Goal: Task Accomplishment & Management: Complete application form

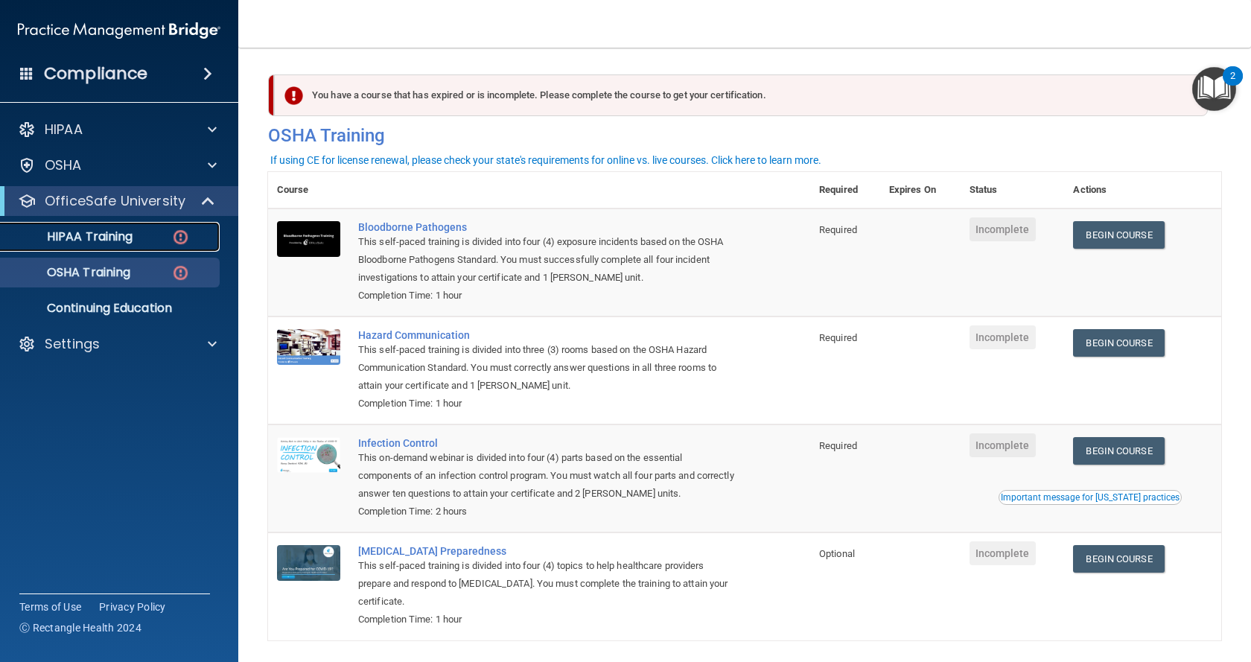
click at [120, 235] on p "HIPAA Training" at bounding box center [71, 236] width 123 height 15
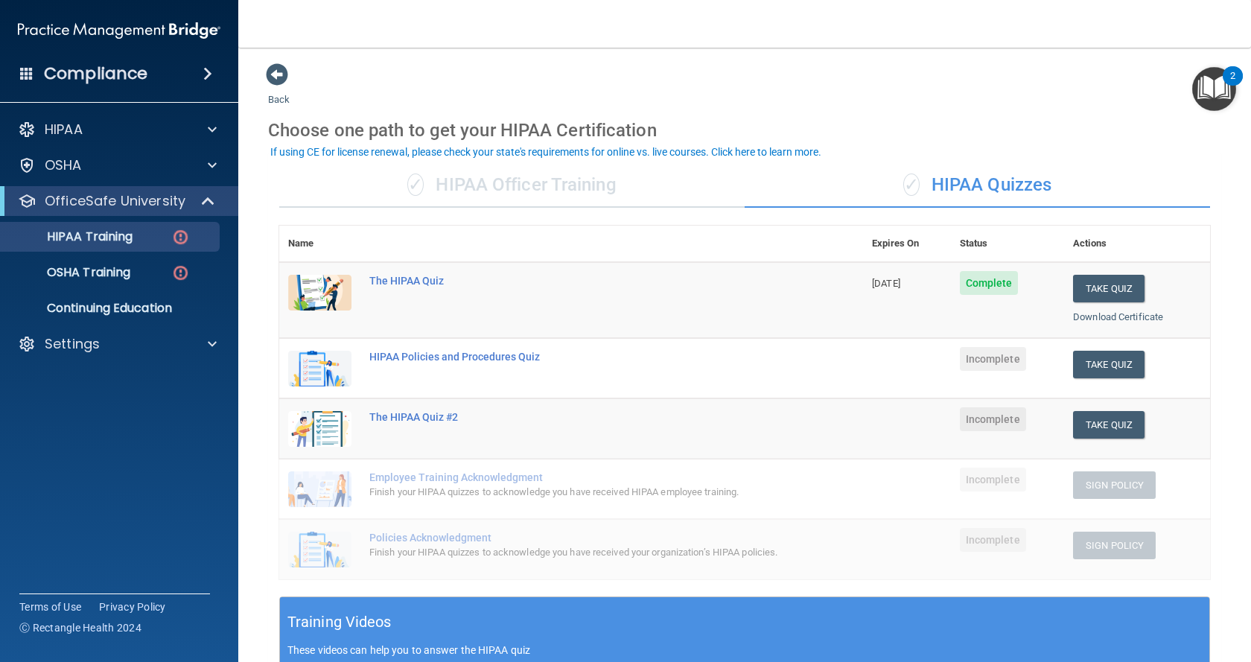
click at [208, 68] on span at bounding box center [207, 74] width 9 height 18
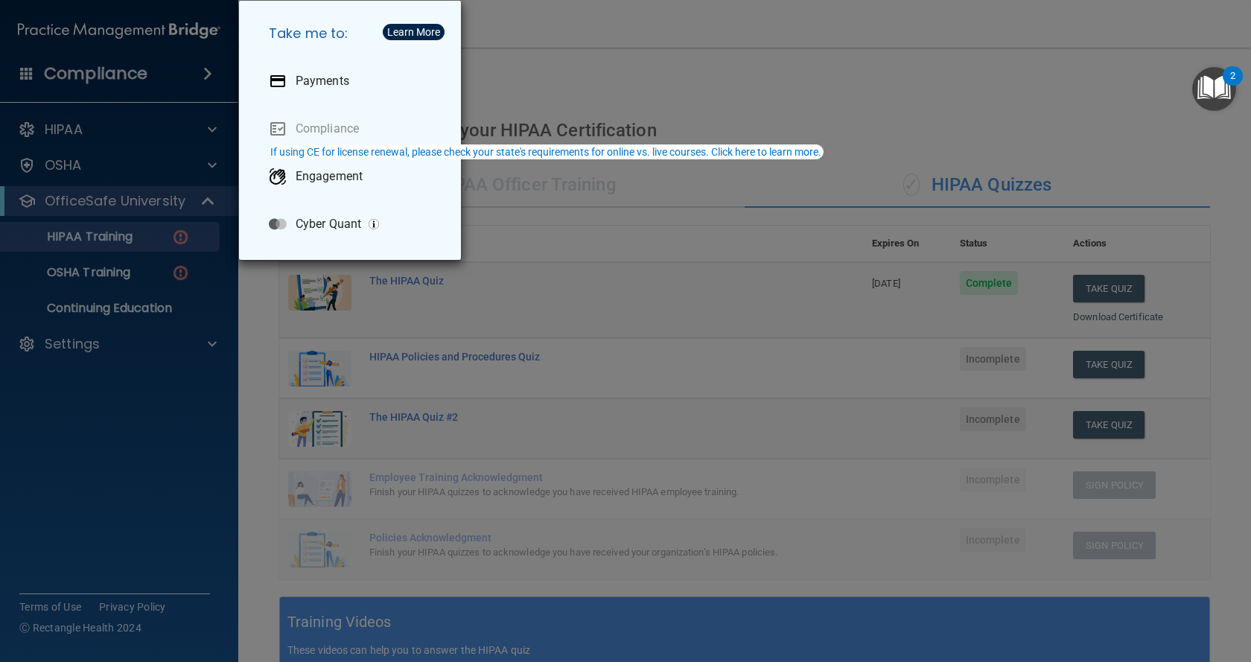
click at [651, 57] on div "Take me to: Payments Compliance Engagement Cyber Quant" at bounding box center [625, 331] width 1251 height 662
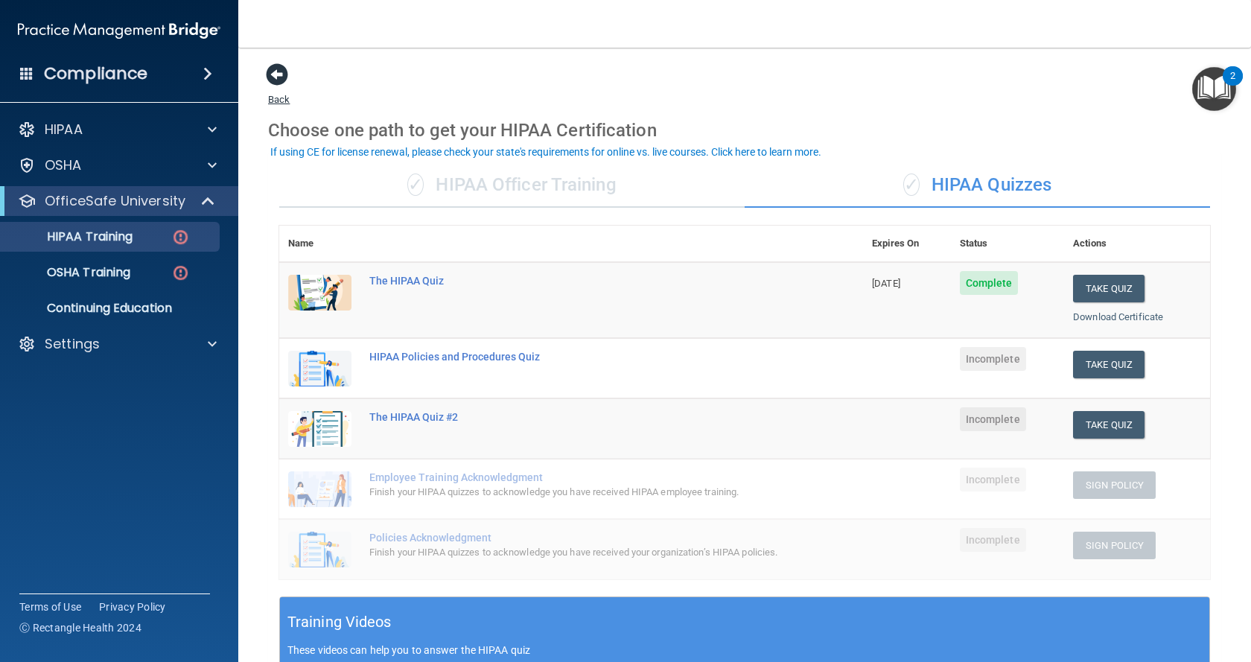
click at [277, 74] on span at bounding box center [277, 74] width 22 height 22
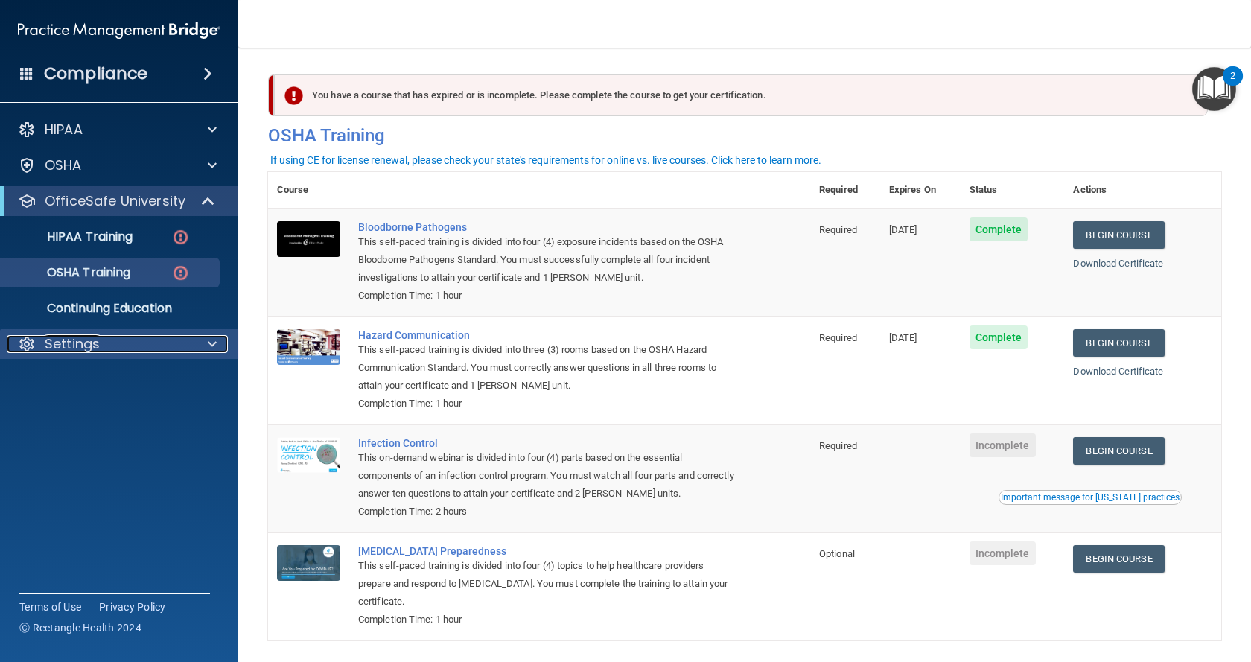
click at [204, 343] on div at bounding box center [209, 344] width 37 height 18
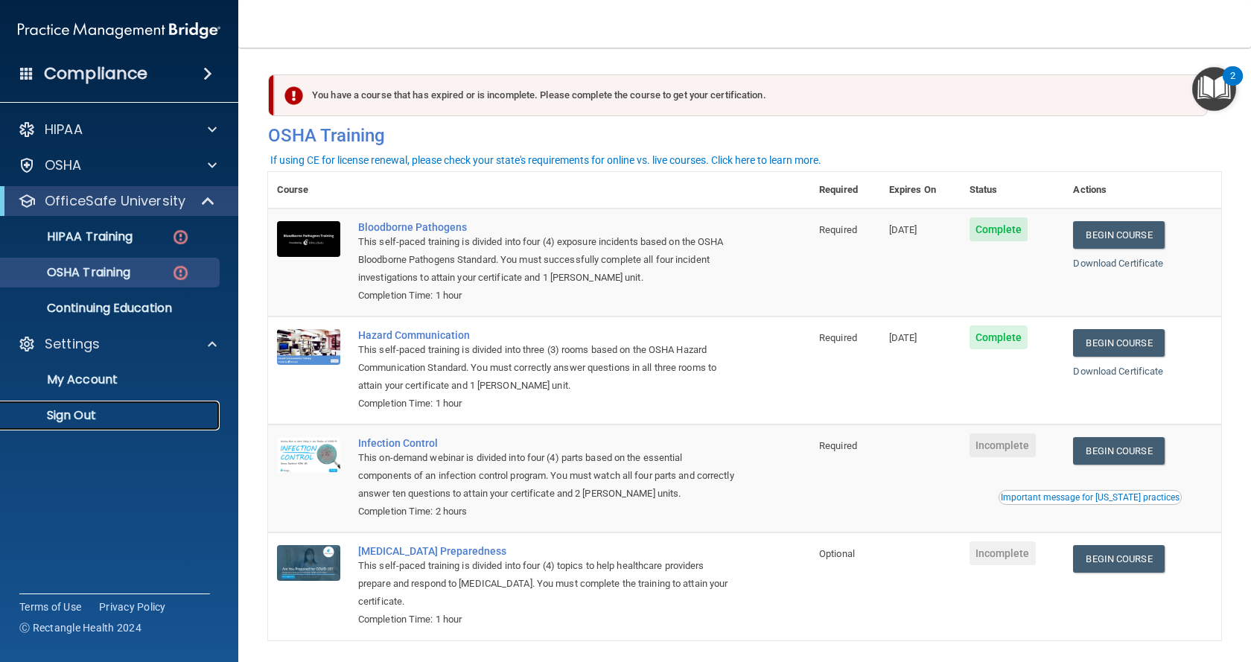
click at [81, 413] on p "Sign Out" at bounding box center [111, 415] width 203 height 15
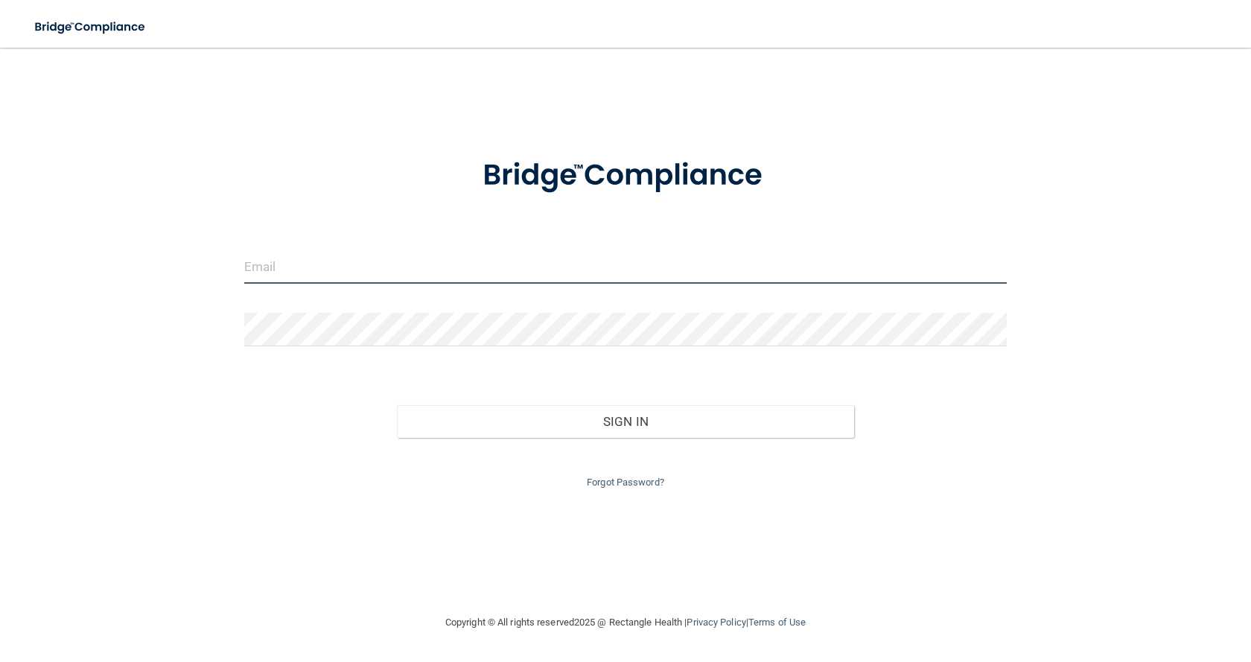
click at [409, 273] on input "email" at bounding box center [625, 267] width 762 height 34
type input "[EMAIL_ADDRESS][DOMAIN_NAME]"
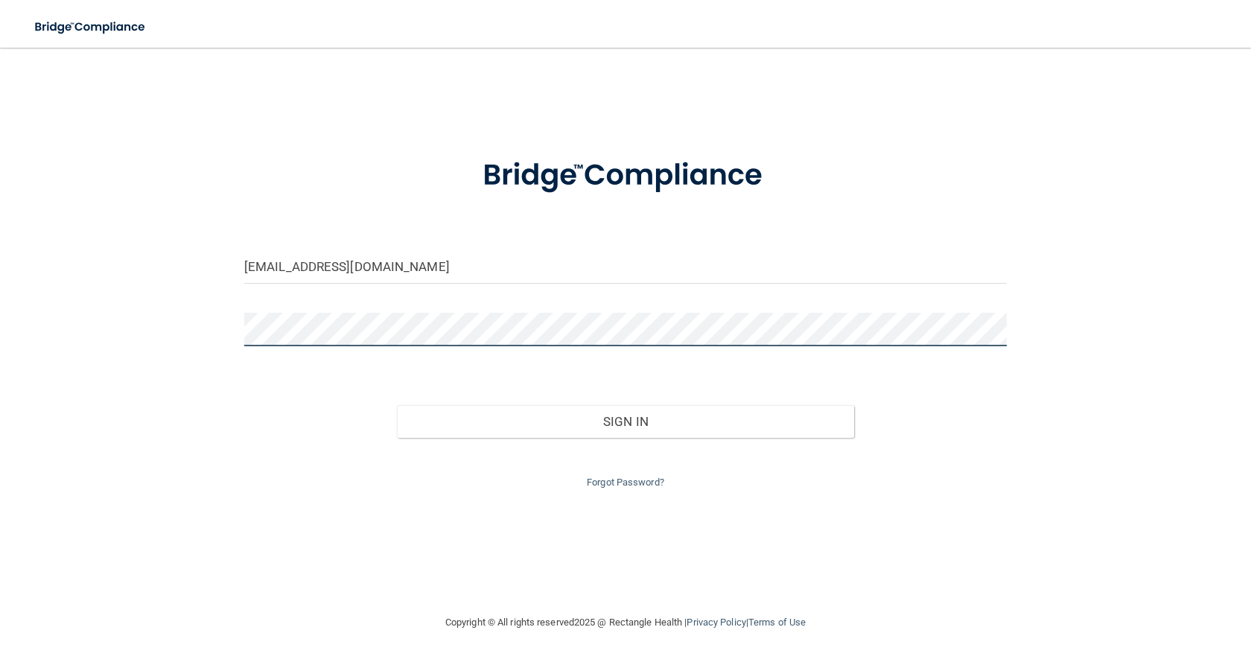
click at [397, 405] on button "Sign In" at bounding box center [625, 421] width 457 height 33
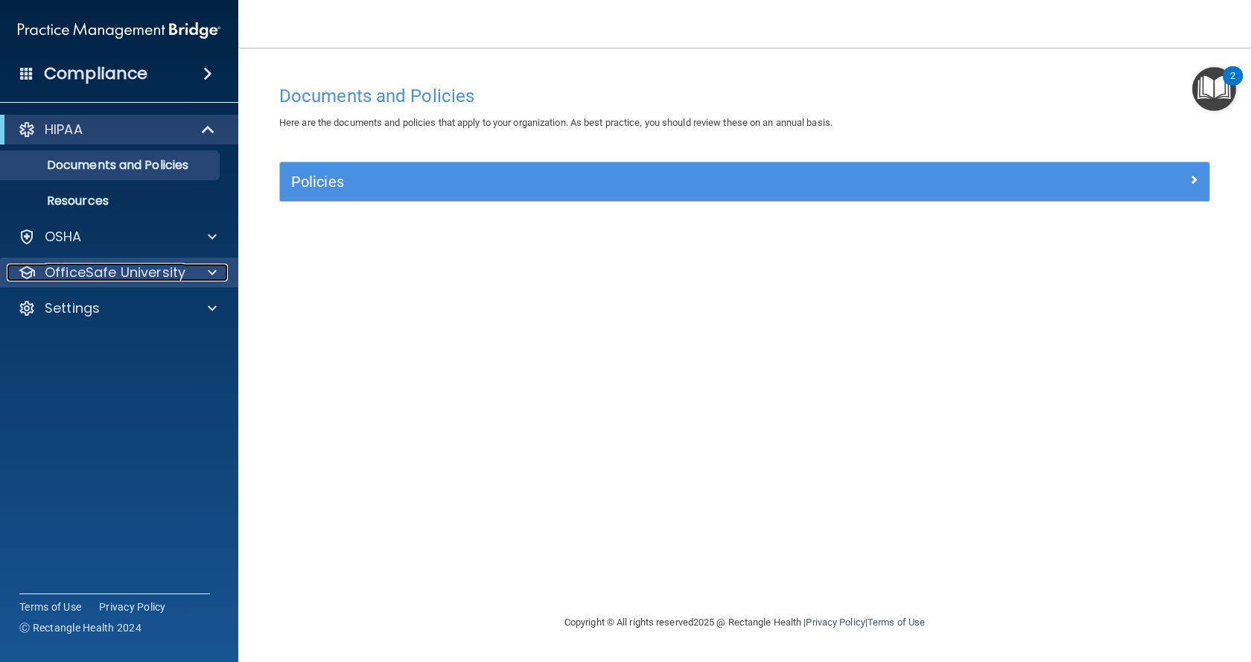
click at [122, 276] on p "OfficeSafe University" at bounding box center [115, 273] width 141 height 18
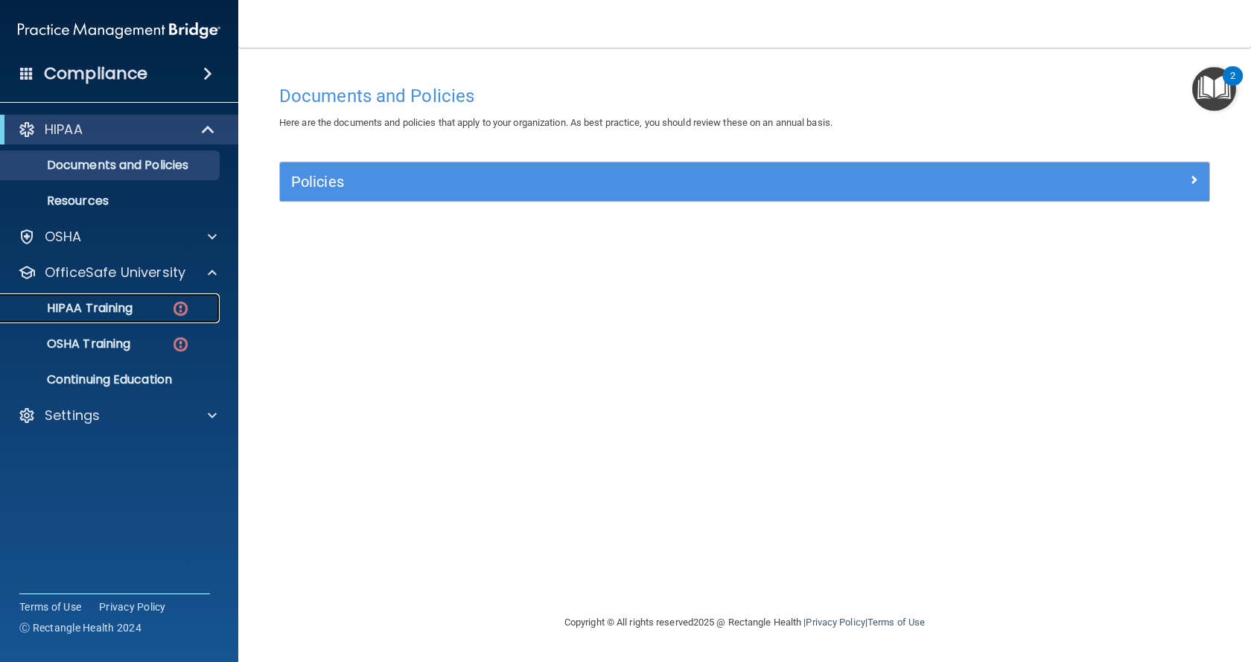
click at [133, 307] on p "HIPAA Training" at bounding box center [71, 308] width 123 height 15
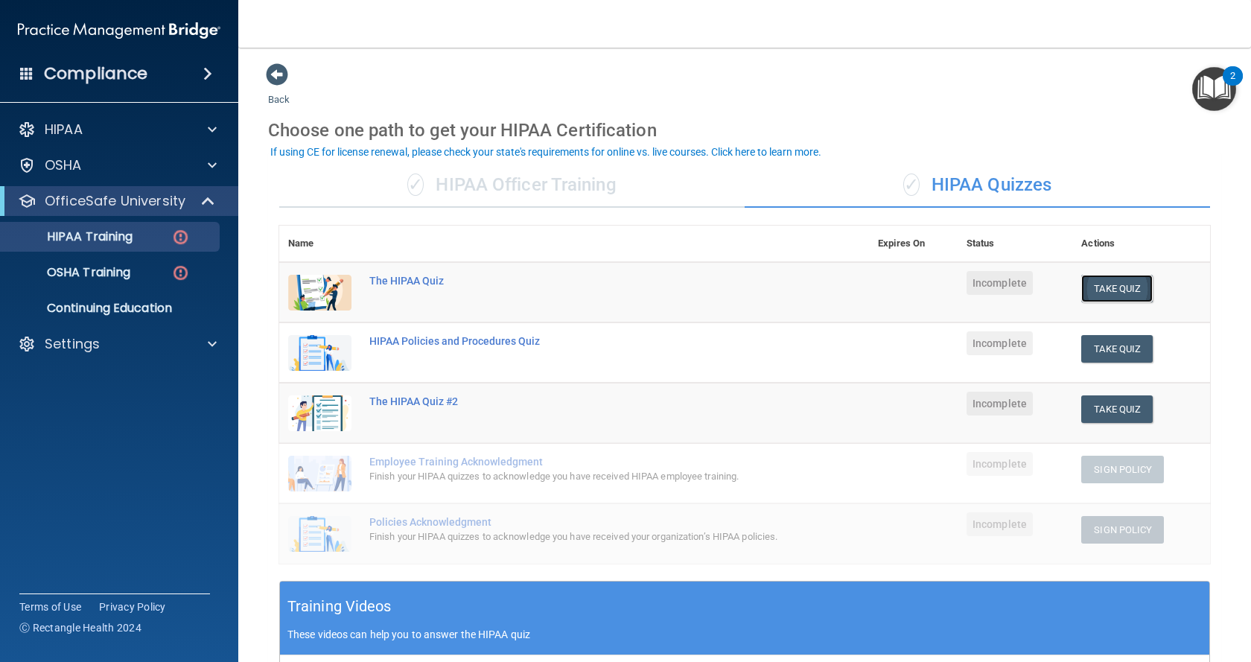
click at [1125, 284] on button "Take Quiz" at bounding box center [1116, 289] width 71 height 28
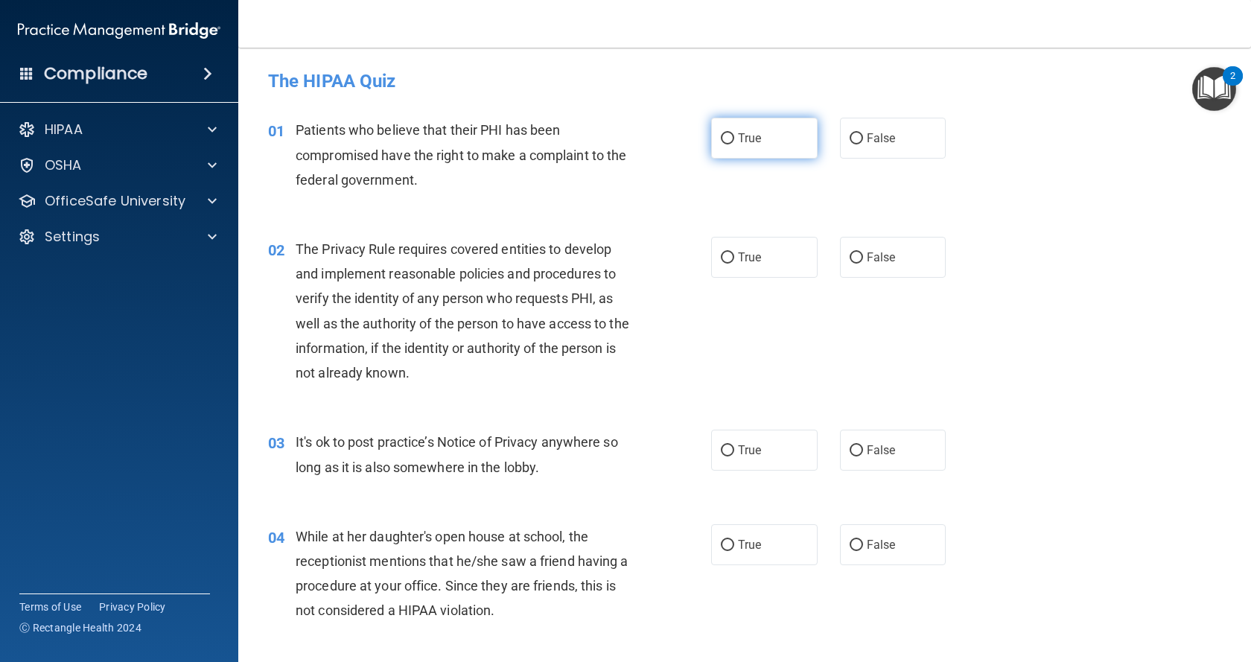
click at [739, 136] on span "True" at bounding box center [749, 138] width 23 height 14
click at [734, 136] on input "True" at bounding box center [727, 138] width 13 height 11
radio input "true"
click at [742, 256] on span "True" at bounding box center [749, 257] width 23 height 14
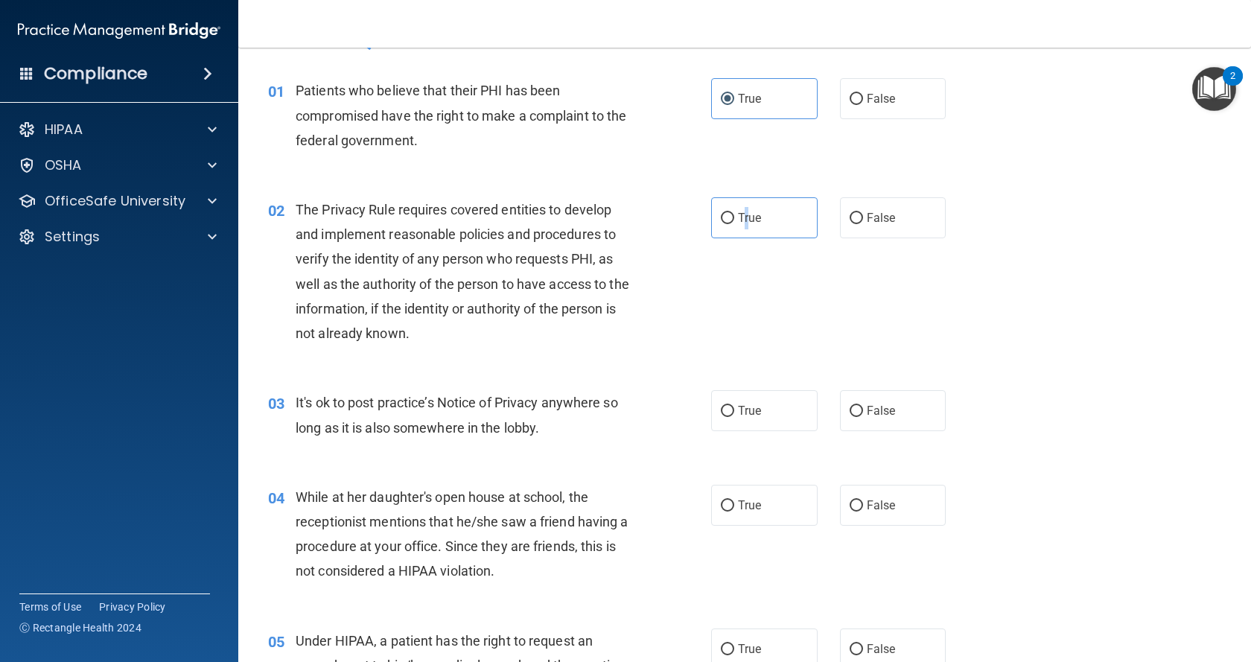
scroll to position [74, 0]
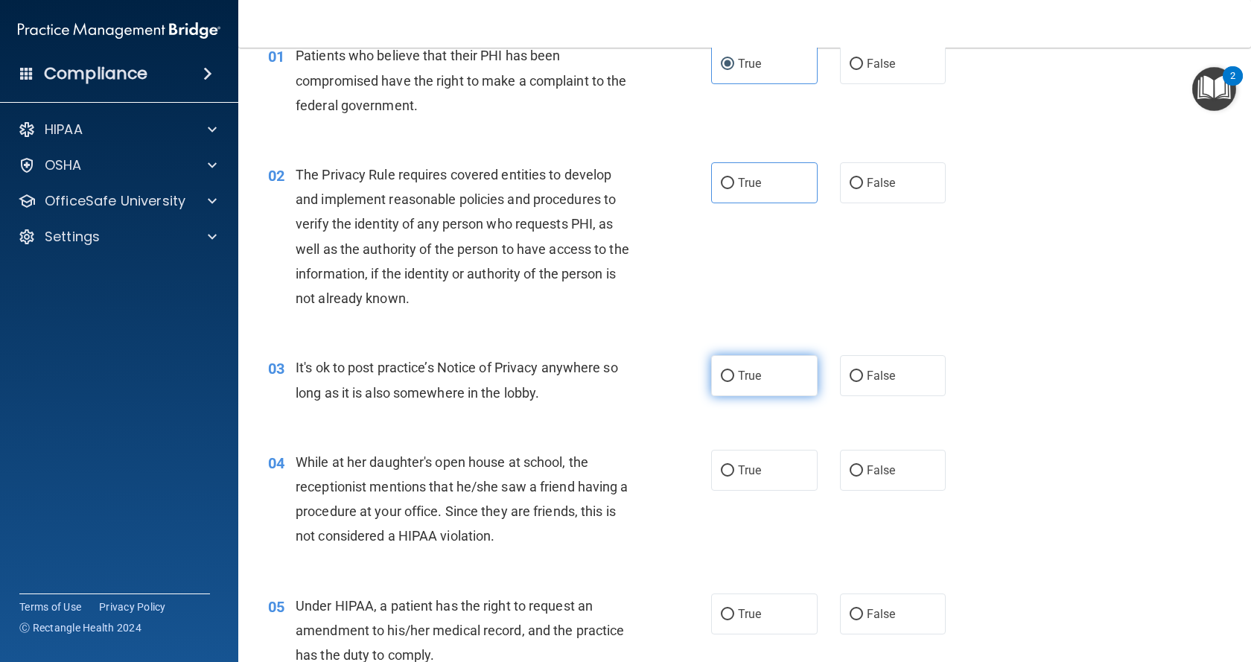
click at [779, 371] on label "True" at bounding box center [764, 375] width 106 height 41
click at [734, 371] on input "True" at bounding box center [727, 376] width 13 height 11
radio input "true"
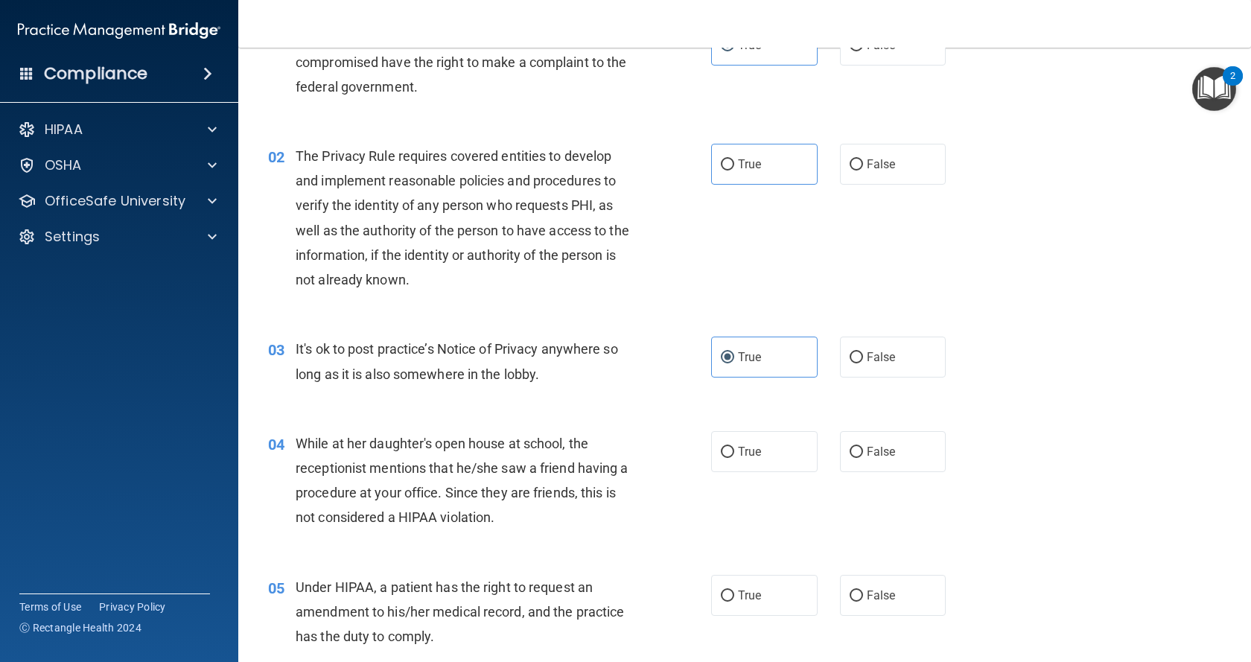
scroll to position [149, 0]
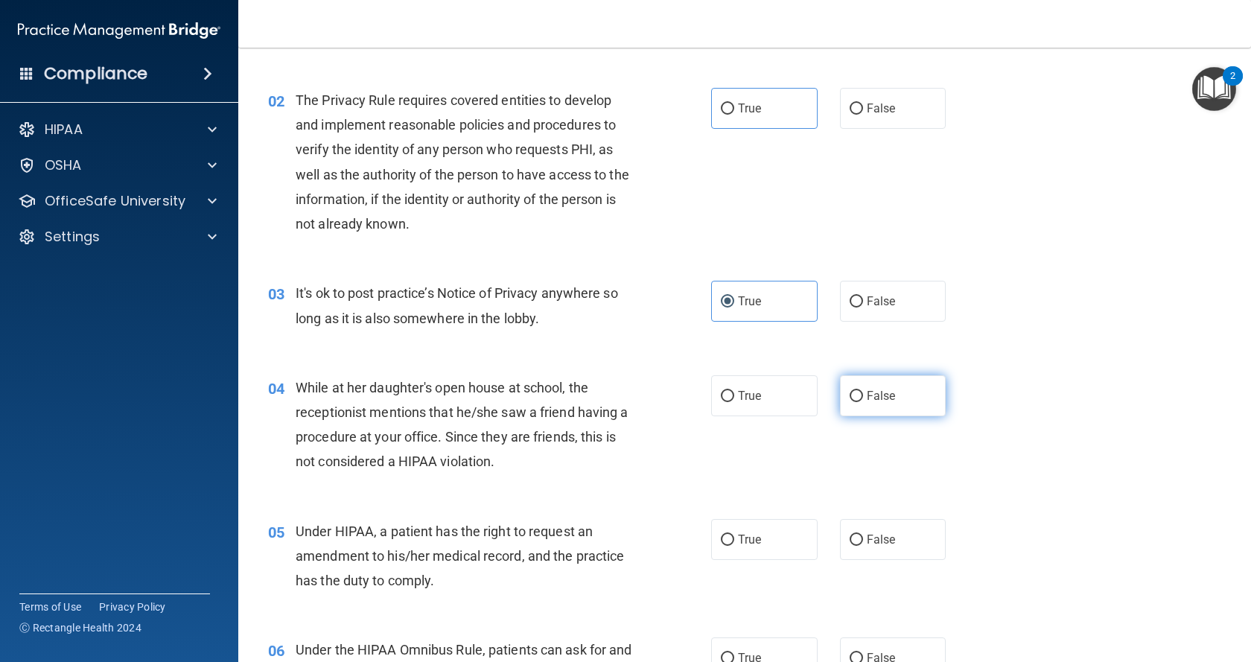
click at [871, 404] on label "False" at bounding box center [893, 395] width 106 height 41
click at [863, 402] on input "False" at bounding box center [855, 396] width 13 height 11
radio input "true"
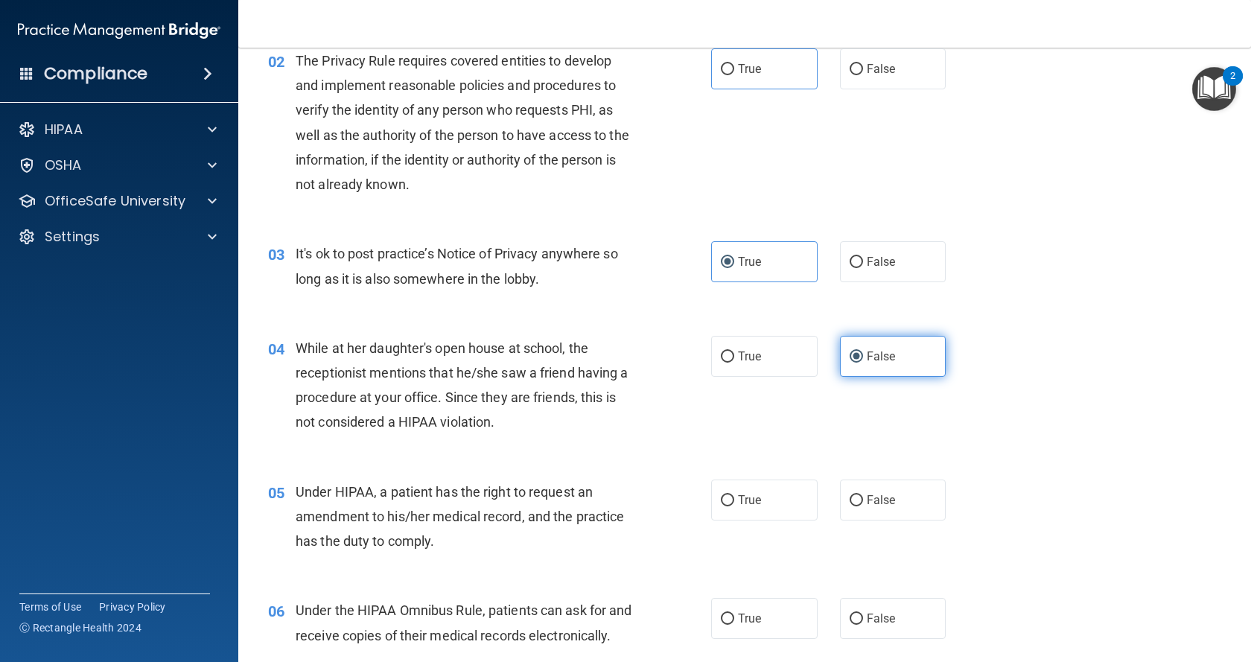
scroll to position [223, 0]
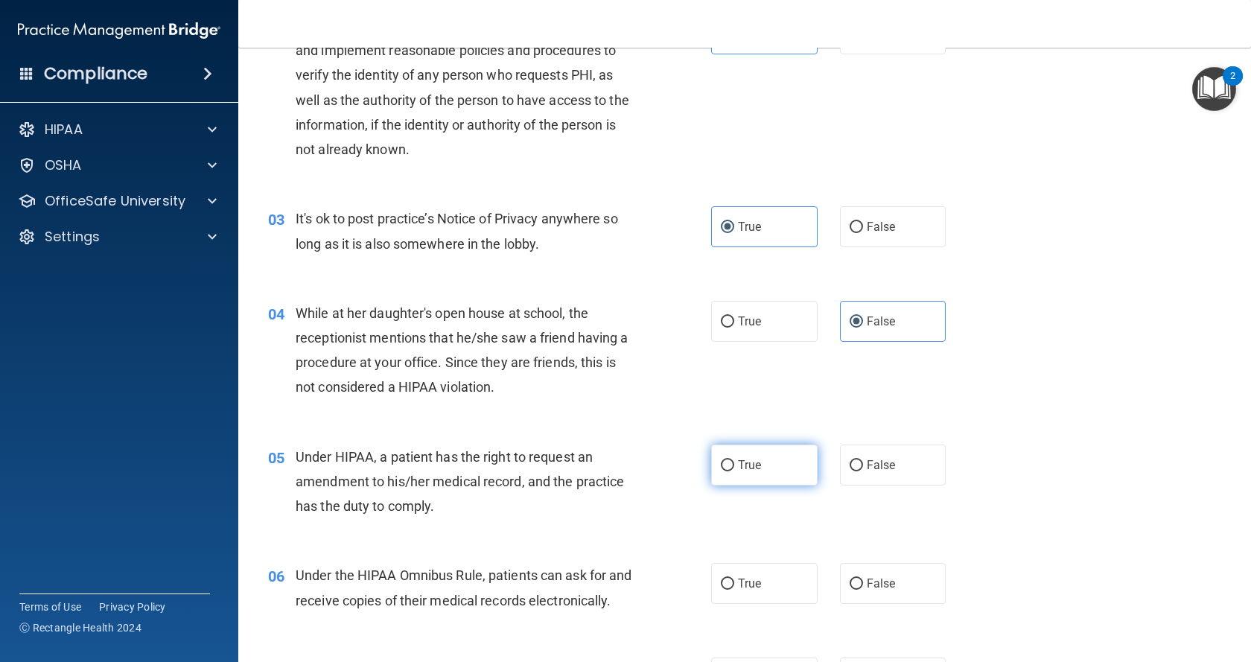
click at [756, 465] on span "True" at bounding box center [749, 465] width 23 height 14
click at [734, 465] on input "True" at bounding box center [727, 465] width 13 height 11
radio input "true"
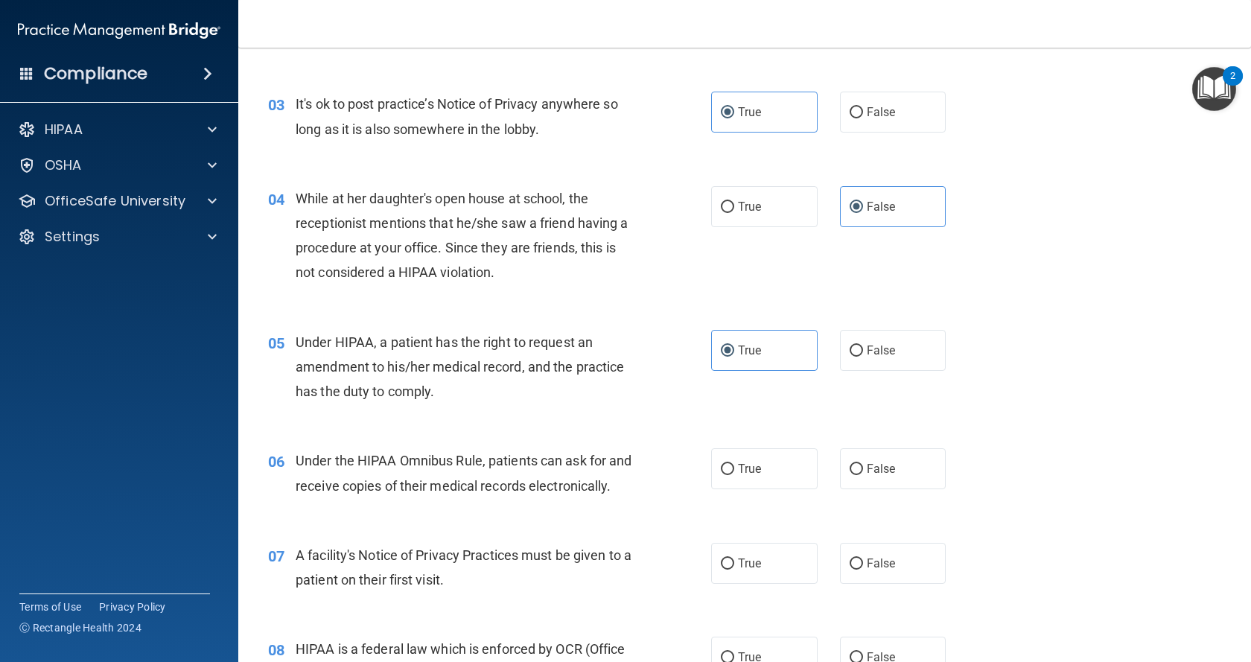
scroll to position [372, 0]
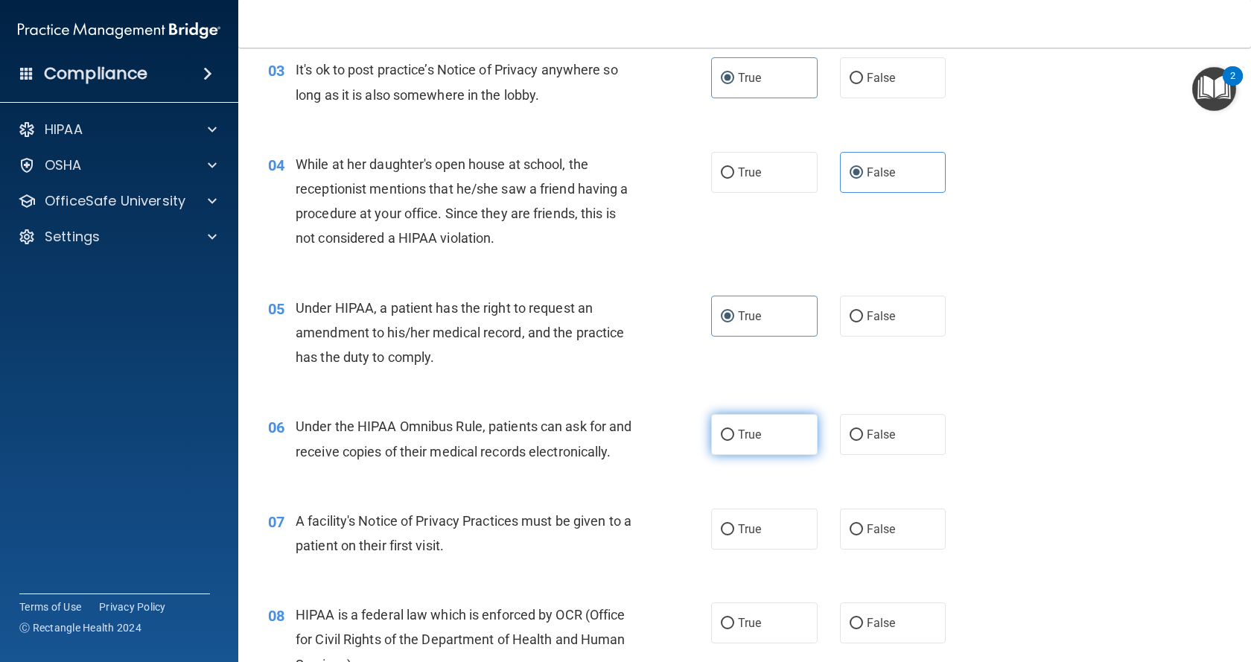
click at [768, 423] on label "True" at bounding box center [764, 434] width 106 height 41
click at [734, 430] on input "True" at bounding box center [727, 435] width 13 height 11
radio input "true"
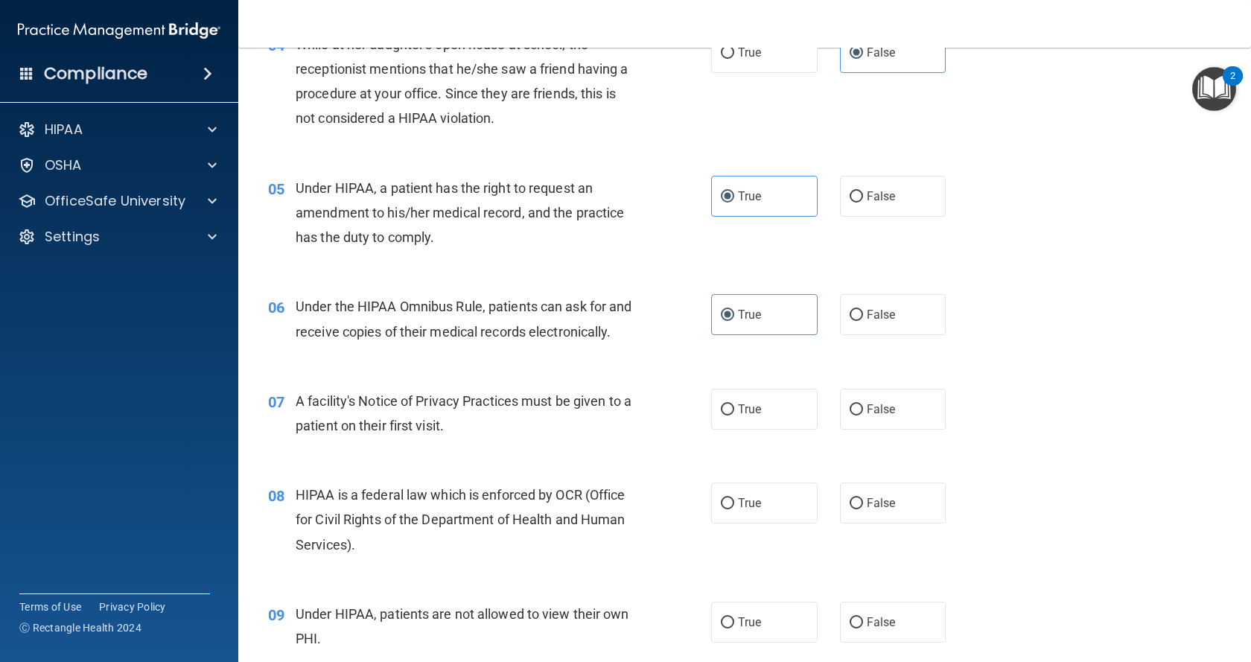
scroll to position [521, 0]
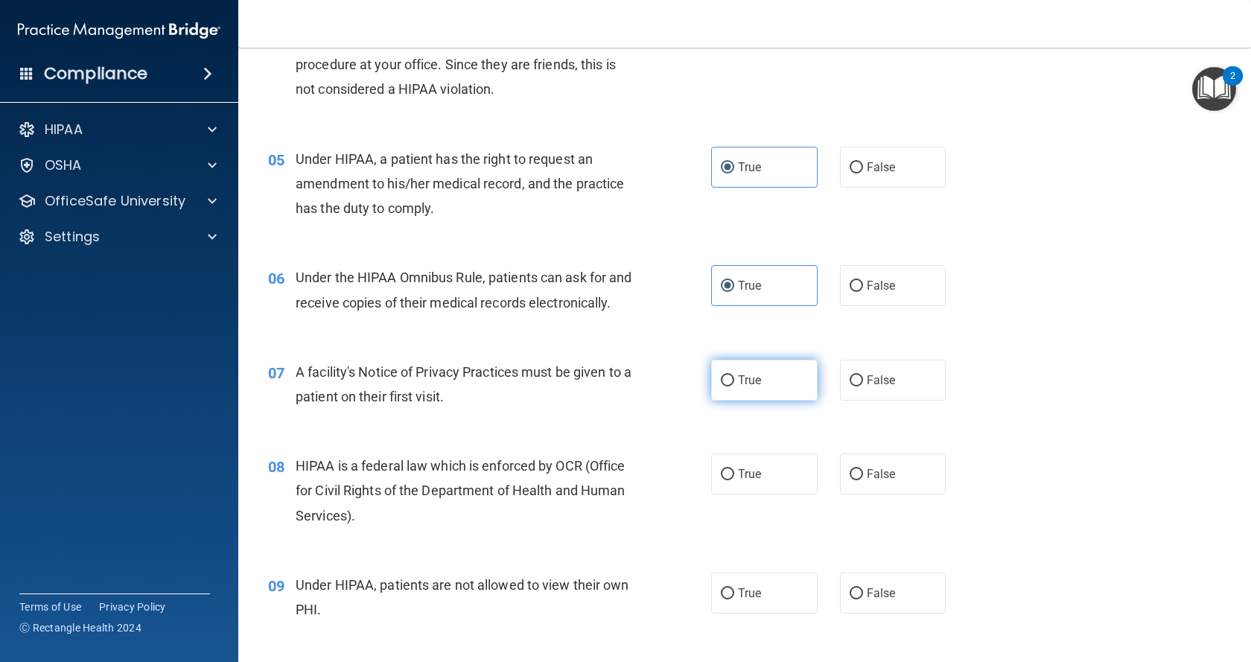
click at [713, 397] on label "True" at bounding box center [764, 380] width 106 height 41
click at [721, 386] on input "True" at bounding box center [727, 380] width 13 height 11
radio input "true"
click at [738, 481] on span "True" at bounding box center [749, 474] width 23 height 14
click at [733, 480] on input "True" at bounding box center [727, 474] width 13 height 11
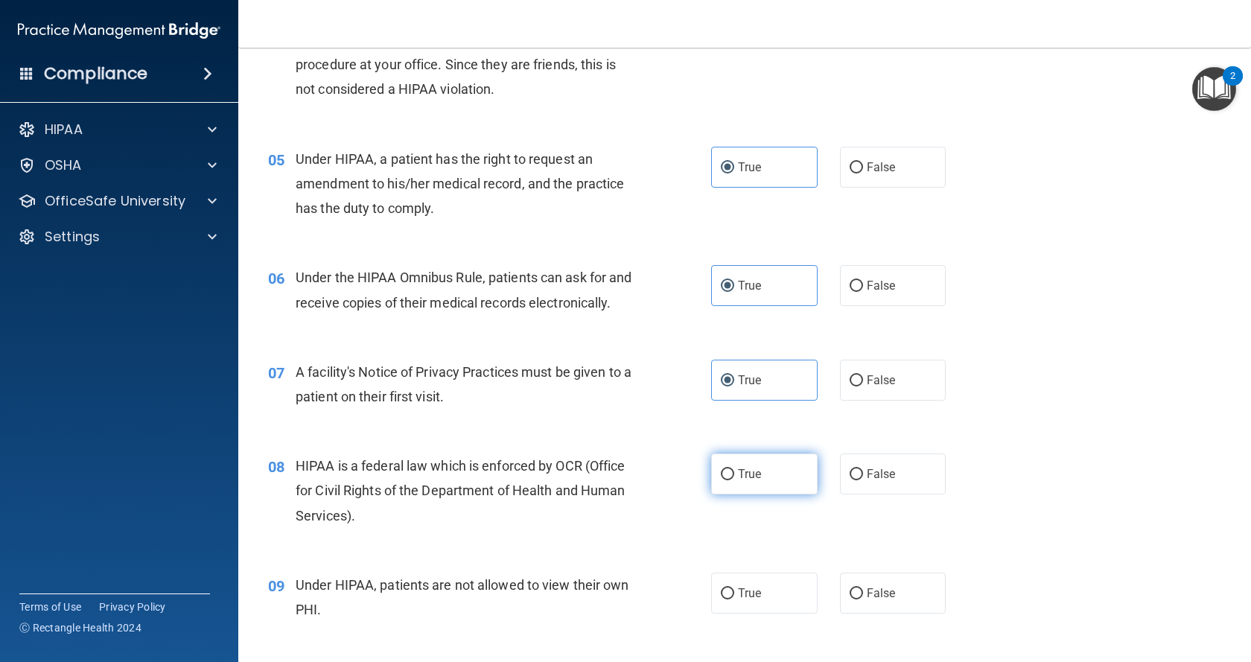
radio input "true"
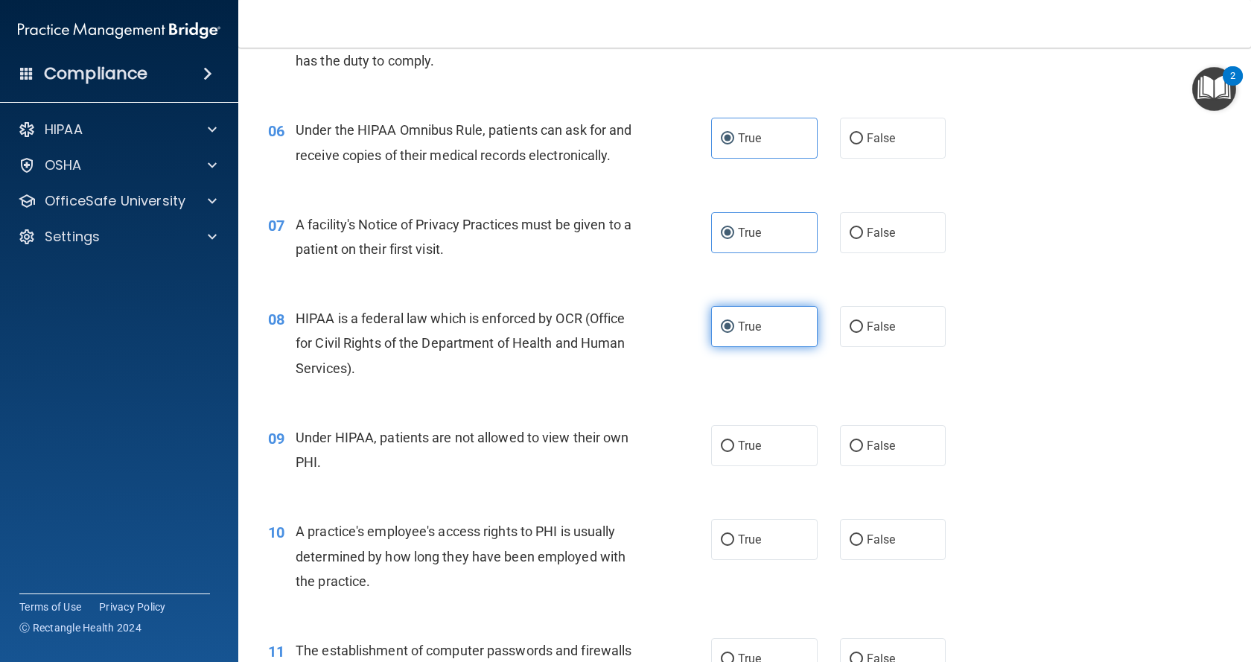
scroll to position [670, 0]
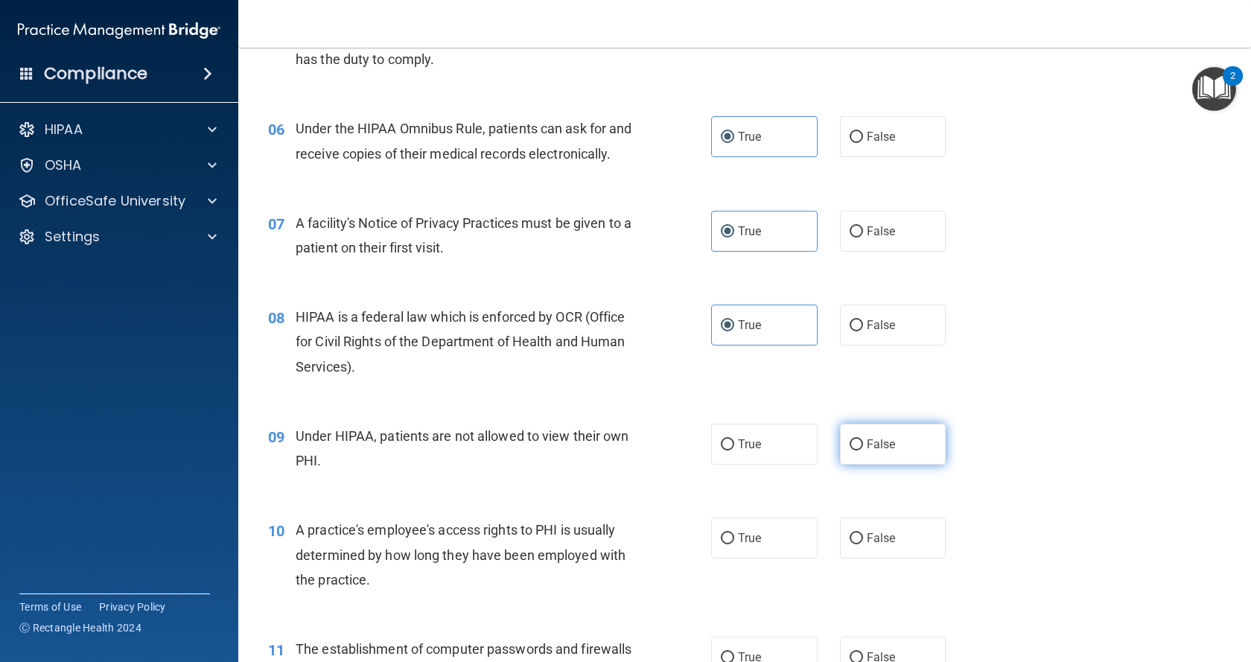
click at [877, 451] on span "False" at bounding box center [881, 444] width 29 height 14
click at [863, 450] on input "False" at bounding box center [855, 444] width 13 height 11
radio input "true"
click at [857, 558] on label "False" at bounding box center [893, 537] width 106 height 41
click at [857, 544] on input "False" at bounding box center [855, 538] width 13 height 11
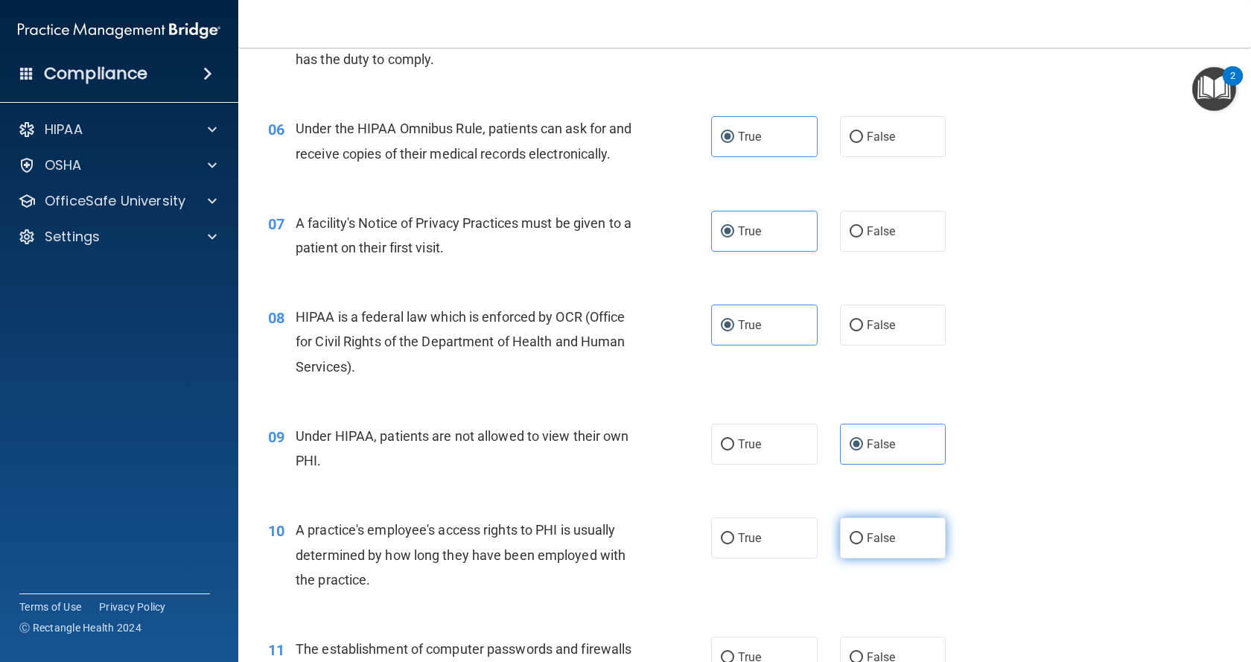
radio input "true"
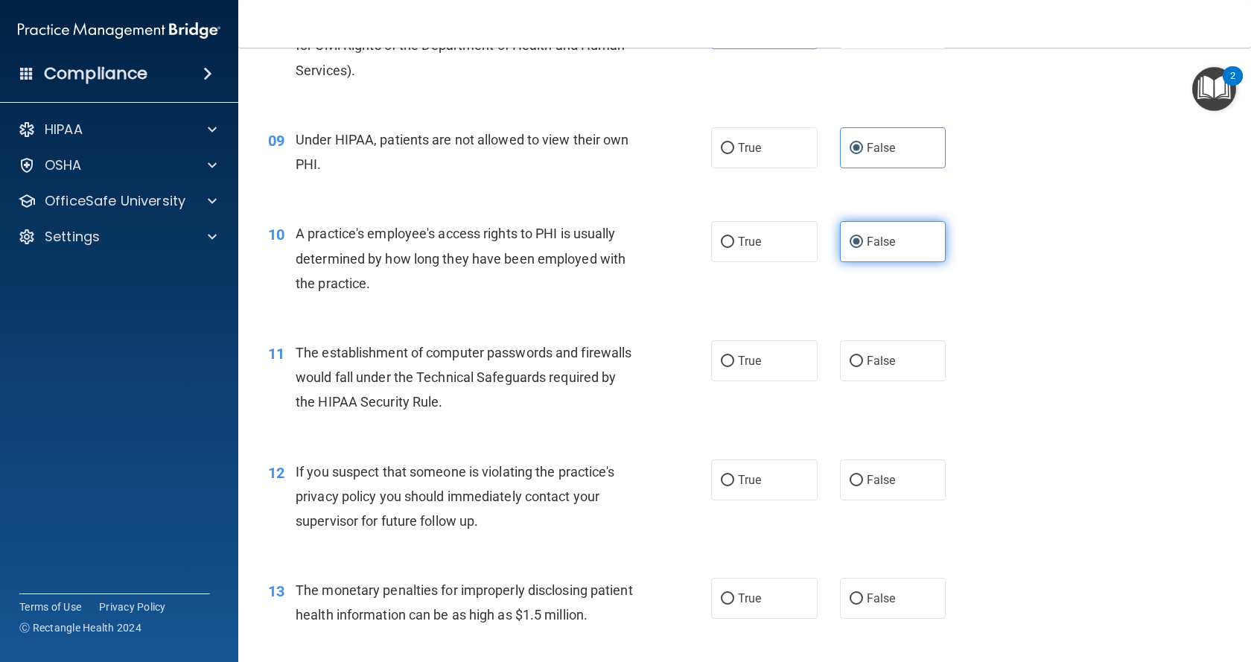
scroll to position [968, 0]
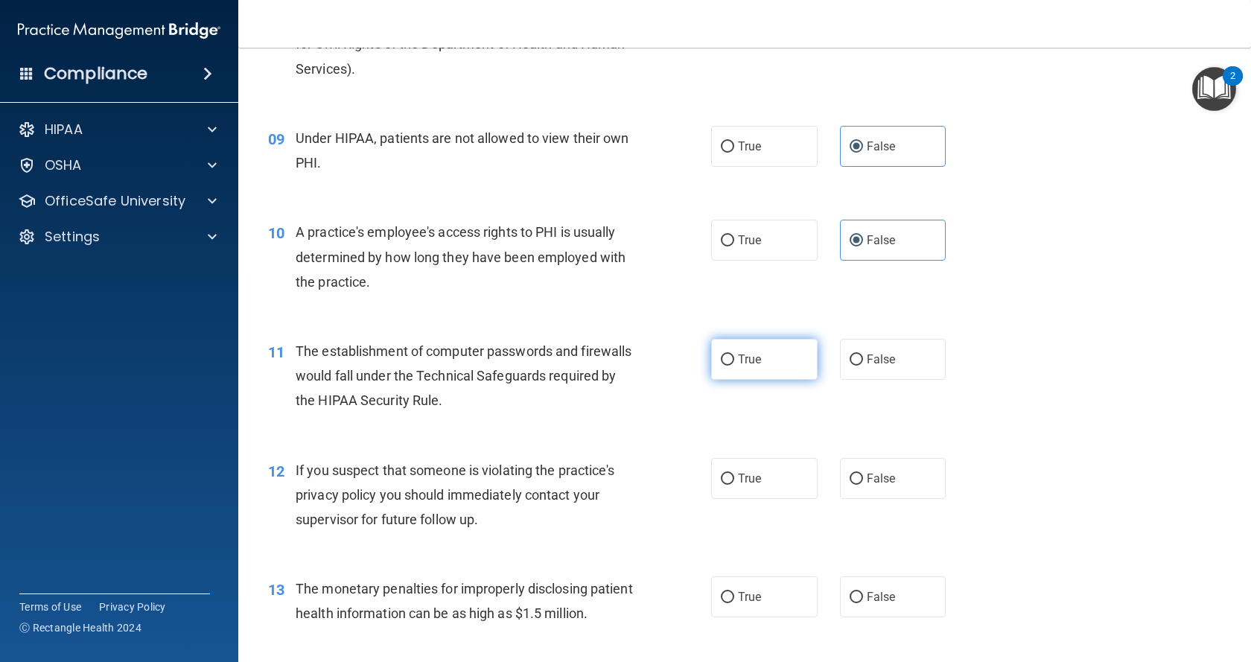
click at [759, 371] on label "True" at bounding box center [764, 359] width 106 height 41
click at [734, 366] on input "True" at bounding box center [727, 359] width 13 height 11
radio input "true"
click at [760, 499] on label "True" at bounding box center [764, 478] width 106 height 41
click at [734, 485] on input "True" at bounding box center [727, 478] width 13 height 11
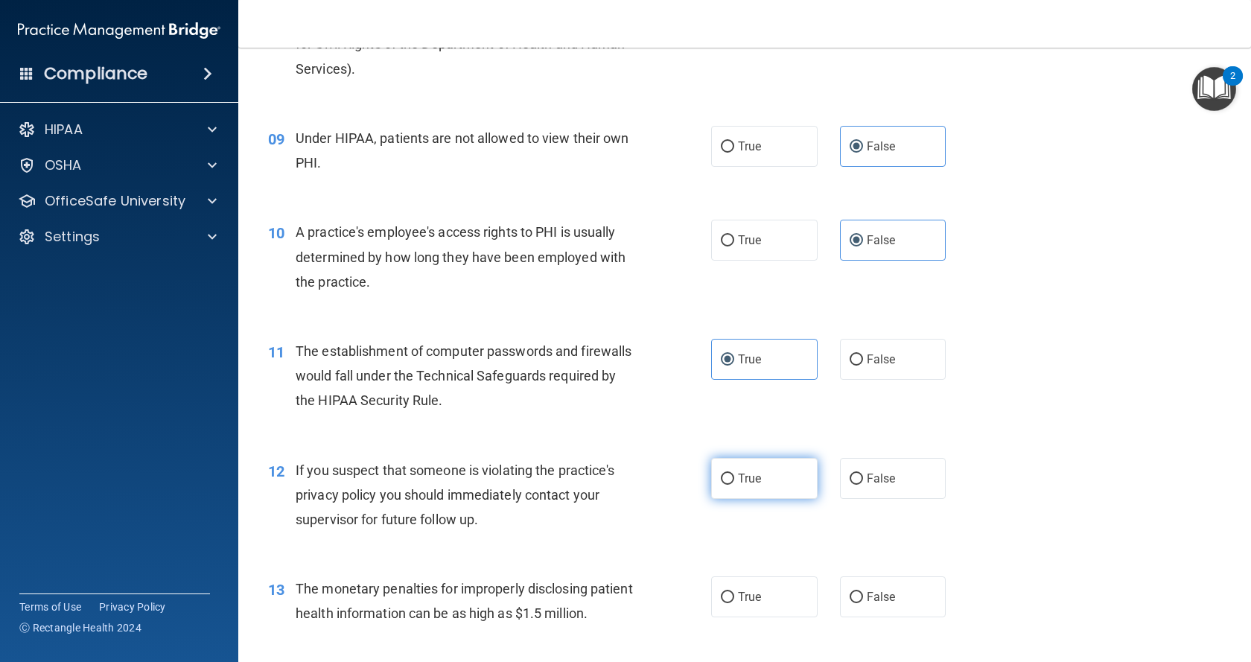
radio input "true"
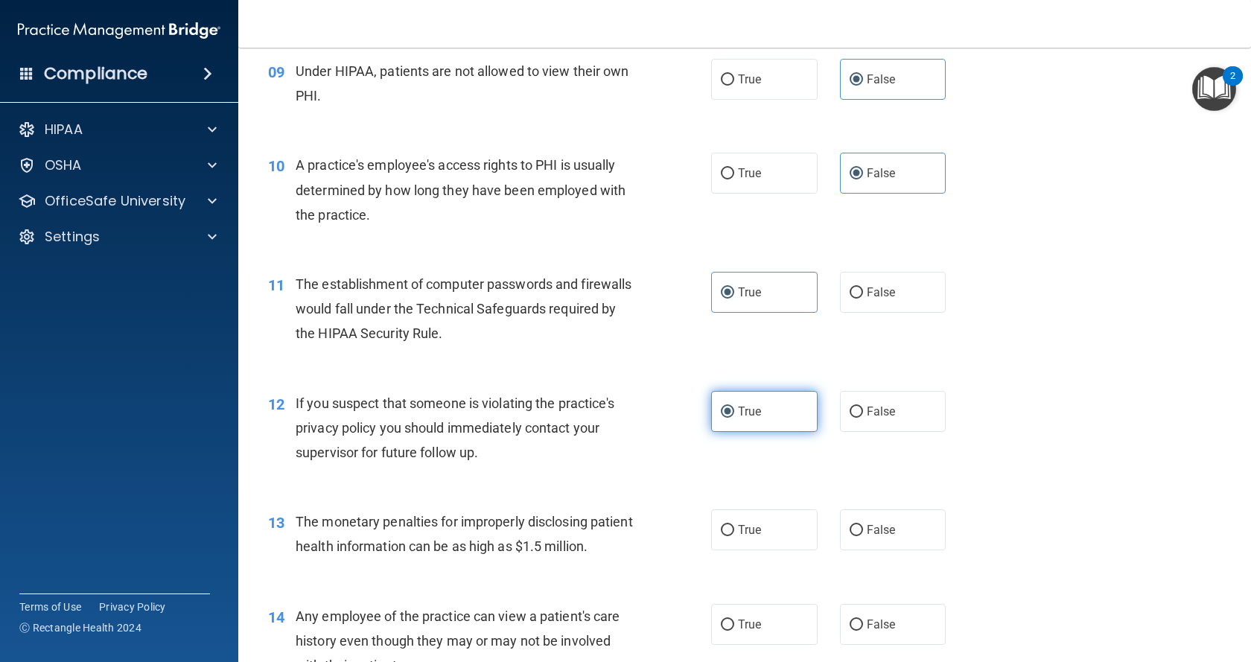
scroll to position [1117, 0]
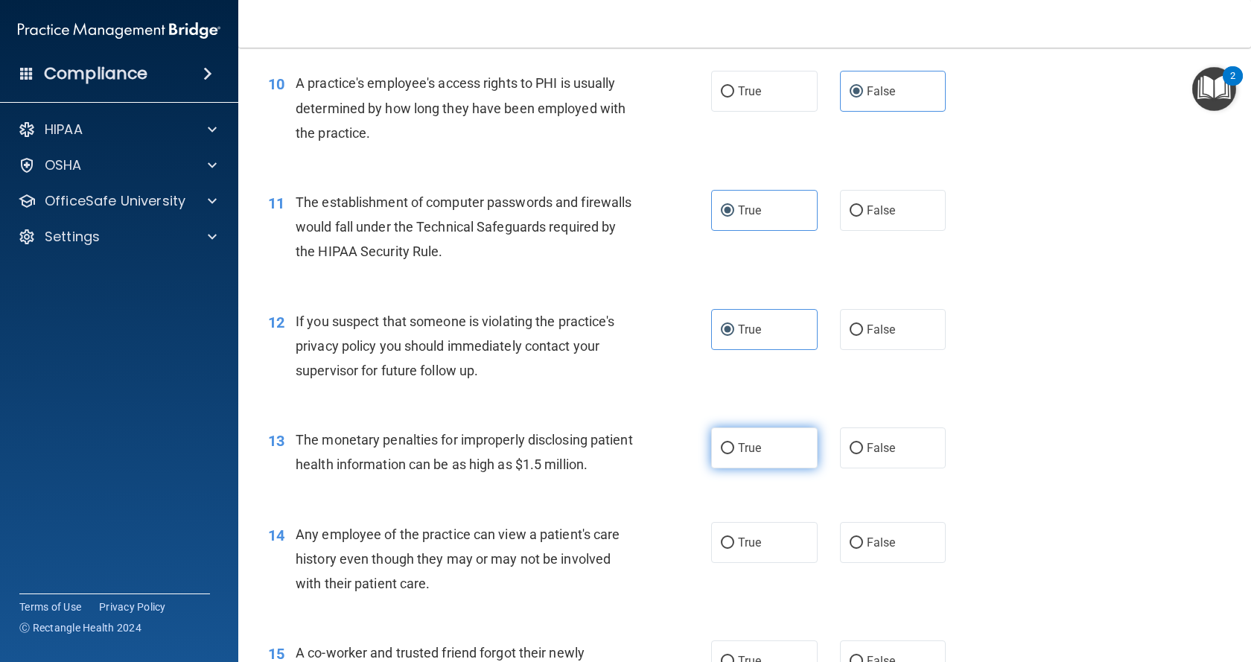
click at [731, 468] on label "True" at bounding box center [764, 447] width 106 height 41
click at [731, 454] on input "True" at bounding box center [727, 448] width 13 height 11
radio input "true"
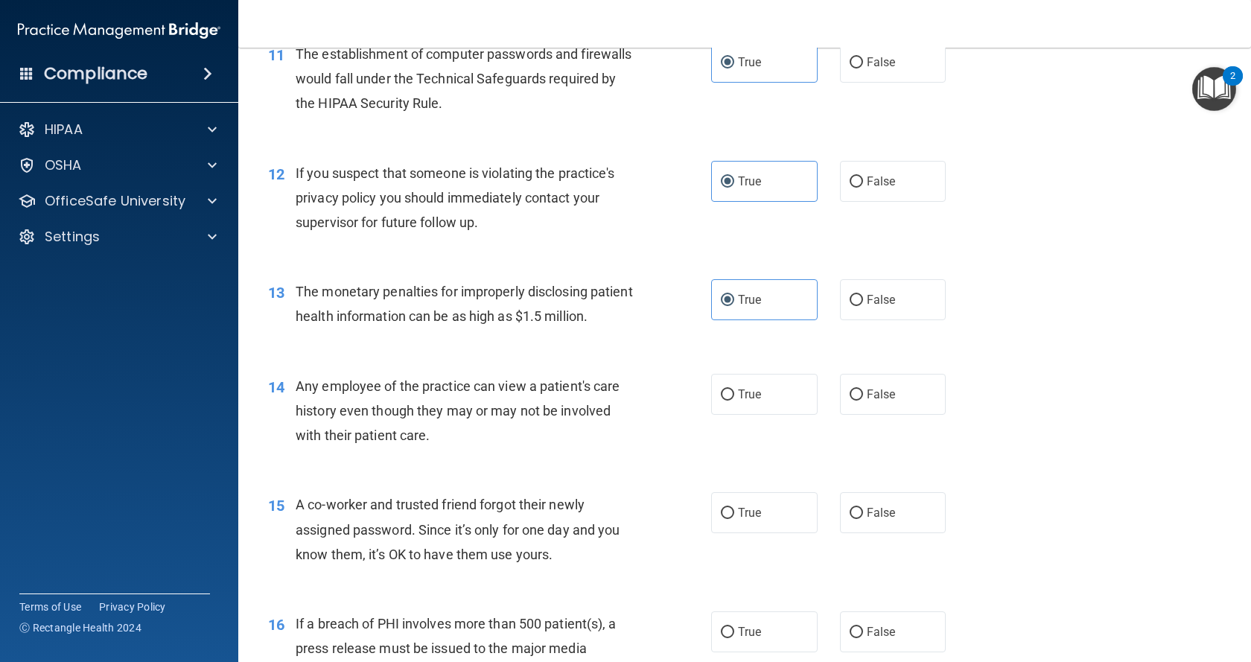
scroll to position [1266, 0]
click at [739, 401] on span "True" at bounding box center [749, 393] width 23 height 14
click at [734, 400] on input "True" at bounding box center [727, 394] width 13 height 11
radio input "true"
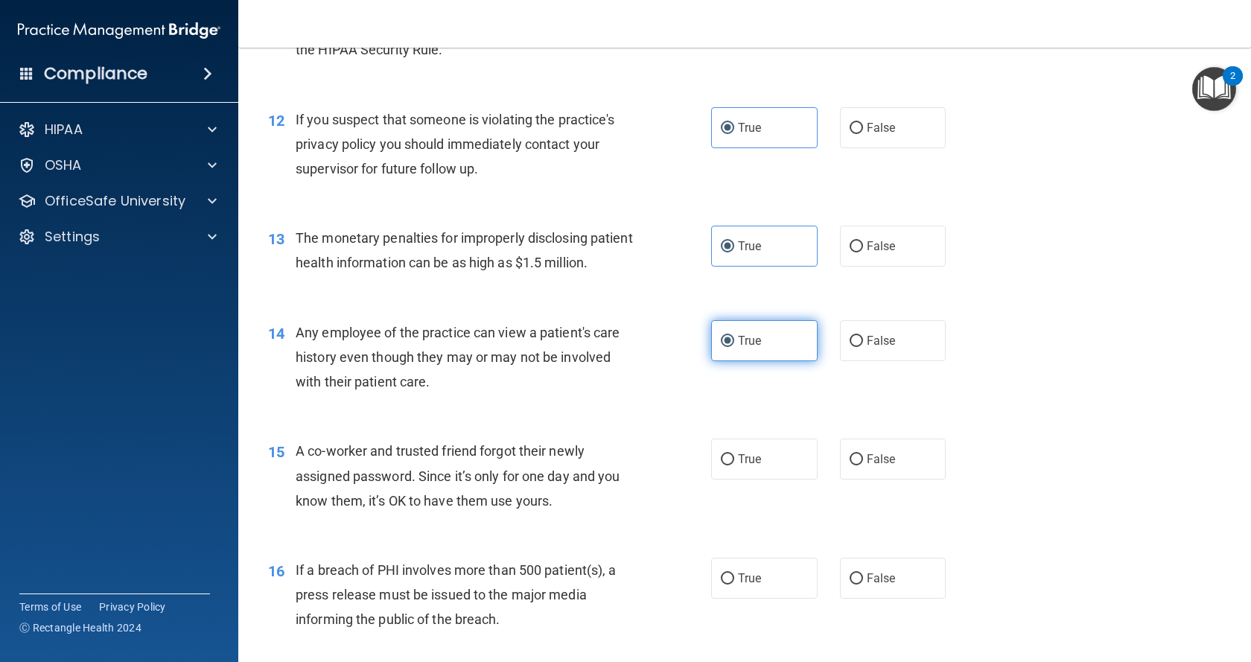
scroll to position [1340, 0]
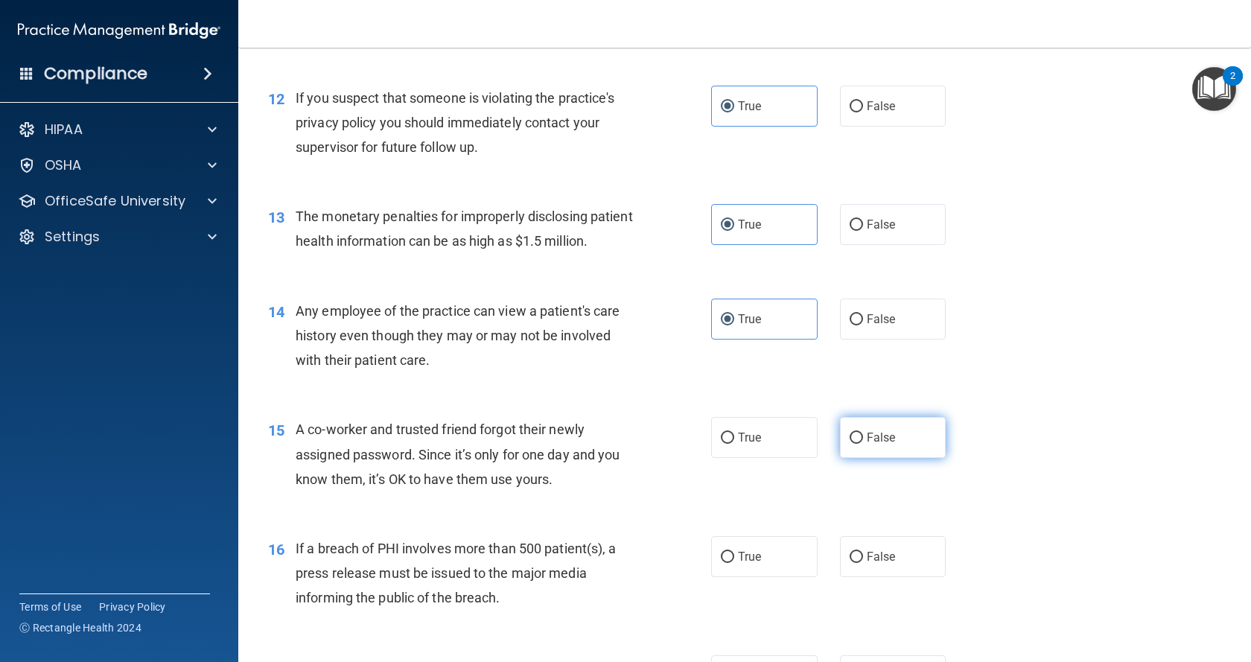
click at [873, 444] on span "False" at bounding box center [881, 437] width 29 height 14
click at [863, 444] on input "False" at bounding box center [855, 438] width 13 height 11
radio input "true"
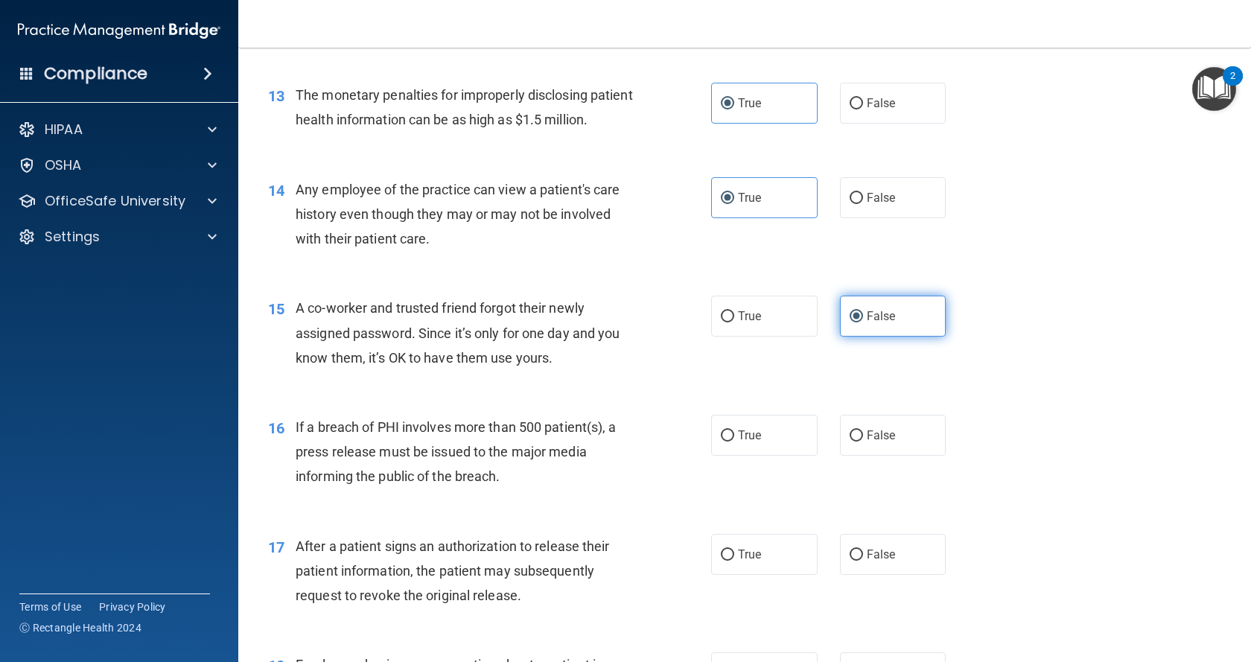
scroll to position [1489, 0]
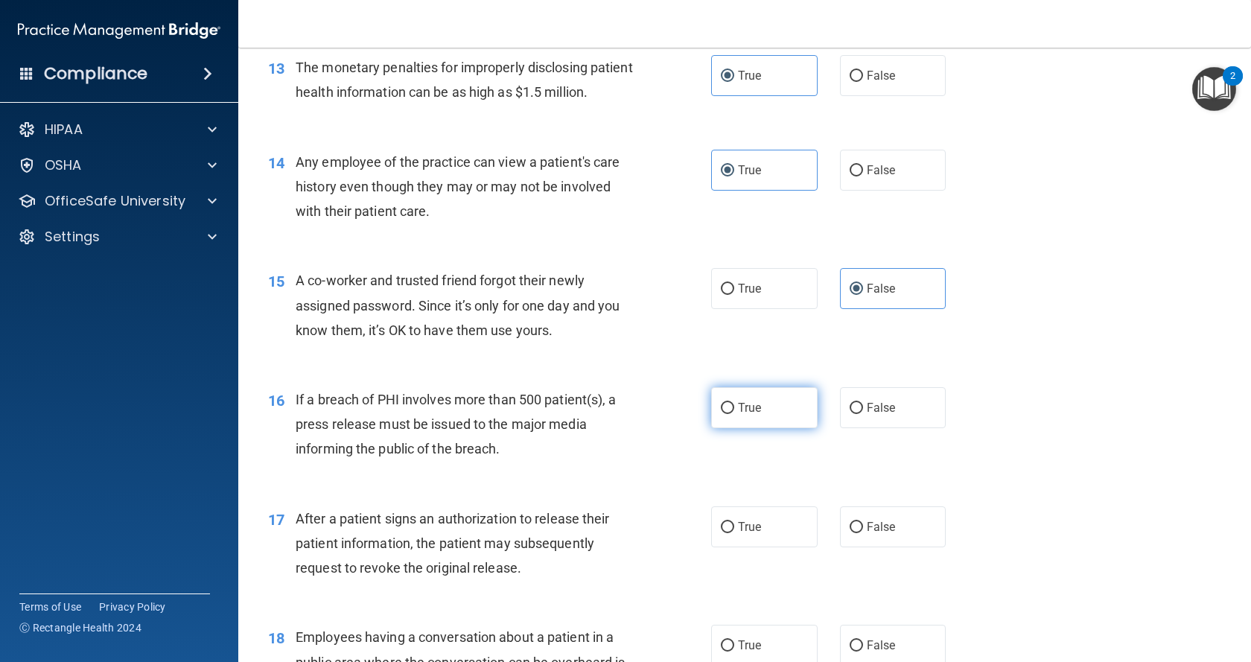
click at [723, 414] on input "True" at bounding box center [727, 408] width 13 height 11
radio input "true"
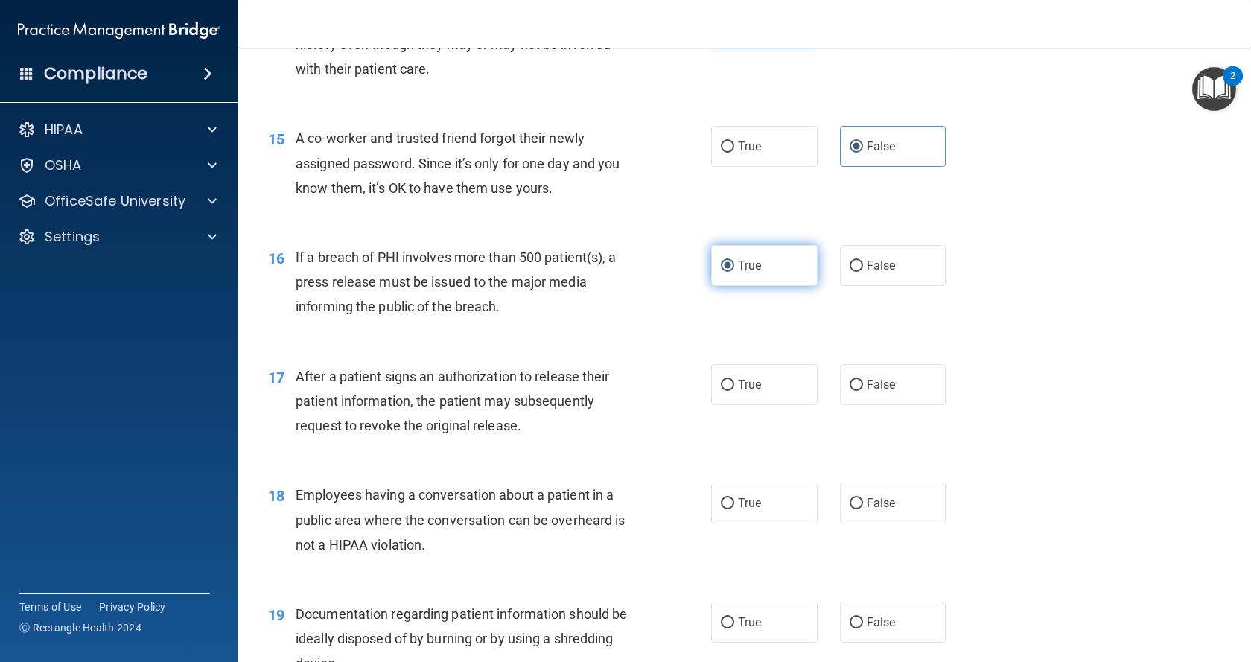
scroll to position [1638, 0]
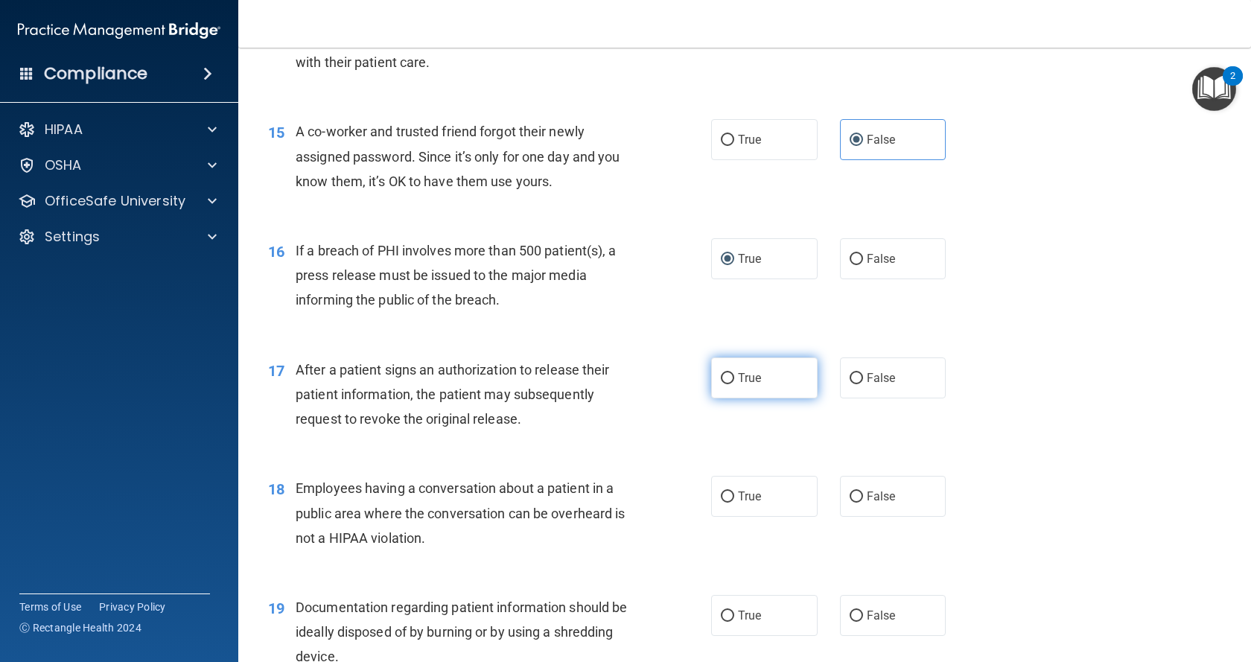
click at [724, 398] on label "True" at bounding box center [764, 377] width 106 height 41
click at [724, 384] on input "True" at bounding box center [727, 378] width 13 height 11
radio input "true"
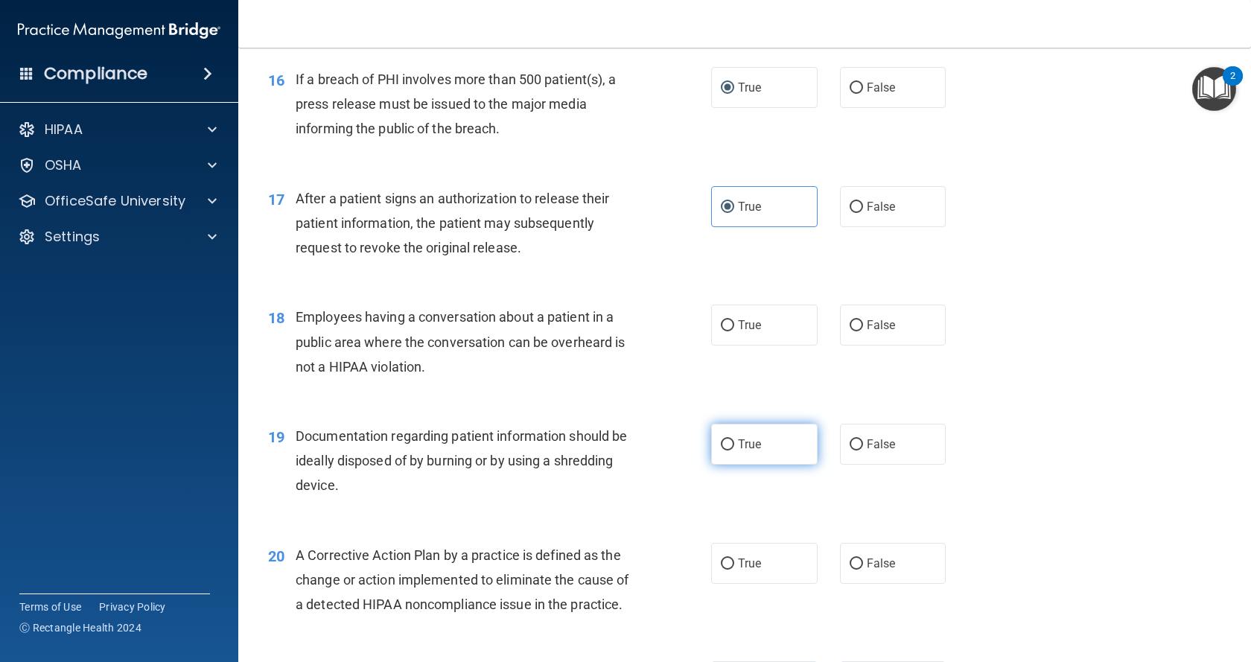
scroll to position [1861, 0]
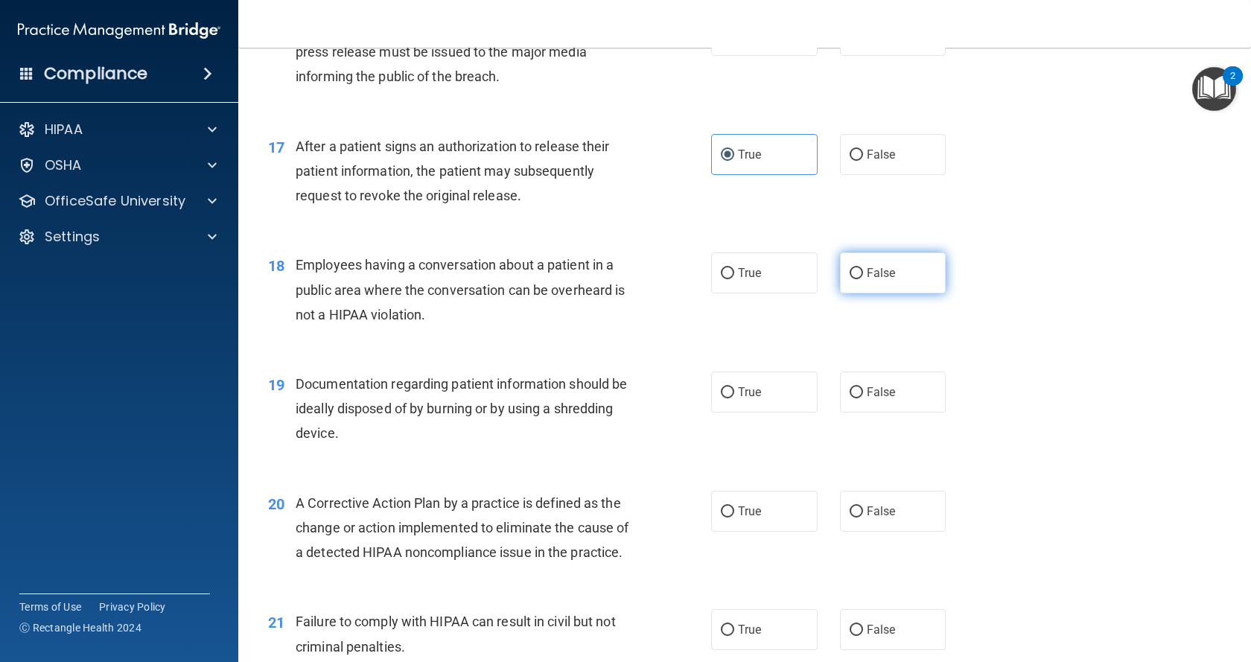
click at [856, 293] on label "False" at bounding box center [893, 272] width 106 height 41
click at [856, 279] on input "False" at bounding box center [855, 273] width 13 height 11
radio input "true"
click at [744, 399] on span "True" at bounding box center [749, 392] width 23 height 14
click at [734, 398] on input "True" at bounding box center [727, 392] width 13 height 11
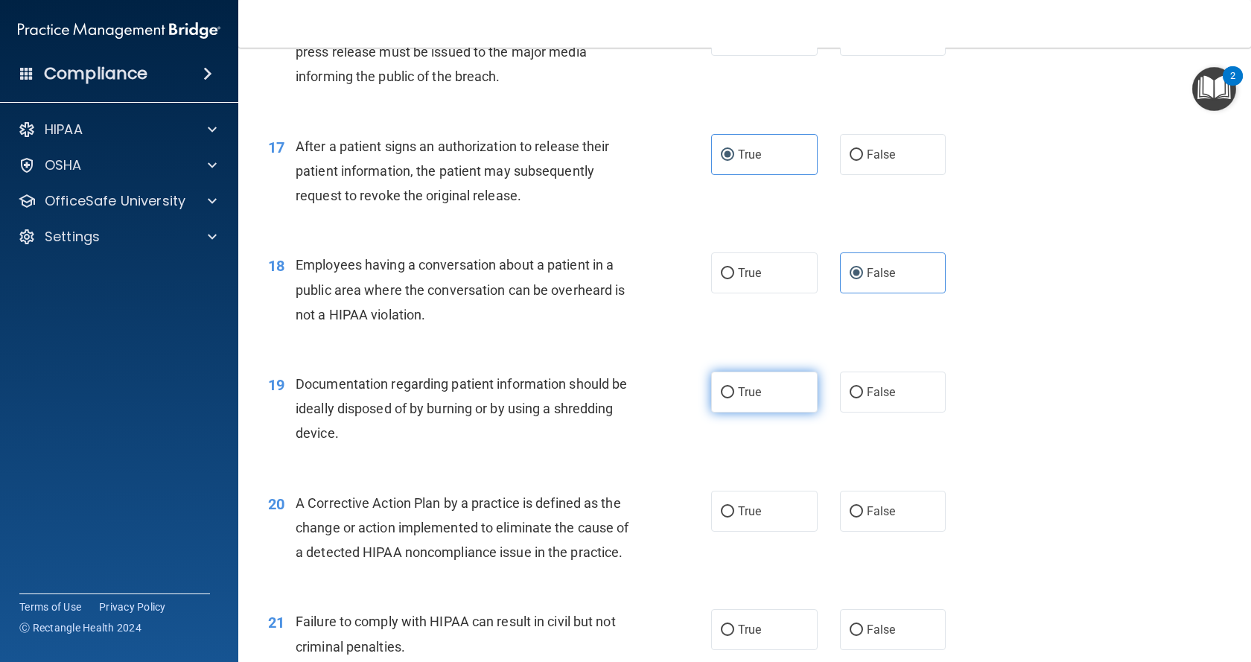
radio input "true"
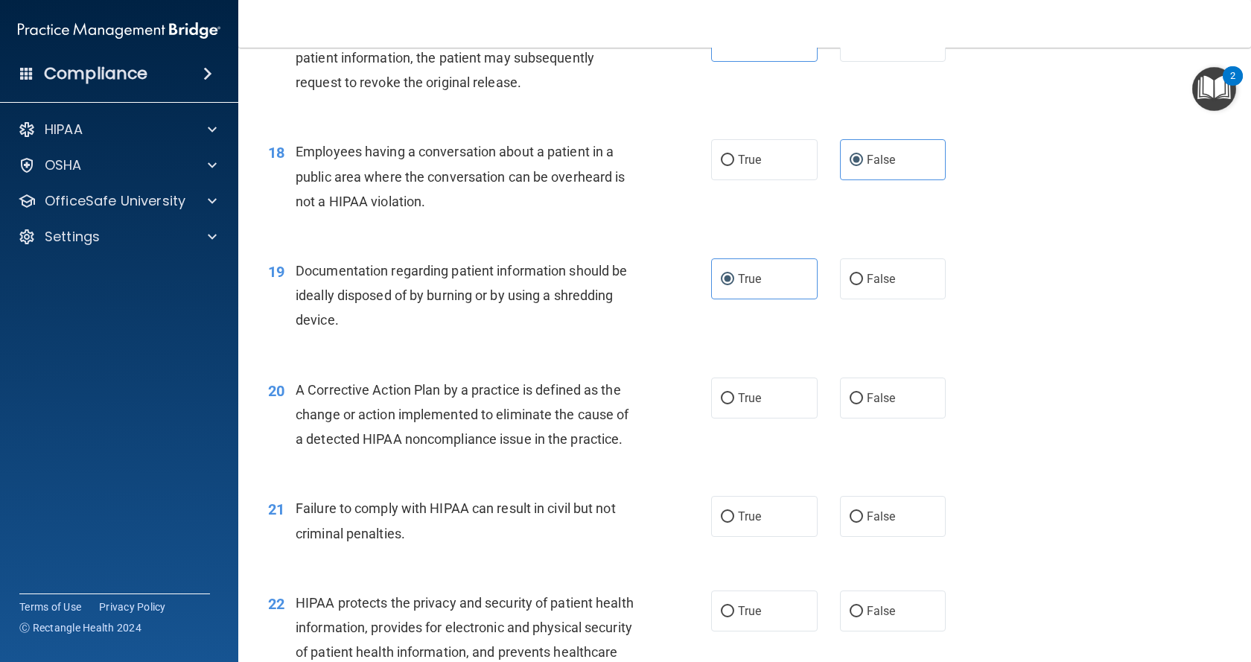
scroll to position [2010, 0]
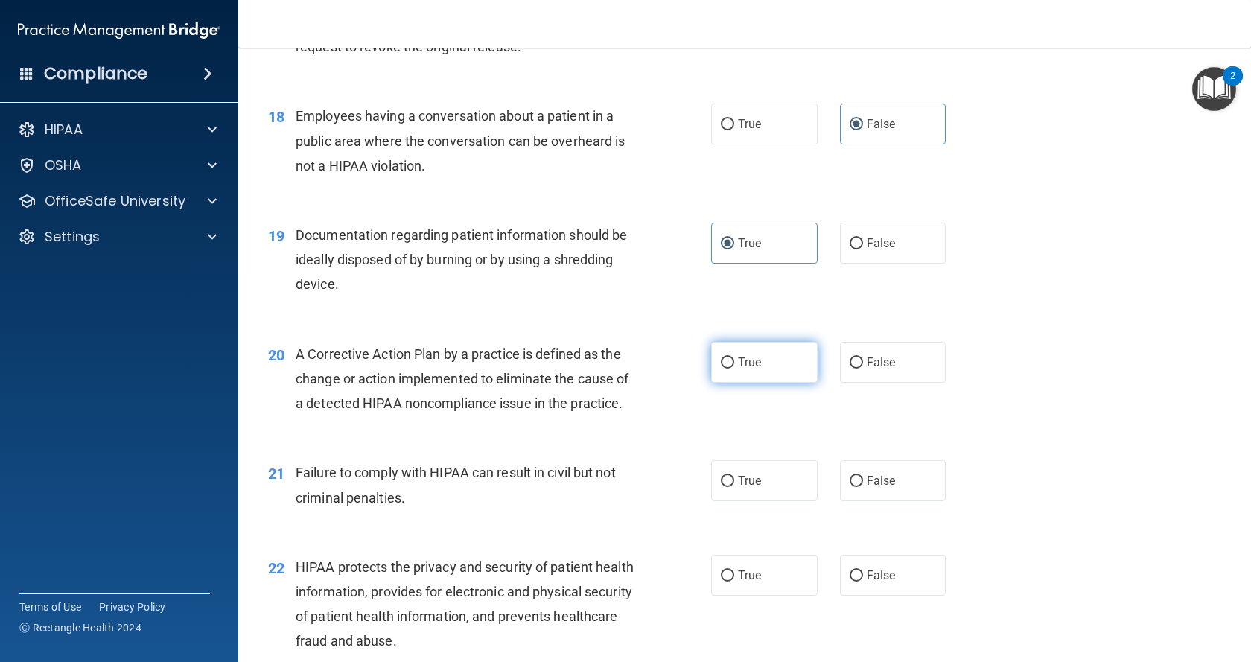
click at [738, 369] on span "True" at bounding box center [749, 362] width 23 height 14
click at [733, 369] on input "True" at bounding box center [727, 362] width 13 height 11
radio input "true"
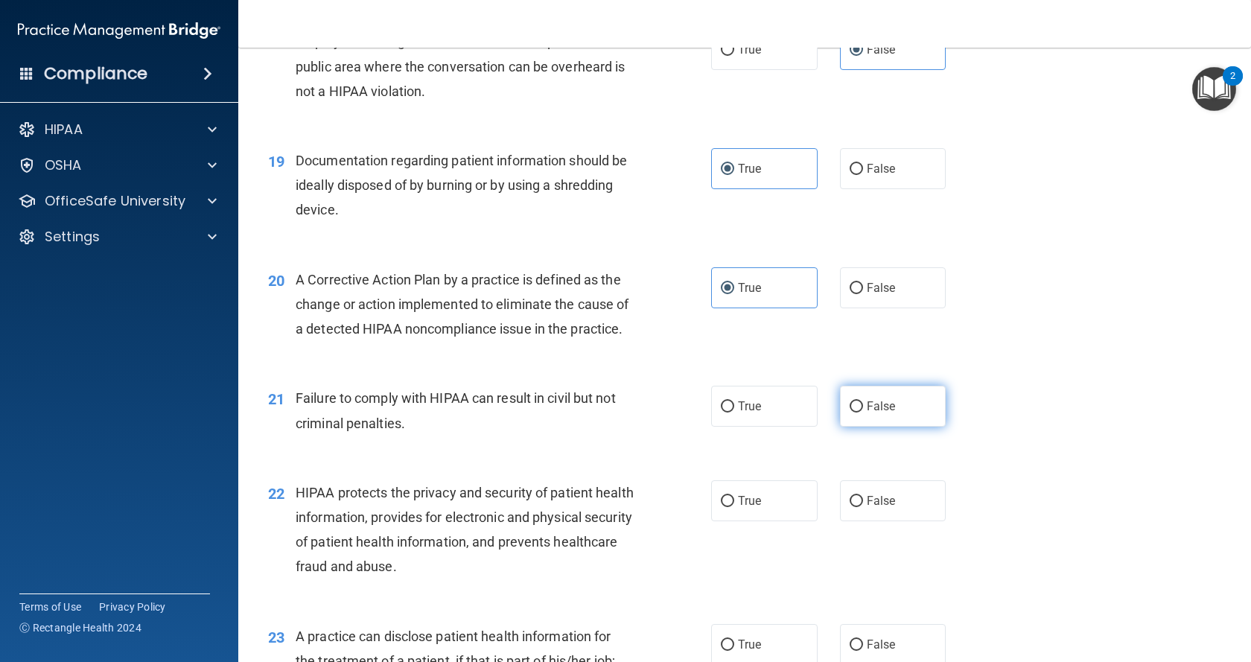
click at [840, 427] on label "False" at bounding box center [893, 406] width 106 height 41
click at [849, 412] on input "False" at bounding box center [855, 406] width 13 height 11
radio input "true"
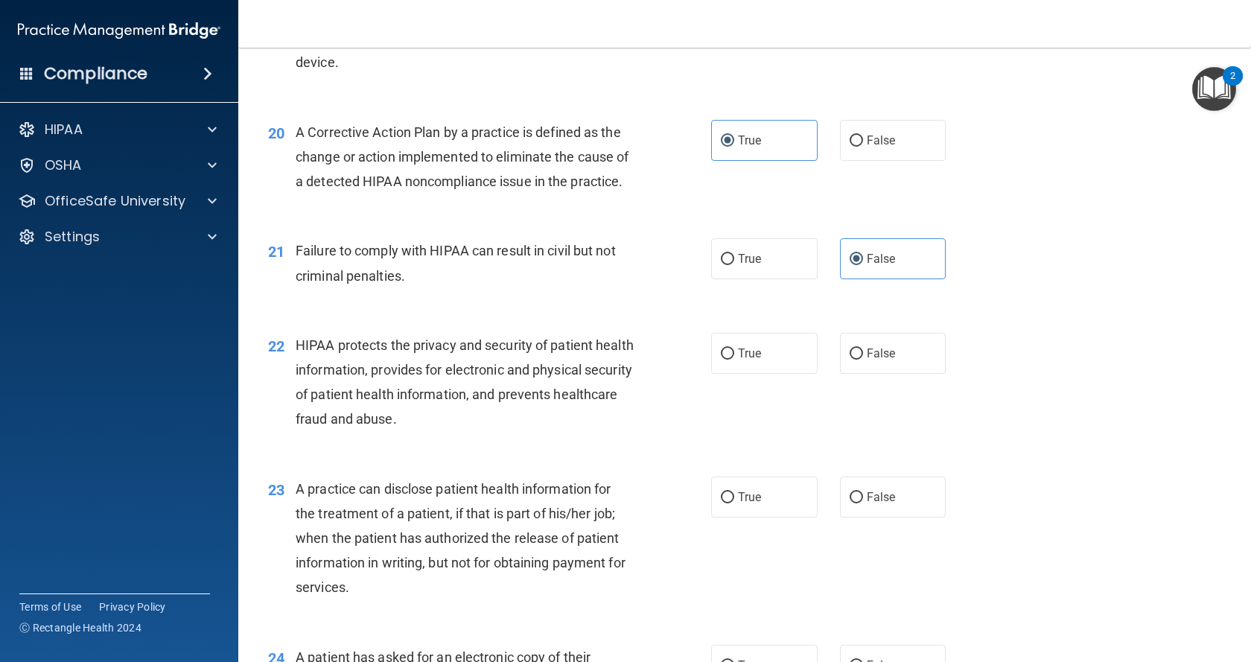
scroll to position [2233, 0]
click at [750, 372] on label "True" at bounding box center [764, 351] width 106 height 41
click at [734, 358] on input "True" at bounding box center [727, 352] width 13 height 11
radio input "true"
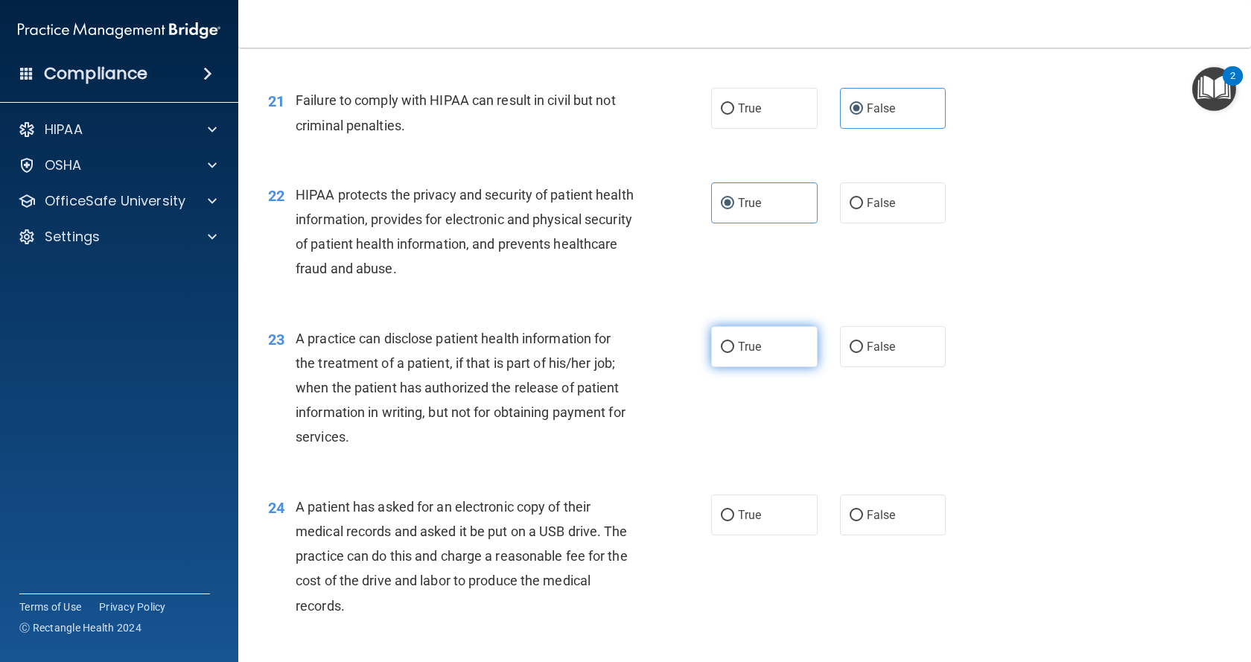
click at [740, 367] on label "True" at bounding box center [764, 346] width 106 height 41
click at [734, 353] on input "True" at bounding box center [727, 347] width 13 height 11
radio input "true"
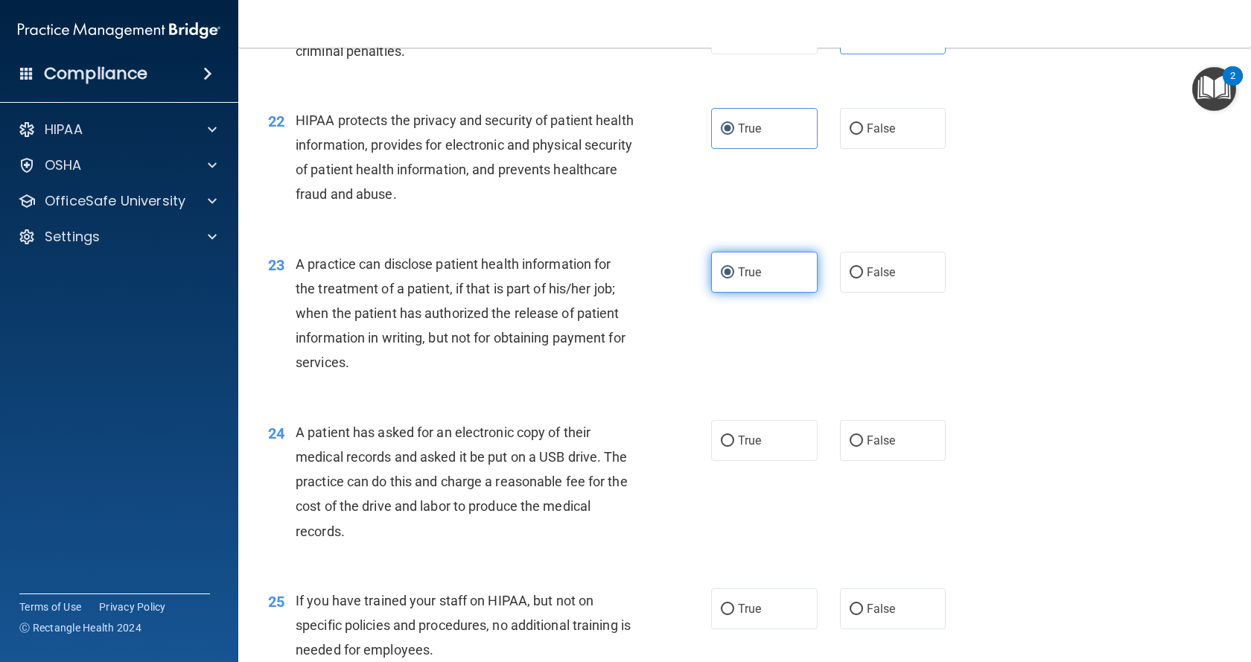
scroll to position [2531, 0]
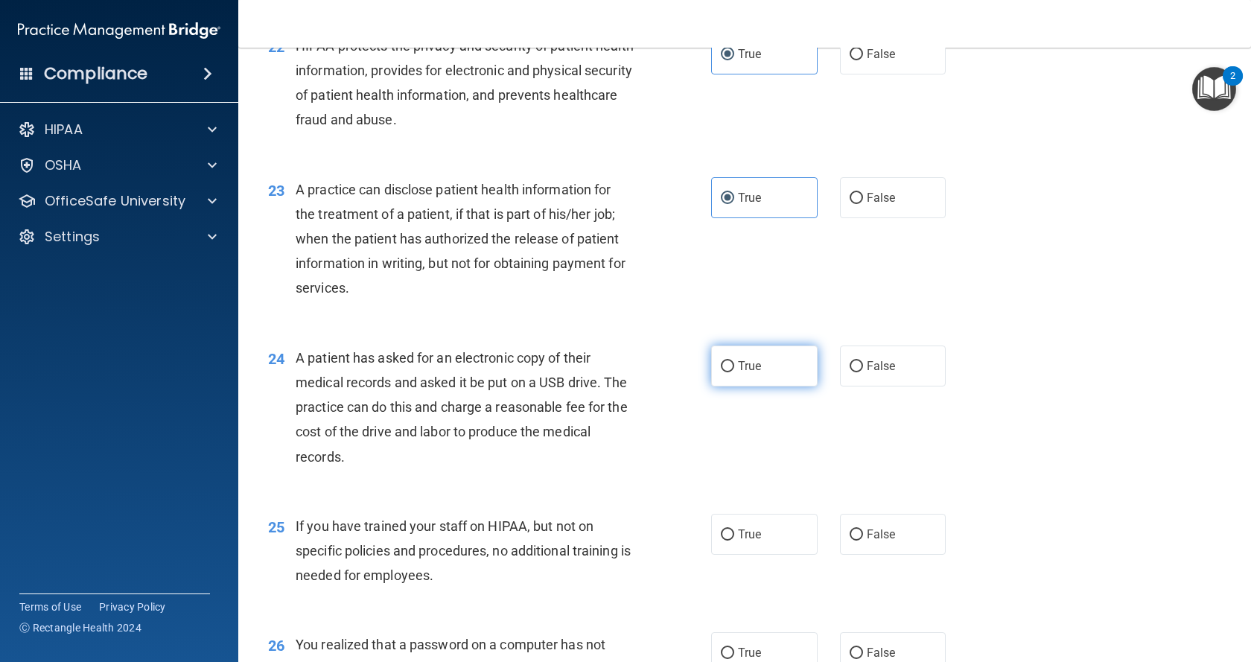
click at [734, 386] on label "True" at bounding box center [764, 365] width 106 height 41
click at [734, 372] on input "True" at bounding box center [727, 366] width 13 height 11
radio input "true"
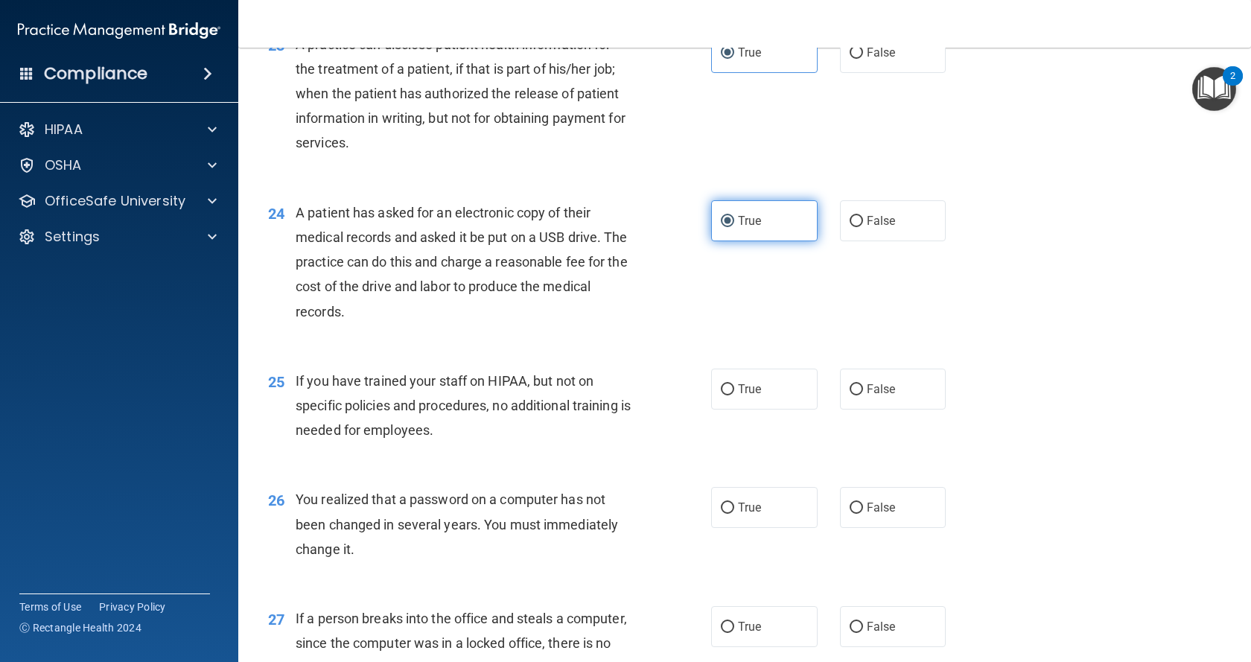
scroll to position [2680, 0]
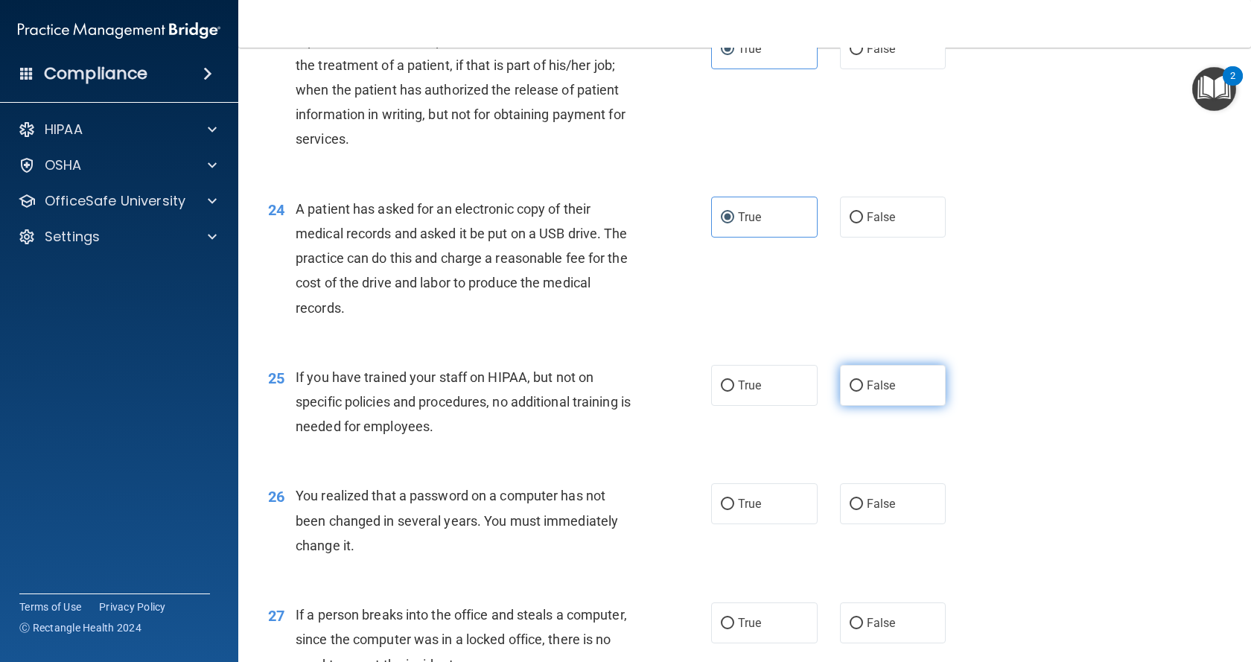
click at [849, 392] on input "False" at bounding box center [855, 385] width 13 height 11
radio input "true"
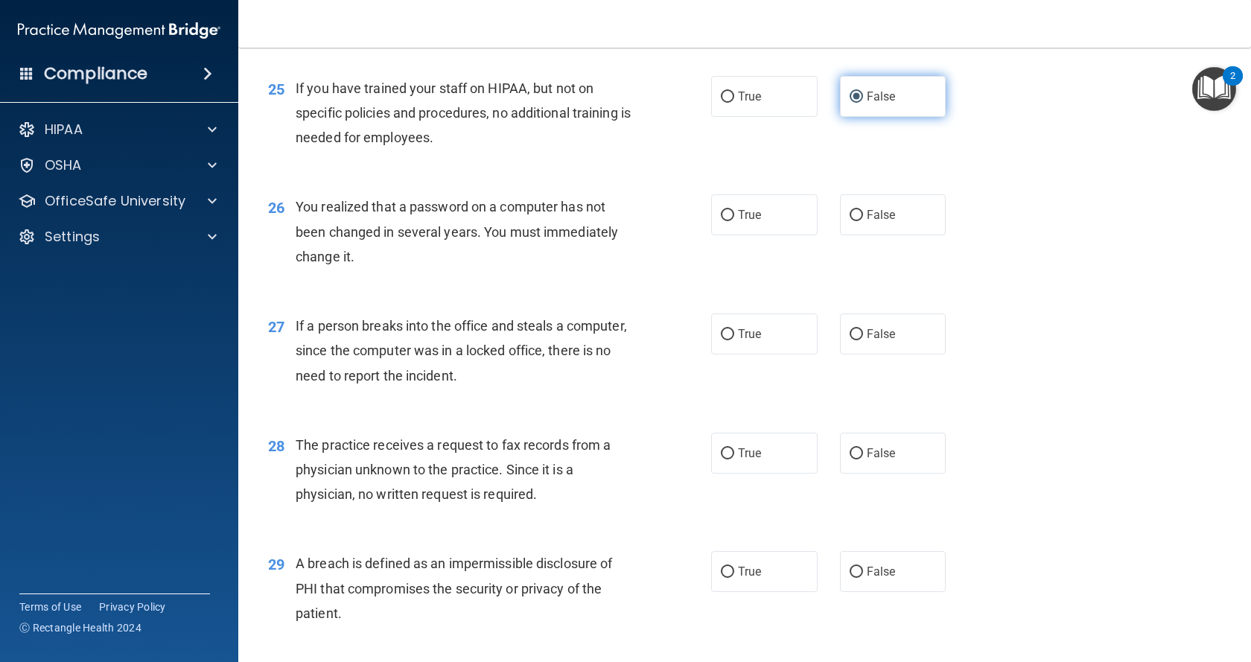
scroll to position [2978, 0]
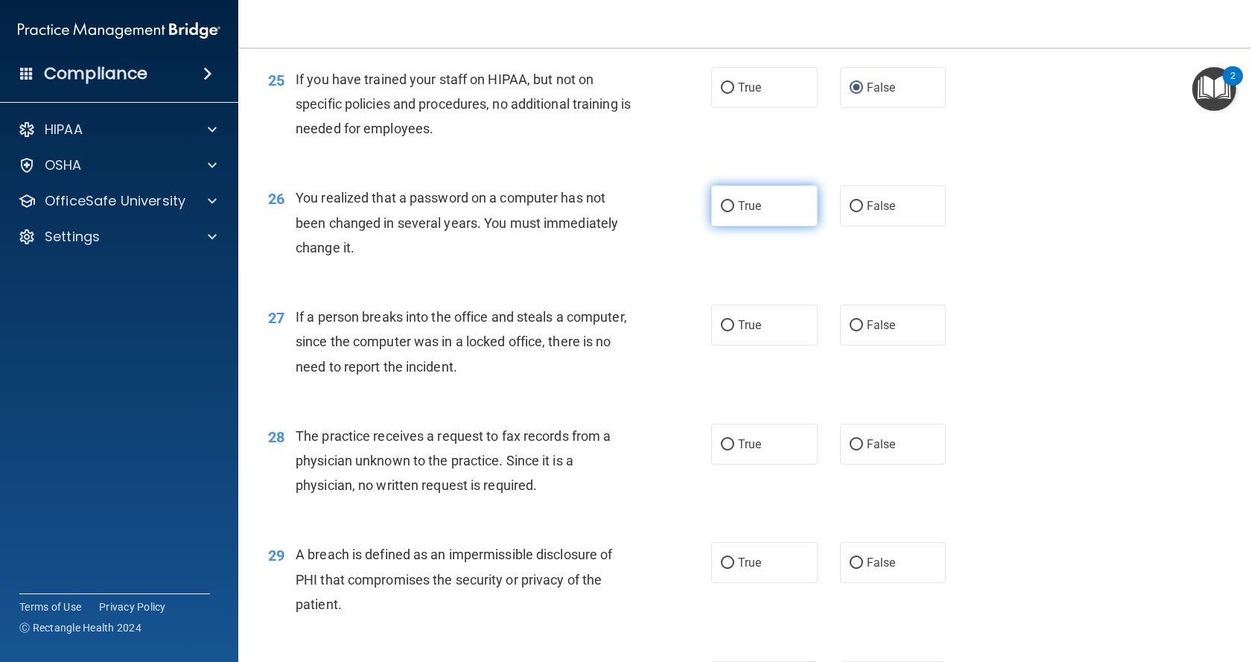
click at [774, 226] on label "True" at bounding box center [764, 205] width 106 height 41
click at [734, 212] on input "True" at bounding box center [727, 206] width 13 height 11
radio input "true"
click at [849, 331] on input "False" at bounding box center [855, 325] width 13 height 11
radio input "true"
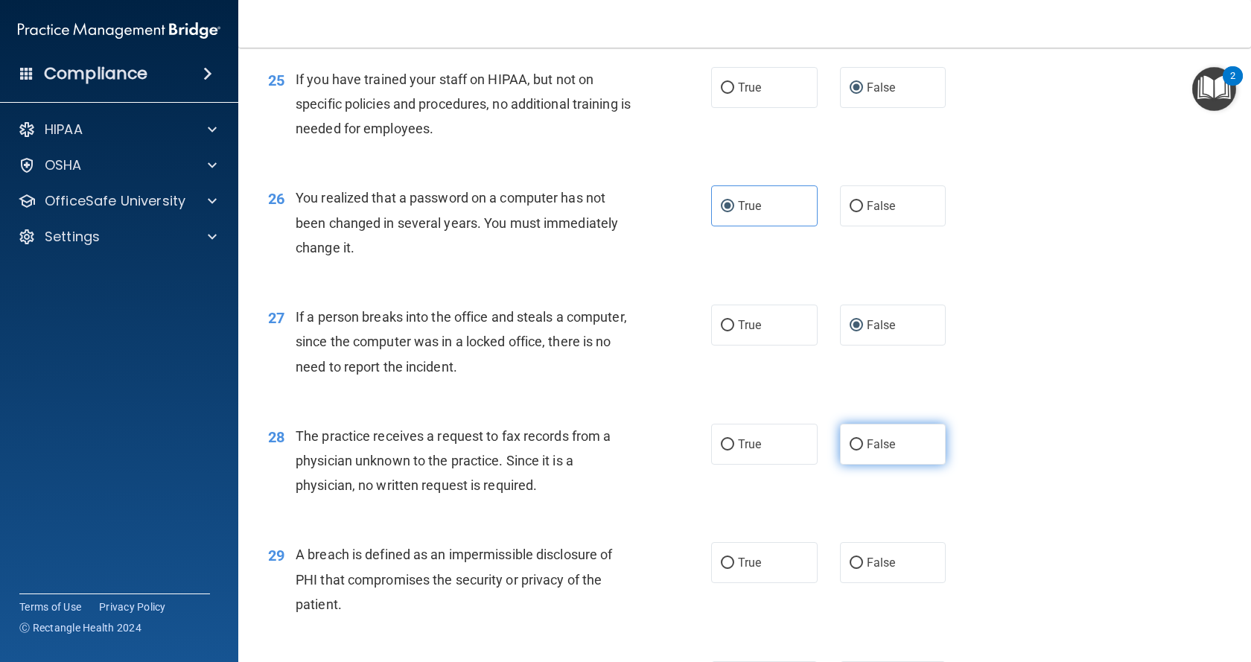
click at [840, 465] on label "False" at bounding box center [893, 444] width 106 height 41
click at [849, 450] on input "False" at bounding box center [855, 444] width 13 height 11
radio input "true"
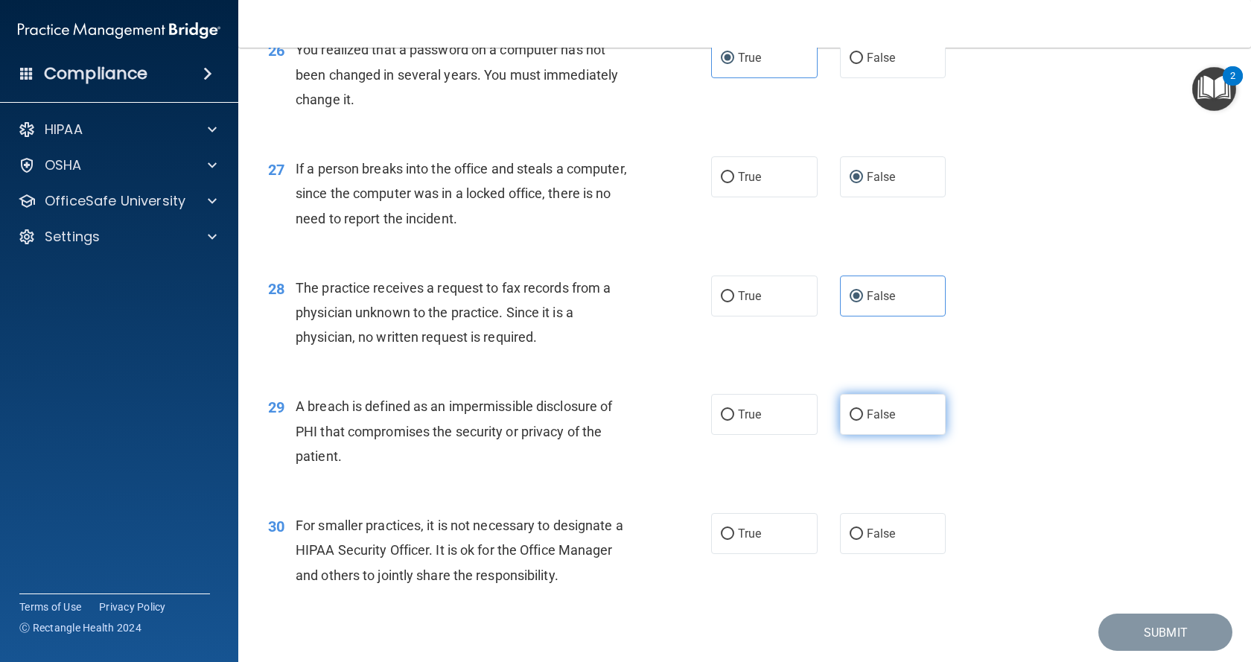
scroll to position [3127, 0]
click at [759, 434] on label "True" at bounding box center [764, 413] width 106 height 41
click at [734, 420] on input "True" at bounding box center [727, 414] width 13 height 11
radio input "true"
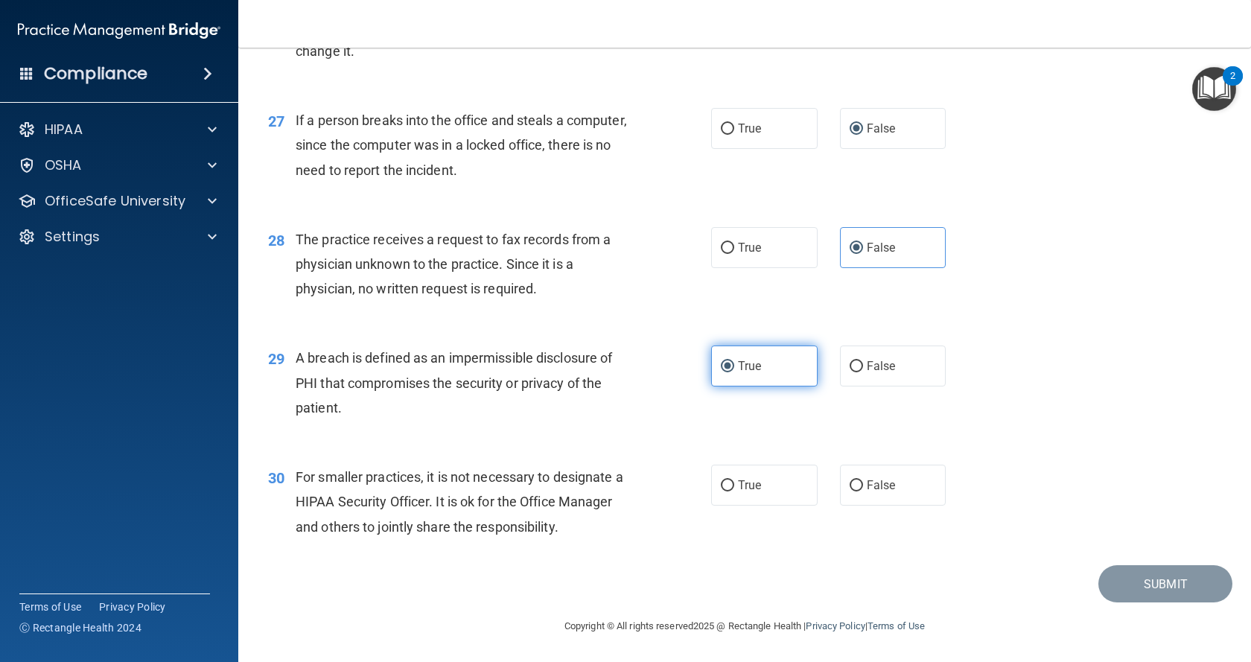
scroll to position [3249, 0]
click at [841, 484] on label "False" at bounding box center [893, 485] width 106 height 41
click at [849, 484] on input "False" at bounding box center [855, 485] width 13 height 11
radio input "true"
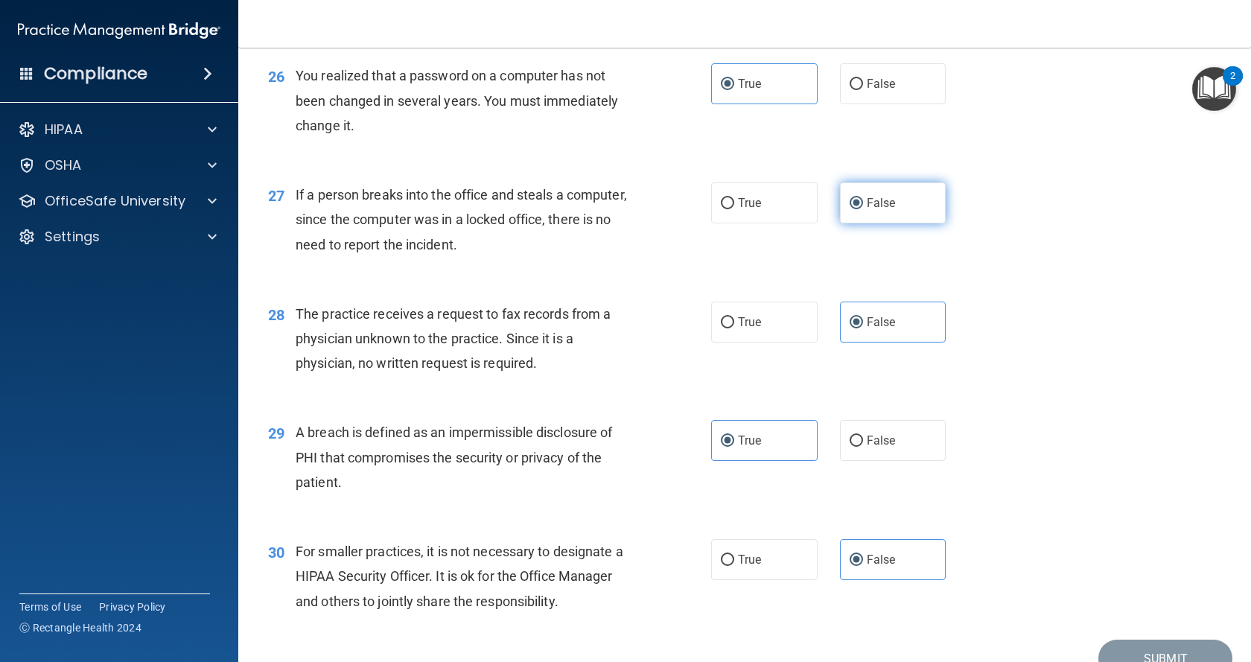
click at [859, 223] on label "False" at bounding box center [893, 202] width 106 height 41
click at [859, 209] on input "False" at bounding box center [855, 203] width 13 height 11
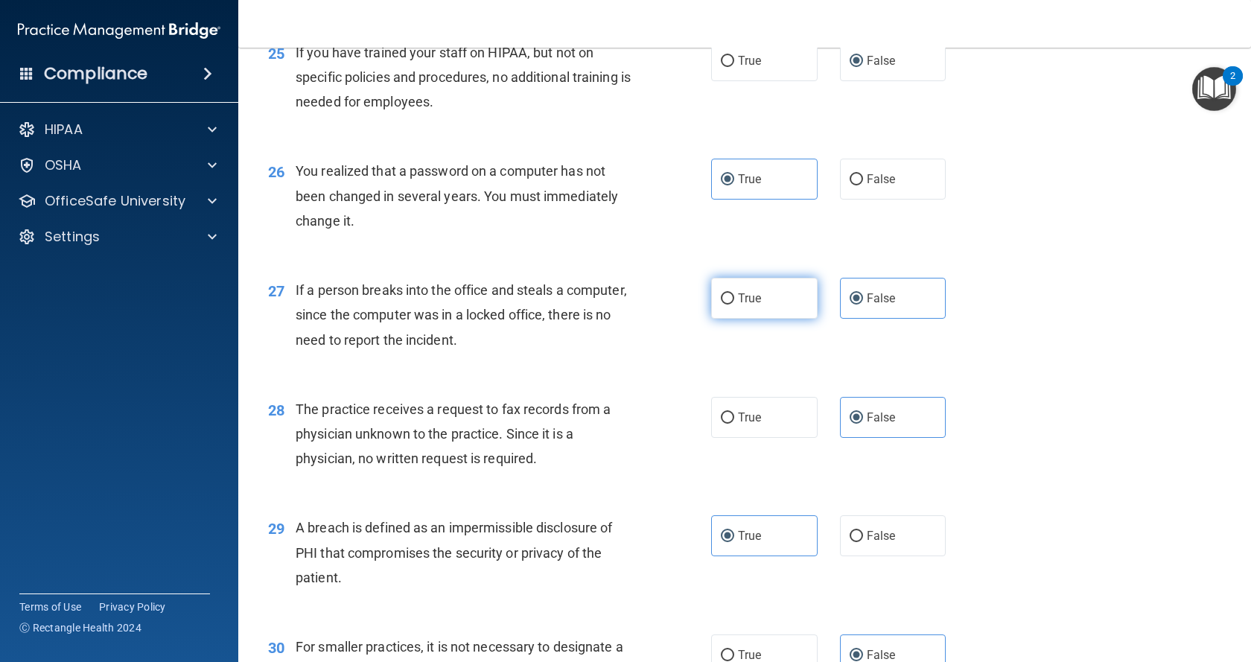
scroll to position [2951, 0]
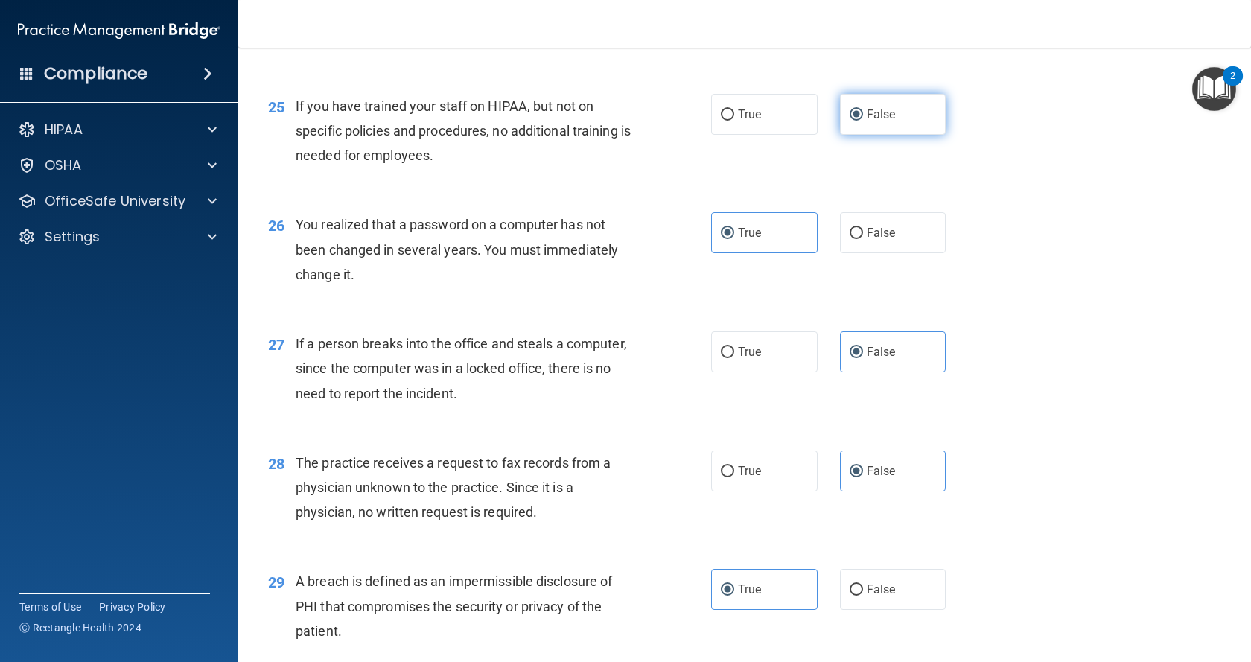
click at [864, 135] on label "False" at bounding box center [893, 114] width 106 height 41
click at [863, 121] on input "False" at bounding box center [855, 114] width 13 height 11
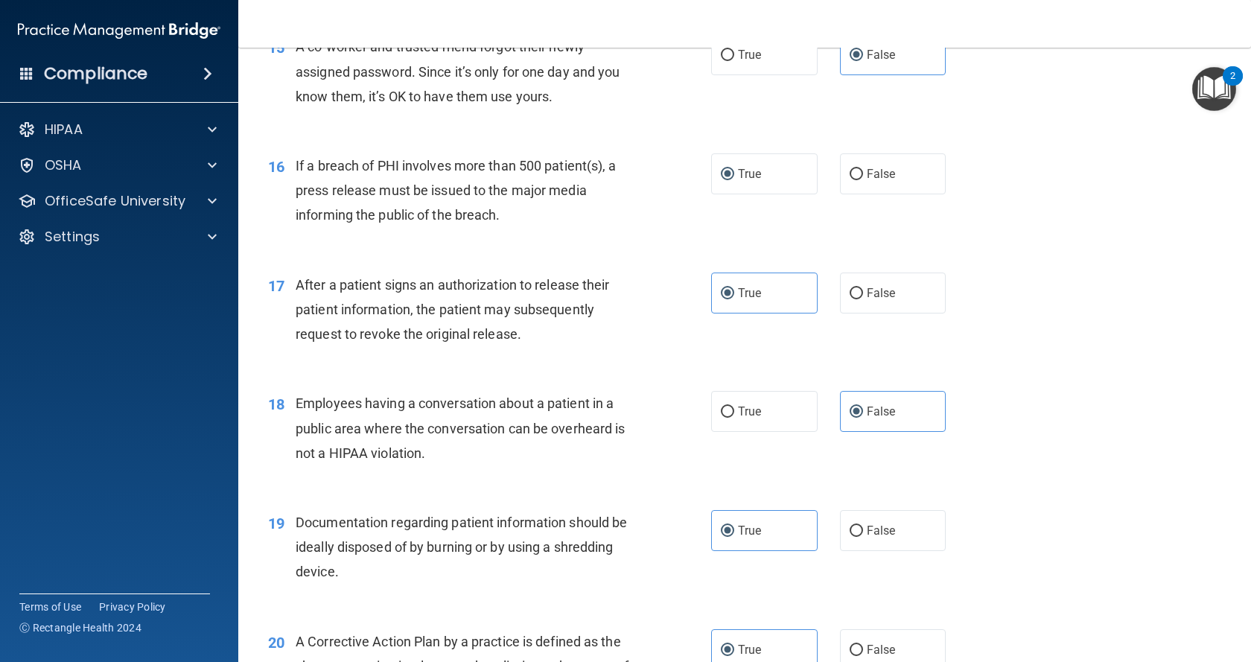
scroll to position [1685, 0]
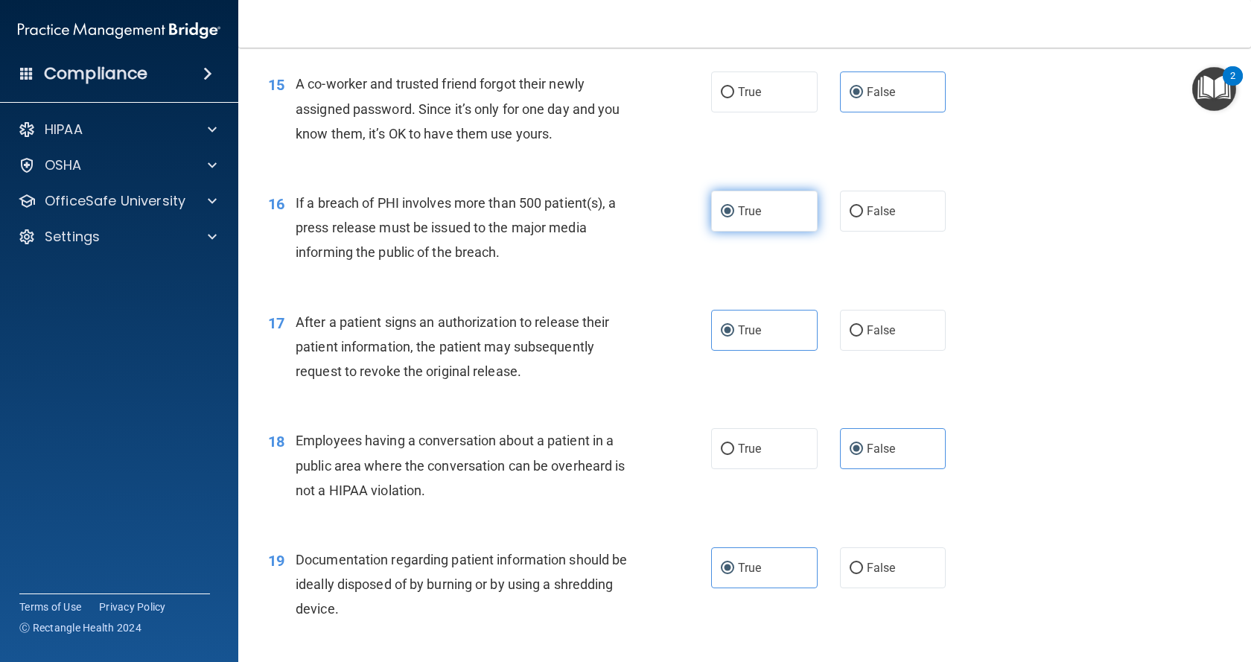
click at [753, 218] on span "True" at bounding box center [749, 211] width 23 height 14
click at [734, 217] on input "True" at bounding box center [727, 211] width 13 height 11
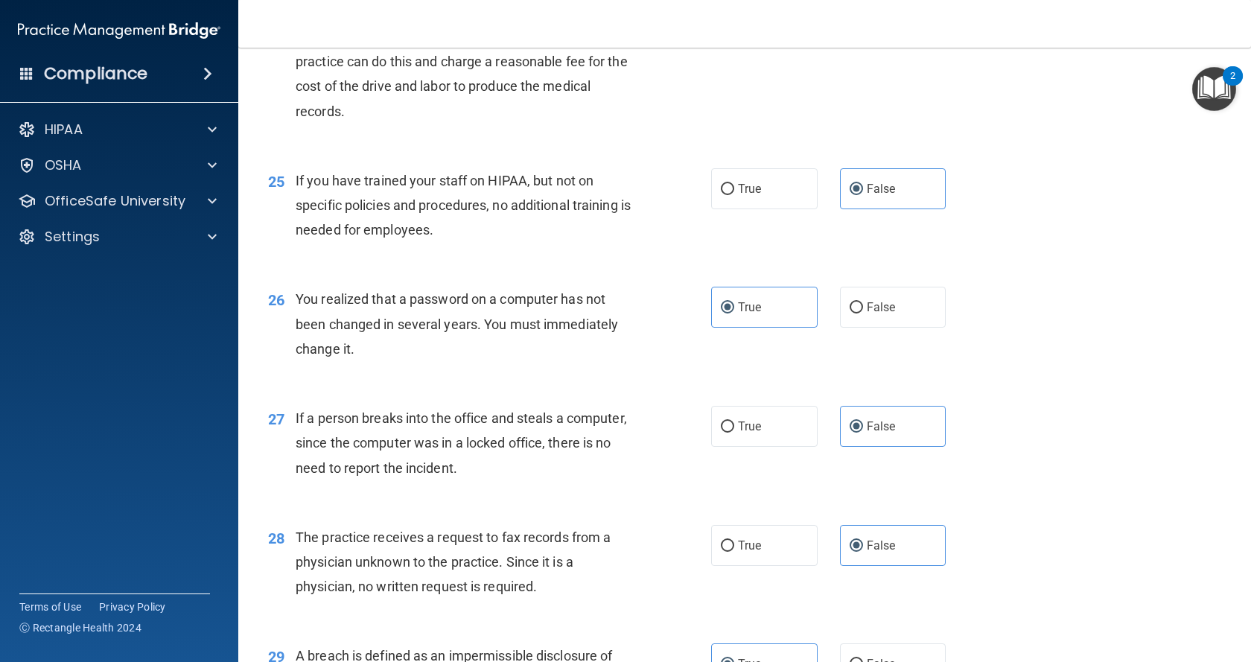
scroll to position [3249, 0]
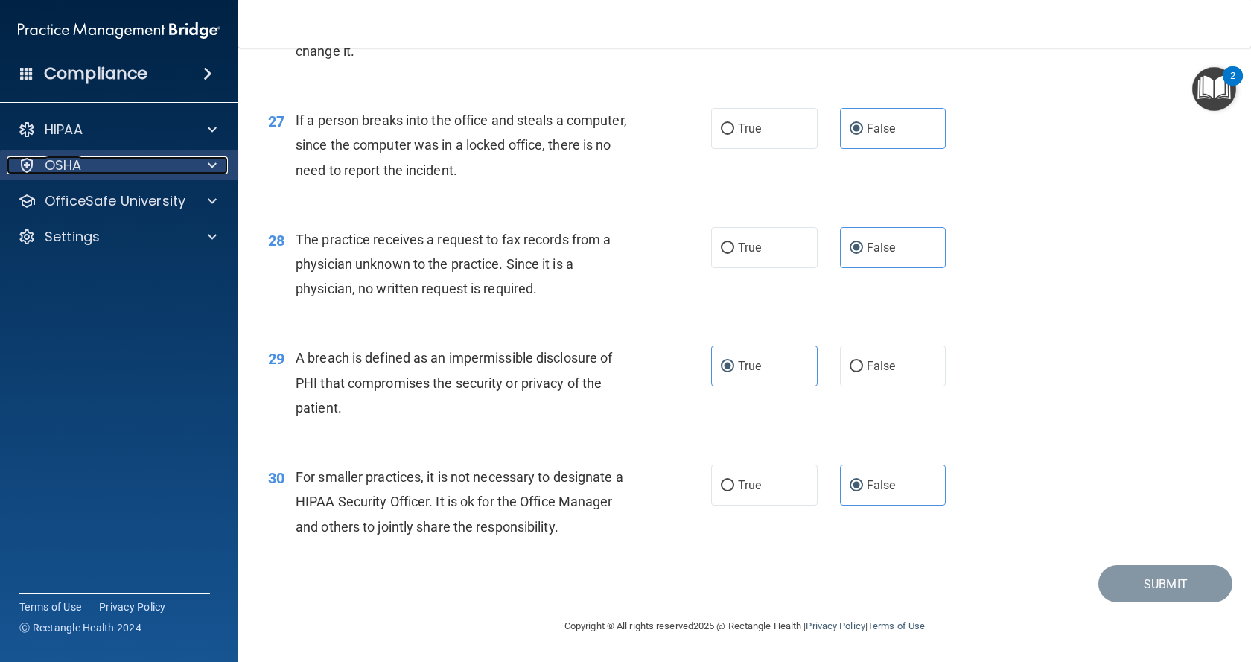
click at [215, 170] on span at bounding box center [212, 165] width 9 height 18
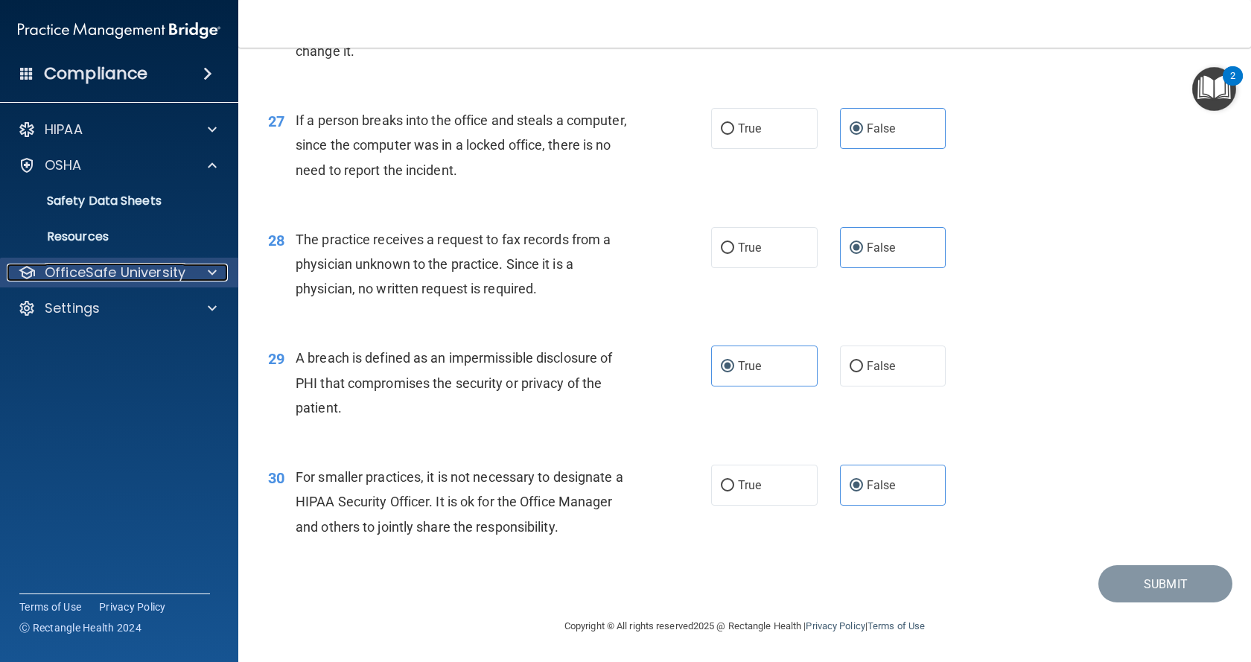
click at [186, 271] on div "OfficeSafe University" at bounding box center [99, 273] width 185 height 18
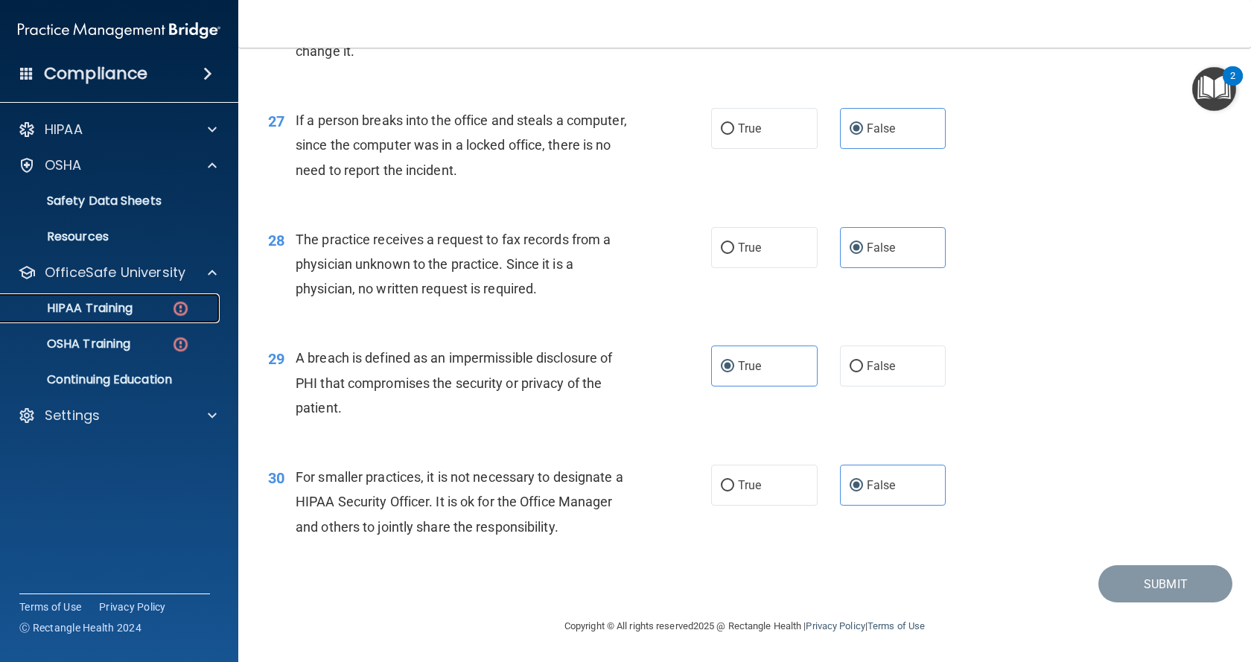
click at [142, 316] on link "HIPAA Training" at bounding box center [102, 308] width 235 height 30
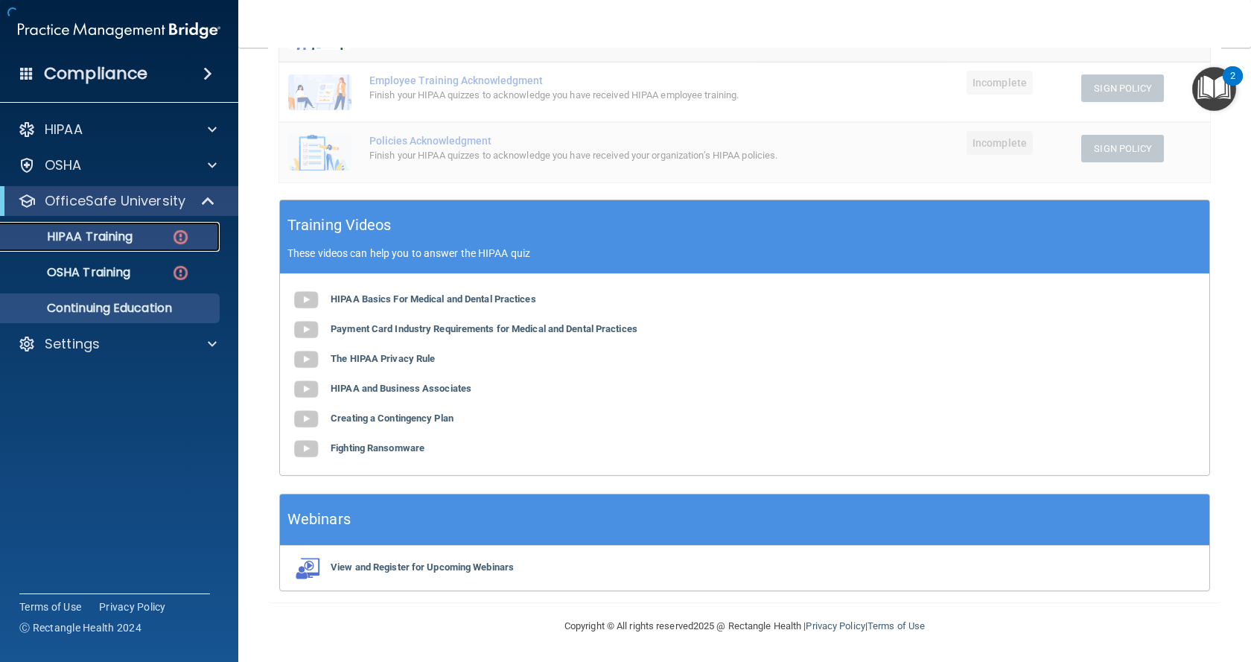
scroll to position [381, 0]
click at [103, 233] on p "HIPAA Training" at bounding box center [71, 236] width 123 height 15
click at [120, 282] on link "OSHA Training" at bounding box center [102, 273] width 235 height 30
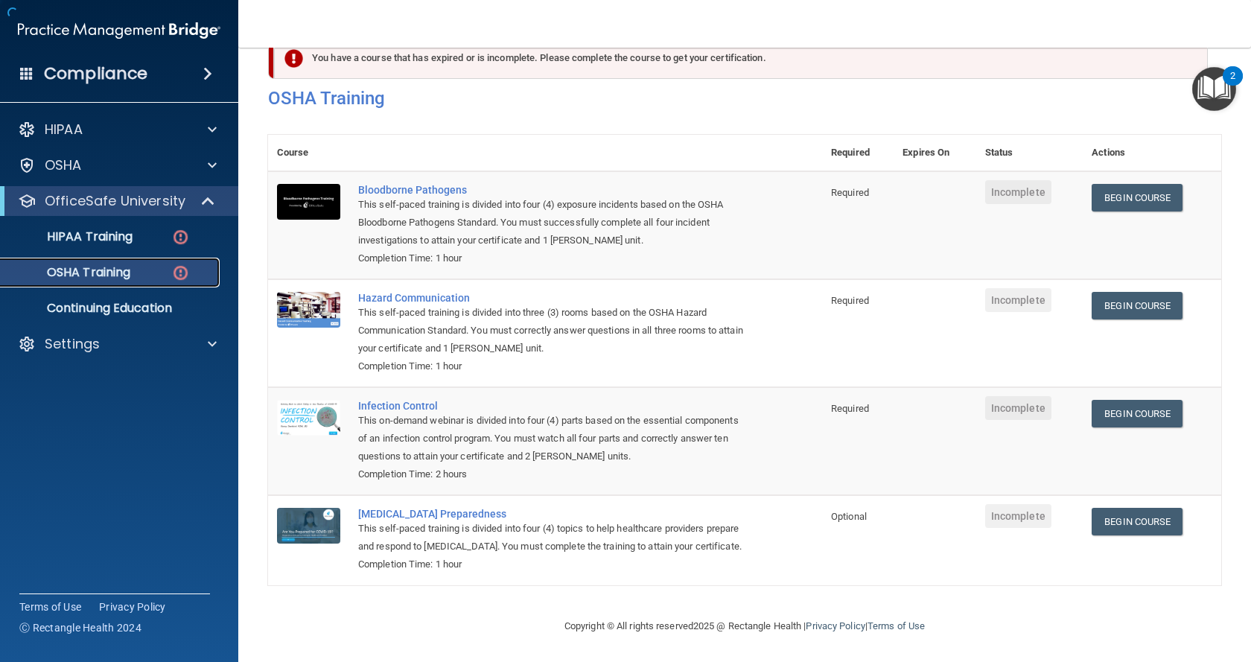
scroll to position [59, 0]
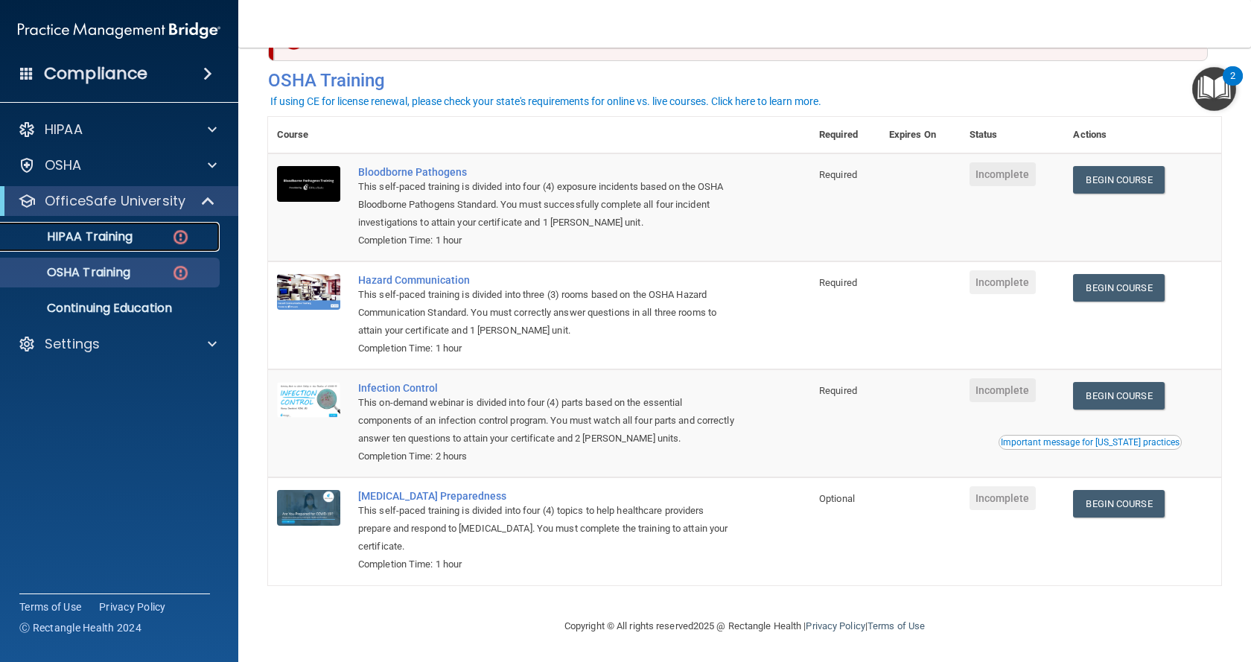
click at [133, 235] on p "HIPAA Training" at bounding box center [71, 236] width 123 height 15
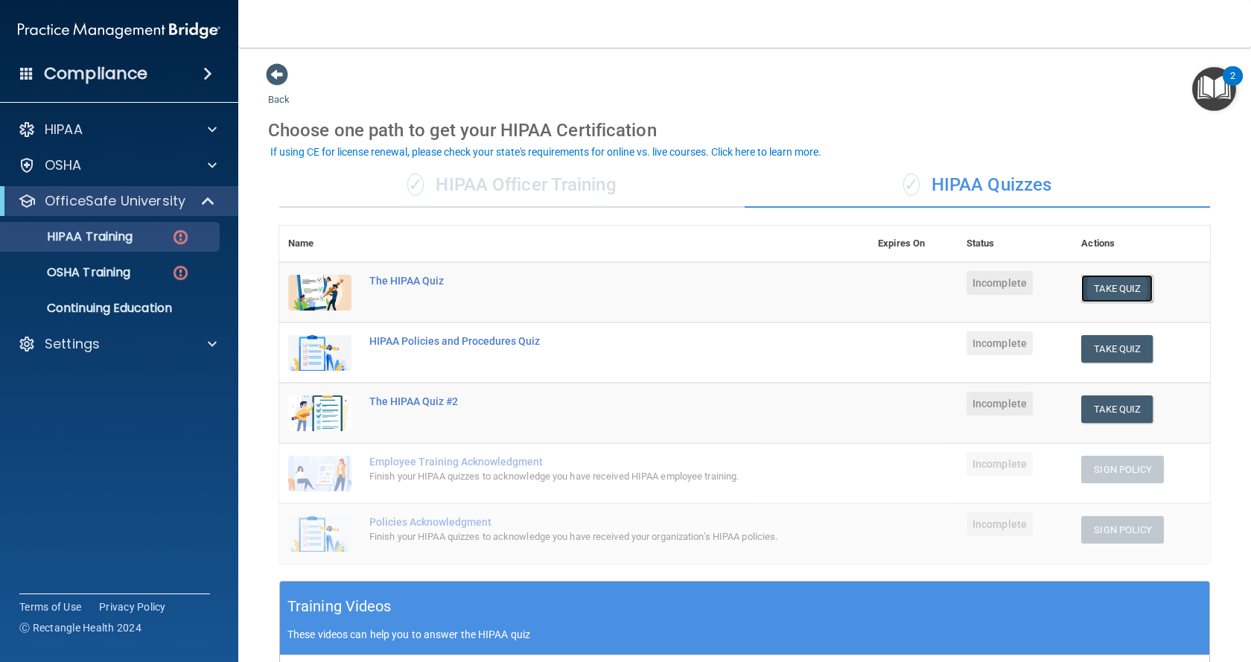
click at [1124, 293] on button "Take Quiz" at bounding box center [1116, 289] width 71 height 28
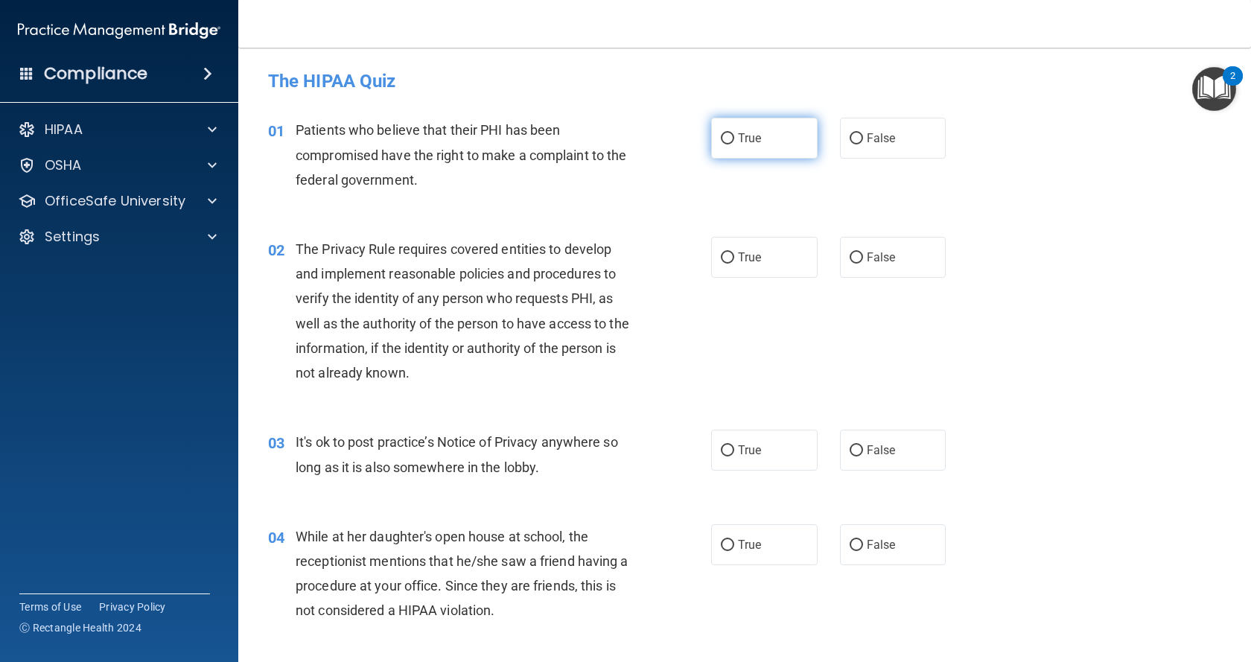
click at [734, 129] on label "True" at bounding box center [764, 138] width 106 height 41
click at [734, 133] on input "True" at bounding box center [727, 138] width 13 height 11
radio input "true"
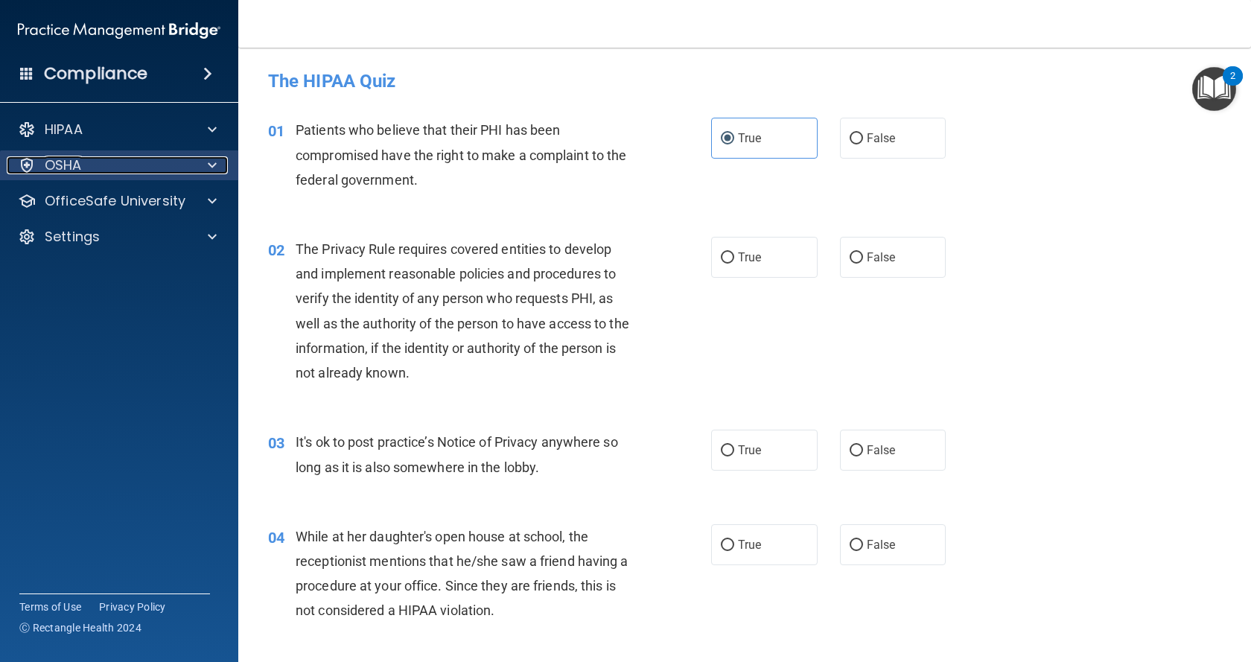
click at [66, 166] on p "OSHA" at bounding box center [63, 165] width 37 height 18
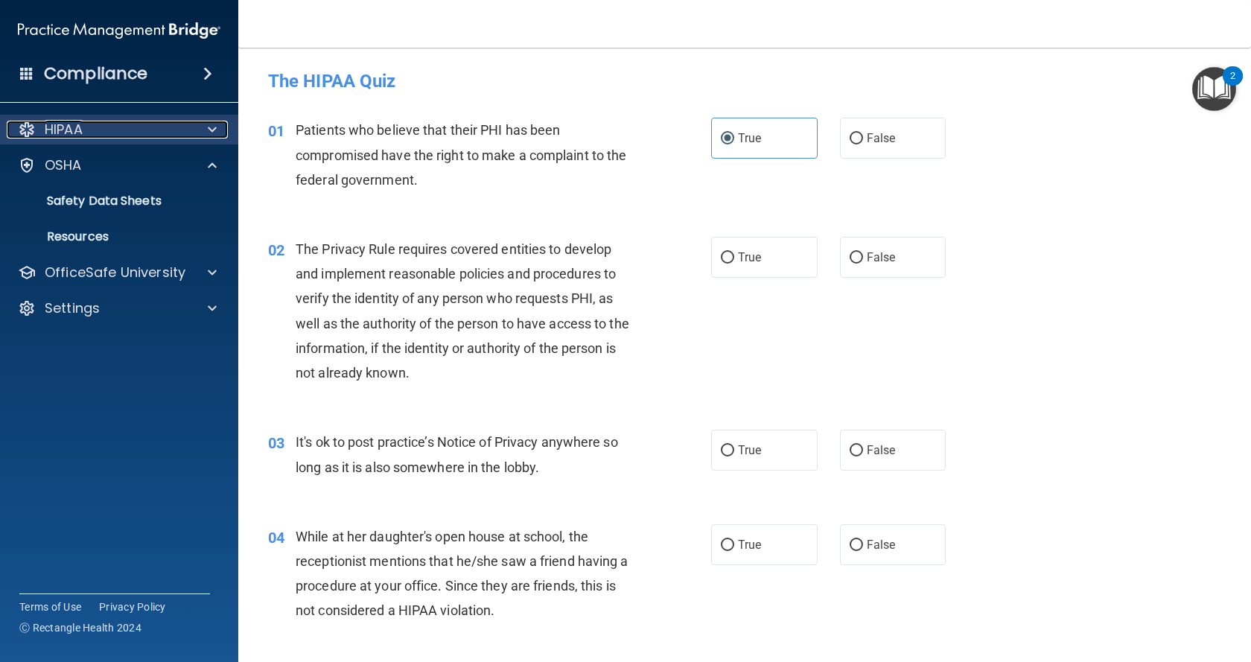
click at [87, 133] on div "HIPAA" at bounding box center [99, 130] width 185 height 18
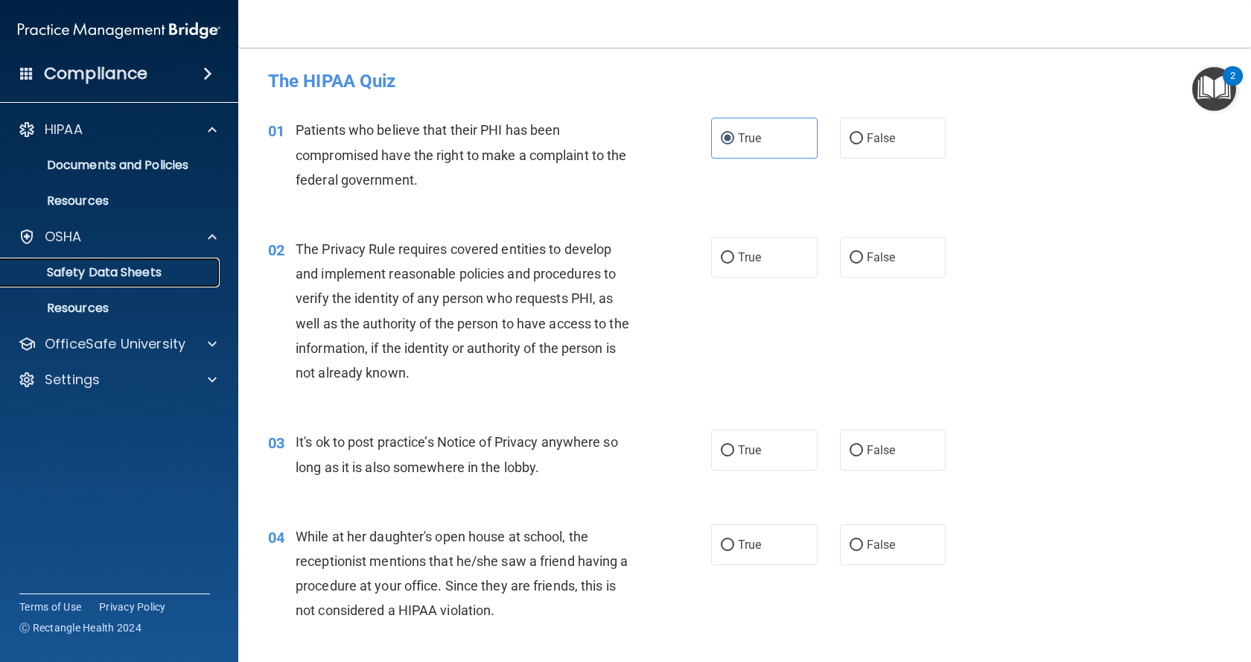
click at [101, 261] on link "Safety Data Sheets" at bounding box center [102, 273] width 235 height 30
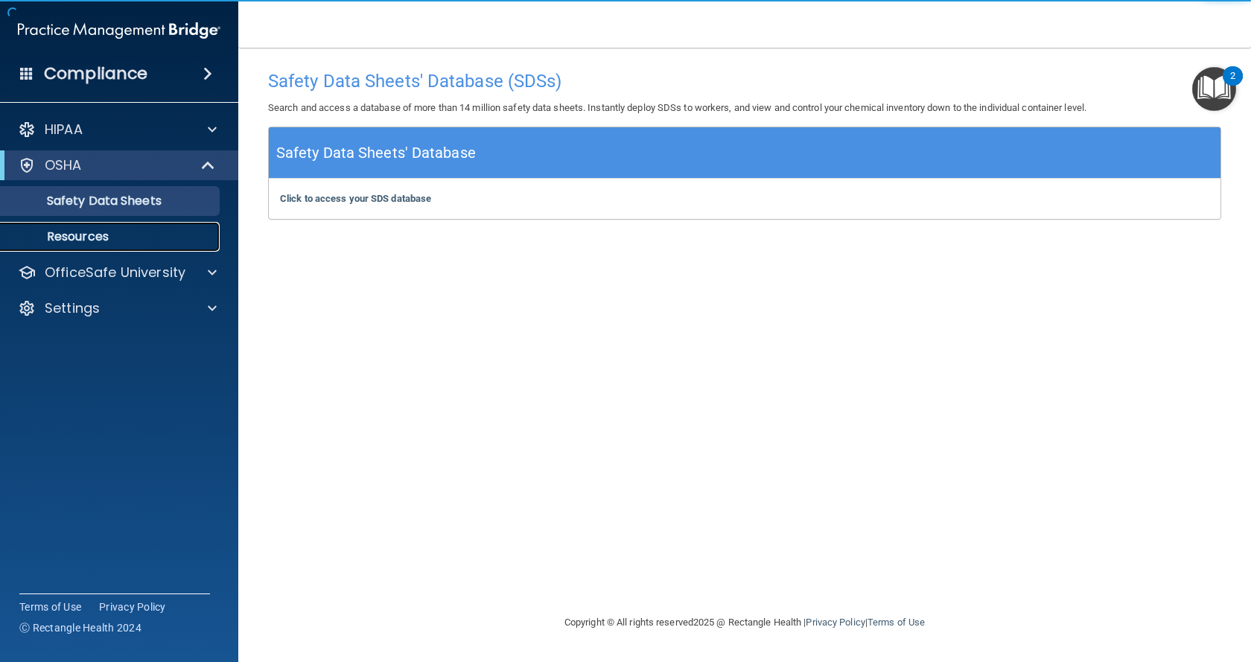
click at [101, 238] on p "Resources" at bounding box center [111, 236] width 203 height 15
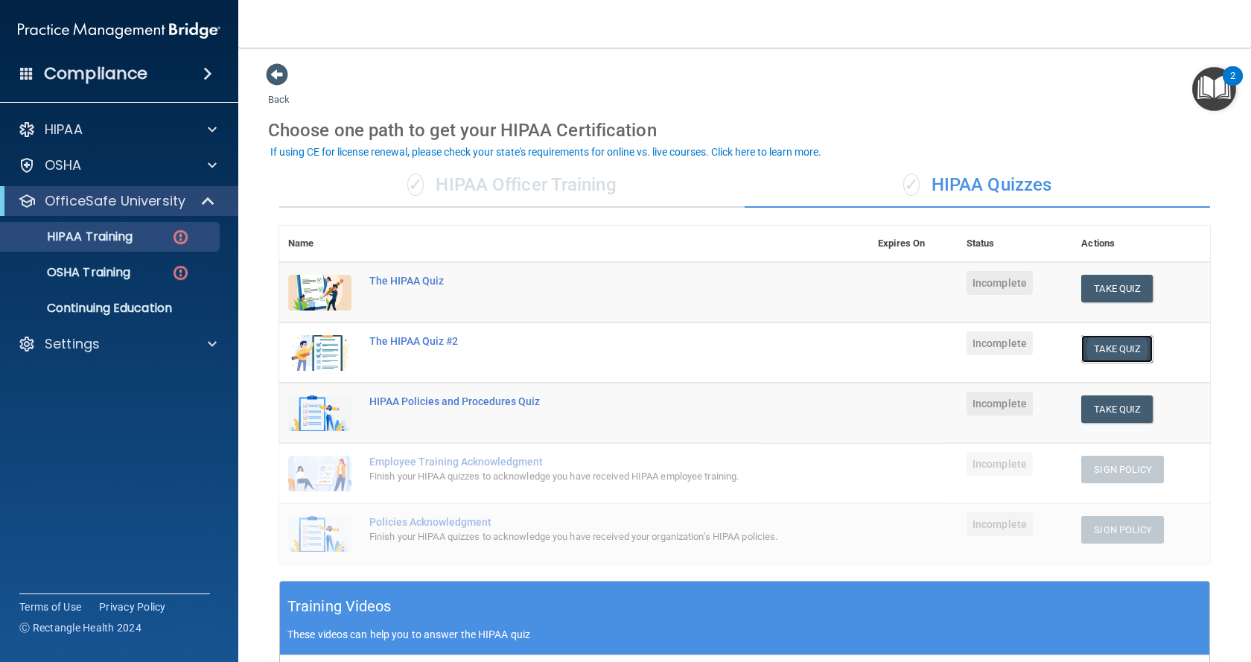
click at [1110, 355] on button "Take Quiz" at bounding box center [1116, 349] width 71 height 28
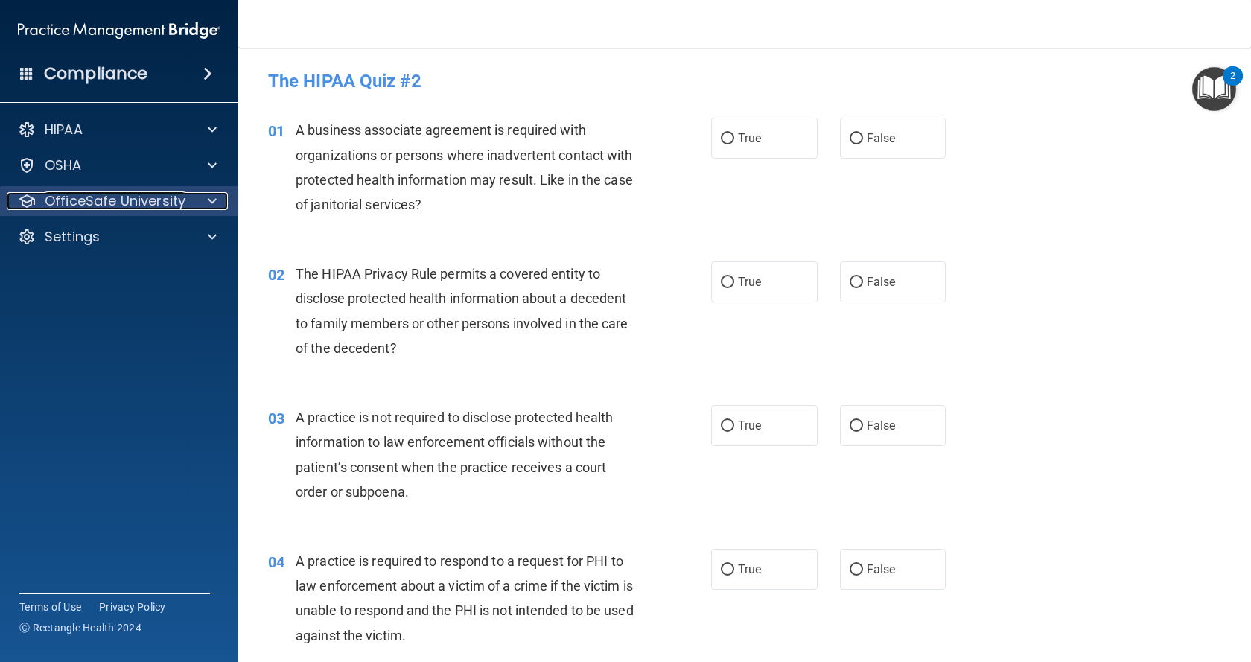
click at [125, 201] on p "OfficeSafe University" at bounding box center [115, 201] width 141 height 18
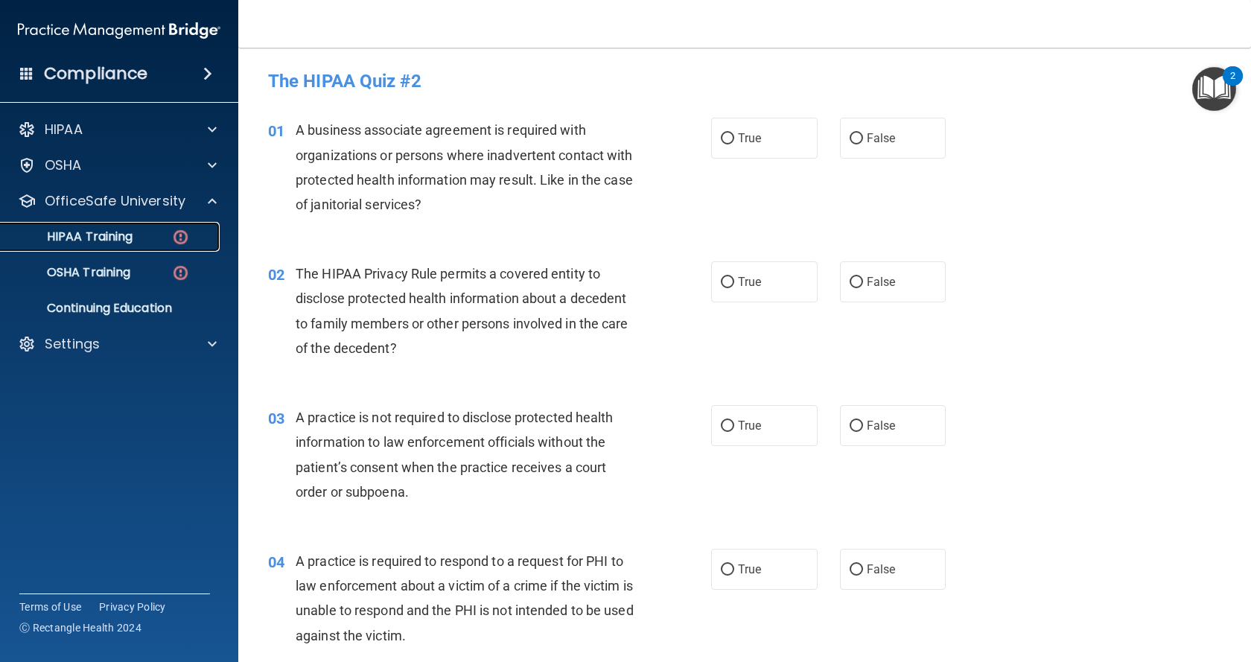
click at [141, 232] on div "HIPAA Training" at bounding box center [111, 236] width 203 height 15
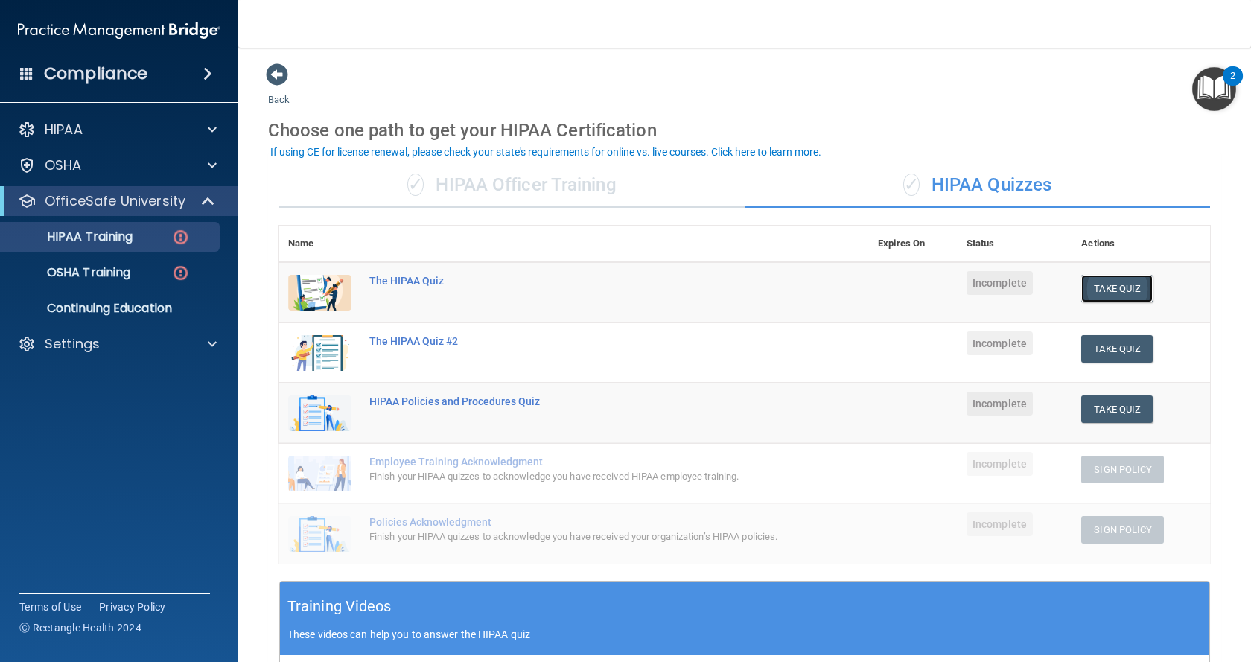
click at [1097, 290] on button "Take Quiz" at bounding box center [1116, 289] width 71 height 28
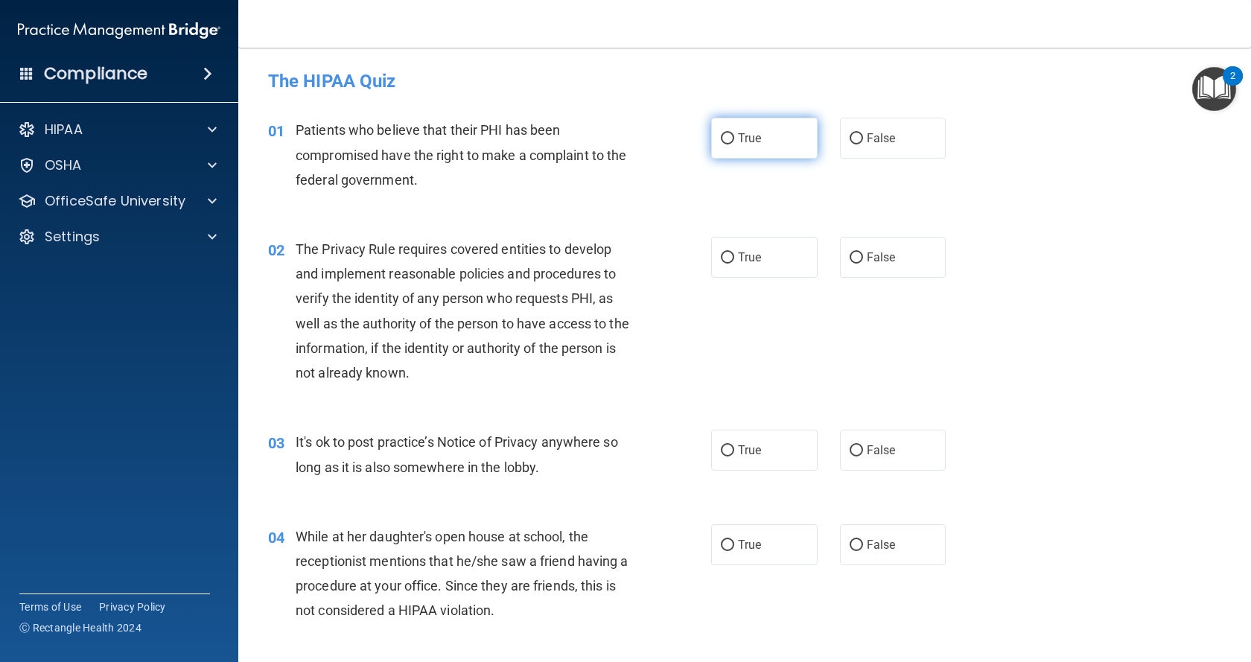
click at [747, 133] on span "True" at bounding box center [749, 138] width 23 height 14
click at [734, 133] on input "True" at bounding box center [727, 138] width 13 height 11
radio input "true"
click at [742, 260] on span "True" at bounding box center [749, 257] width 23 height 14
click at [734, 260] on input "True" at bounding box center [727, 257] width 13 height 11
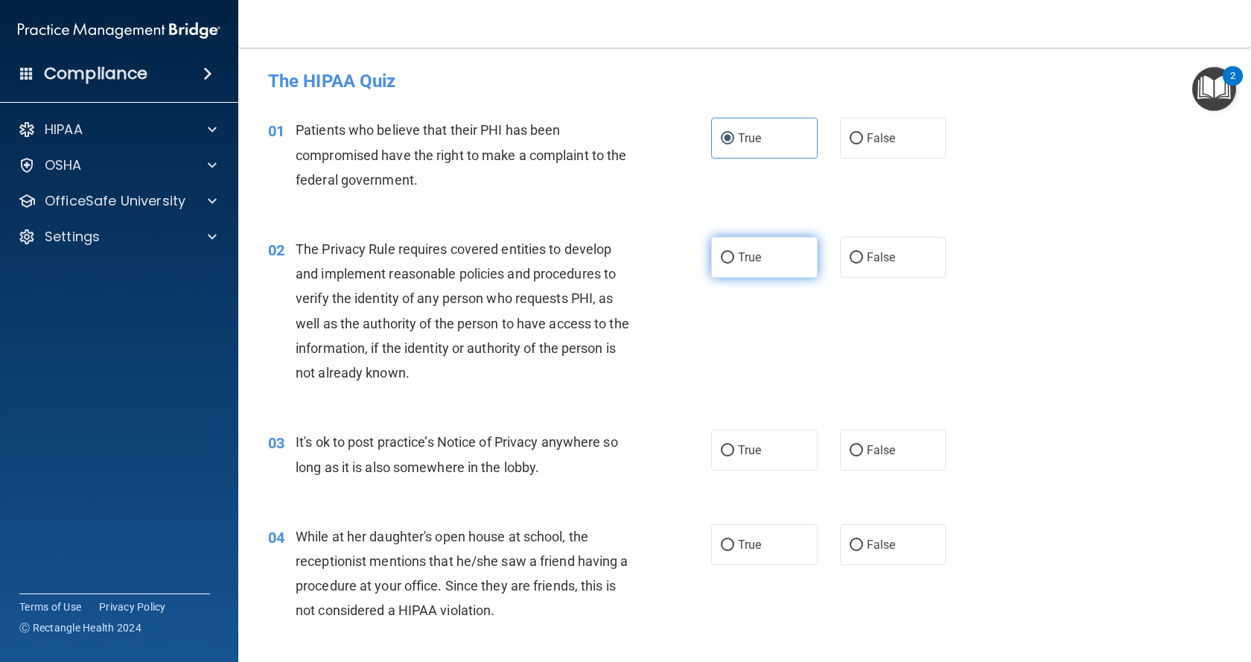
radio input "true"
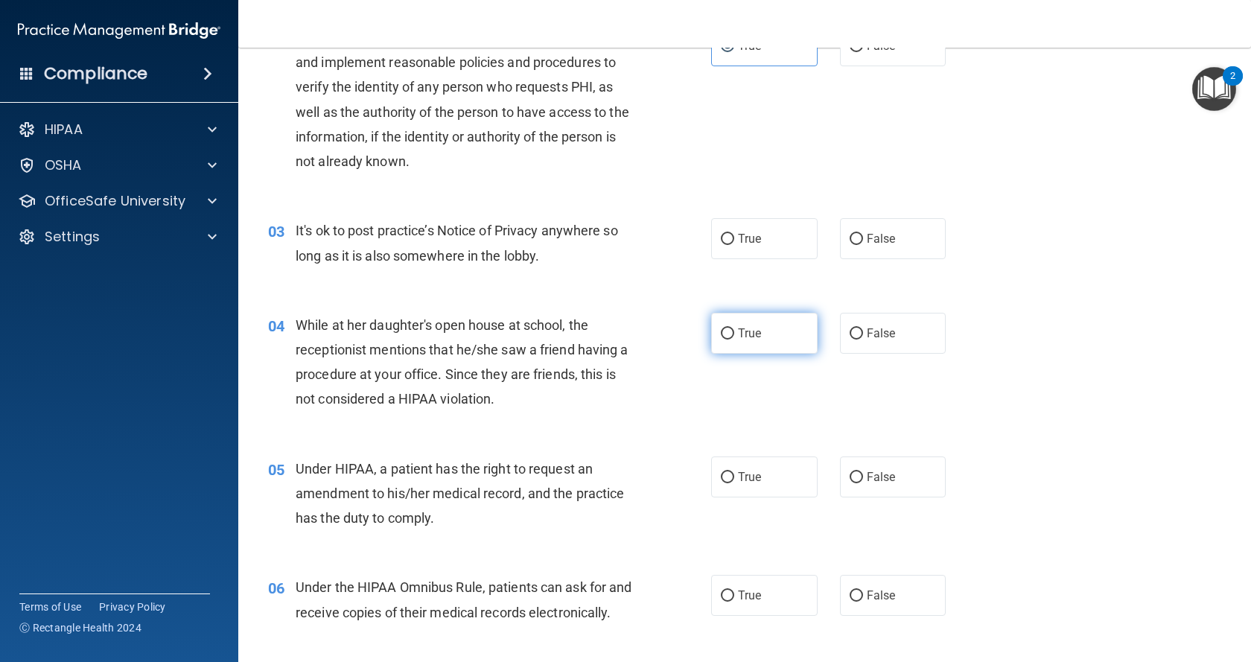
scroll to position [223, 0]
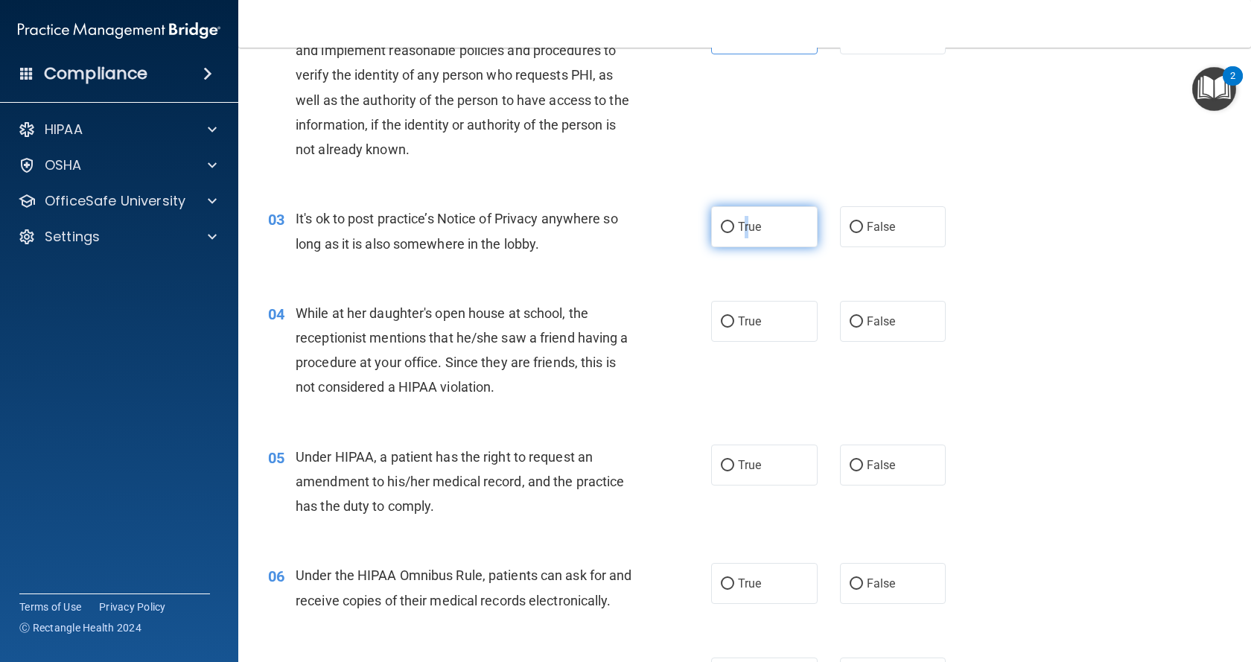
click at [742, 238] on label "True" at bounding box center [764, 226] width 106 height 41
click at [727, 222] on input "True" at bounding box center [727, 227] width 13 height 11
radio input "true"
click at [752, 235] on label "True" at bounding box center [764, 226] width 106 height 41
click at [734, 233] on input "True" at bounding box center [727, 227] width 13 height 11
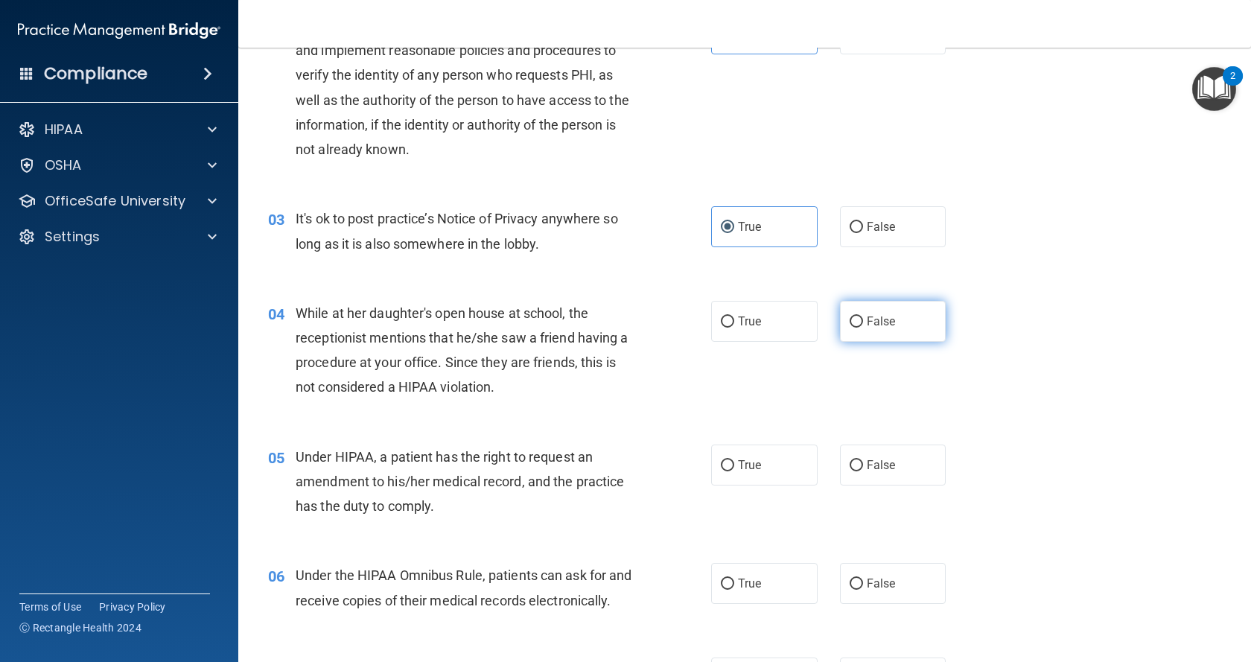
click at [857, 328] on label "False" at bounding box center [893, 321] width 106 height 41
click at [857, 328] on input "False" at bounding box center [855, 321] width 13 height 11
radio input "true"
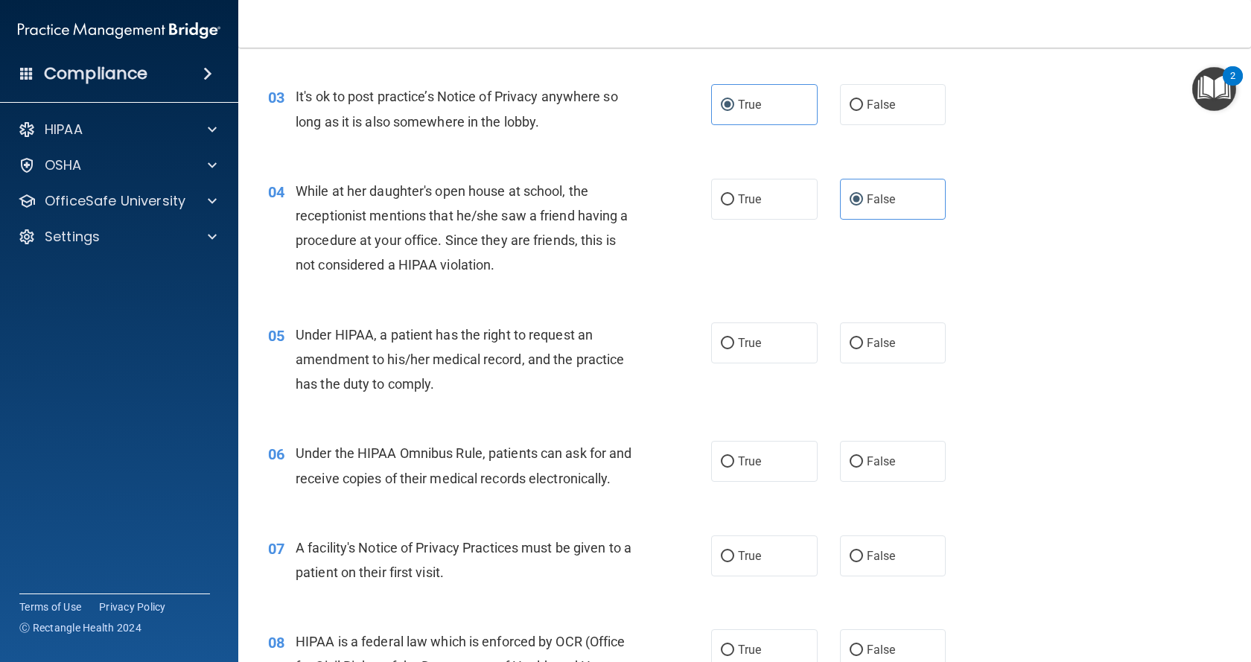
scroll to position [372, 0]
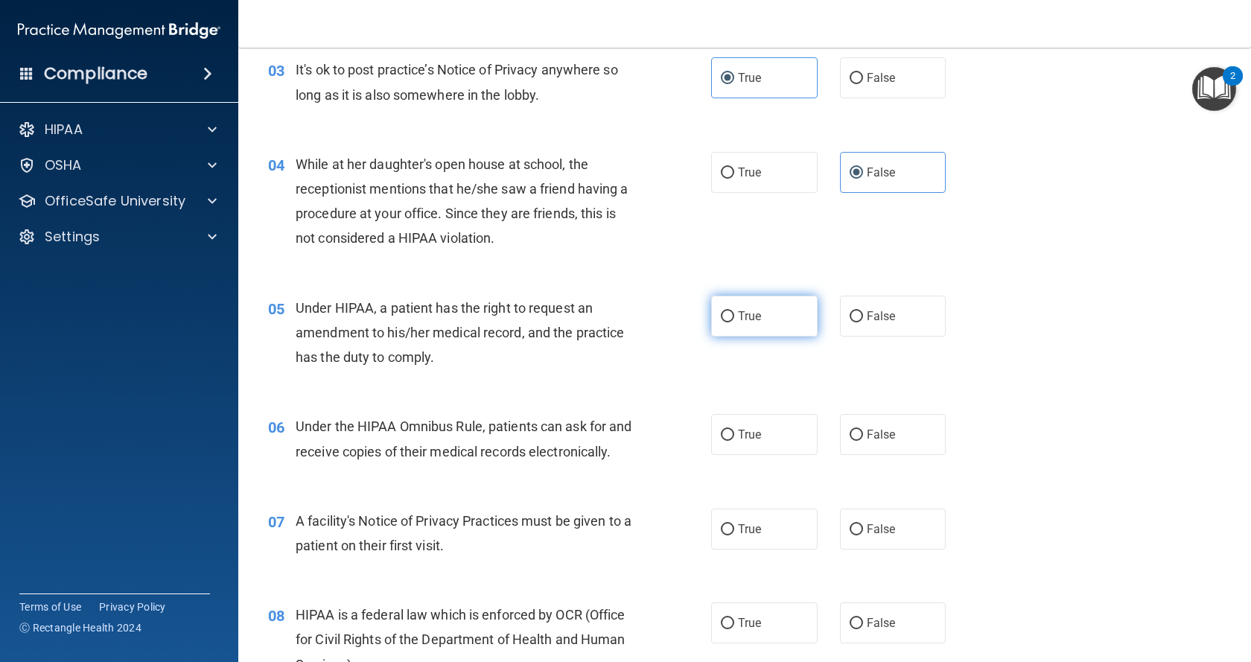
click at [722, 322] on input "True" at bounding box center [727, 316] width 13 height 11
radio input "true"
click at [731, 438] on label "True" at bounding box center [764, 434] width 106 height 41
click at [731, 438] on input "True" at bounding box center [727, 435] width 13 height 11
radio input "true"
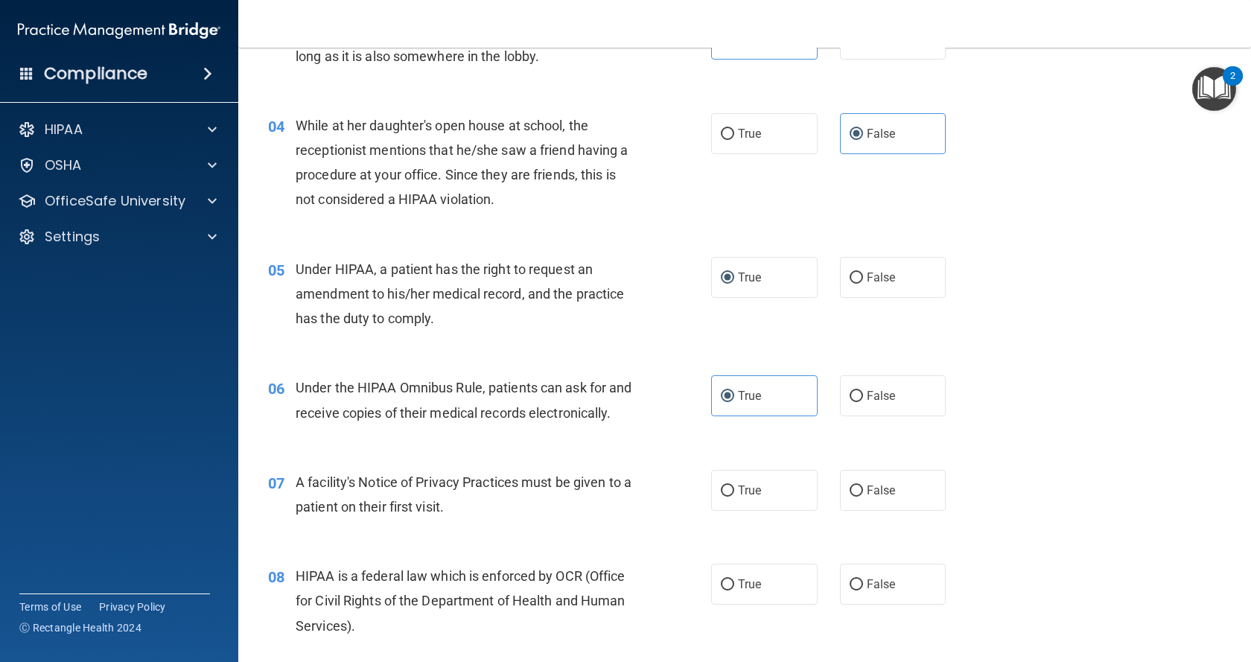
scroll to position [447, 0]
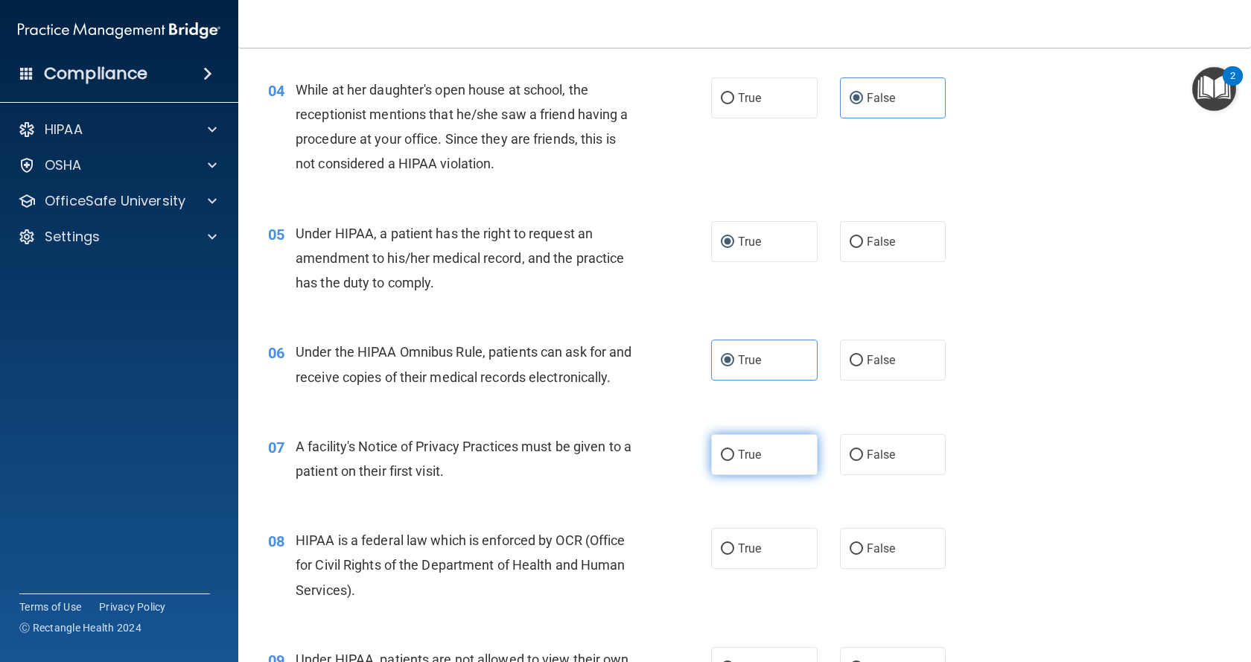
click at [743, 467] on label "True" at bounding box center [764, 454] width 106 height 41
click at [734, 461] on input "True" at bounding box center [727, 455] width 13 height 11
radio input "true"
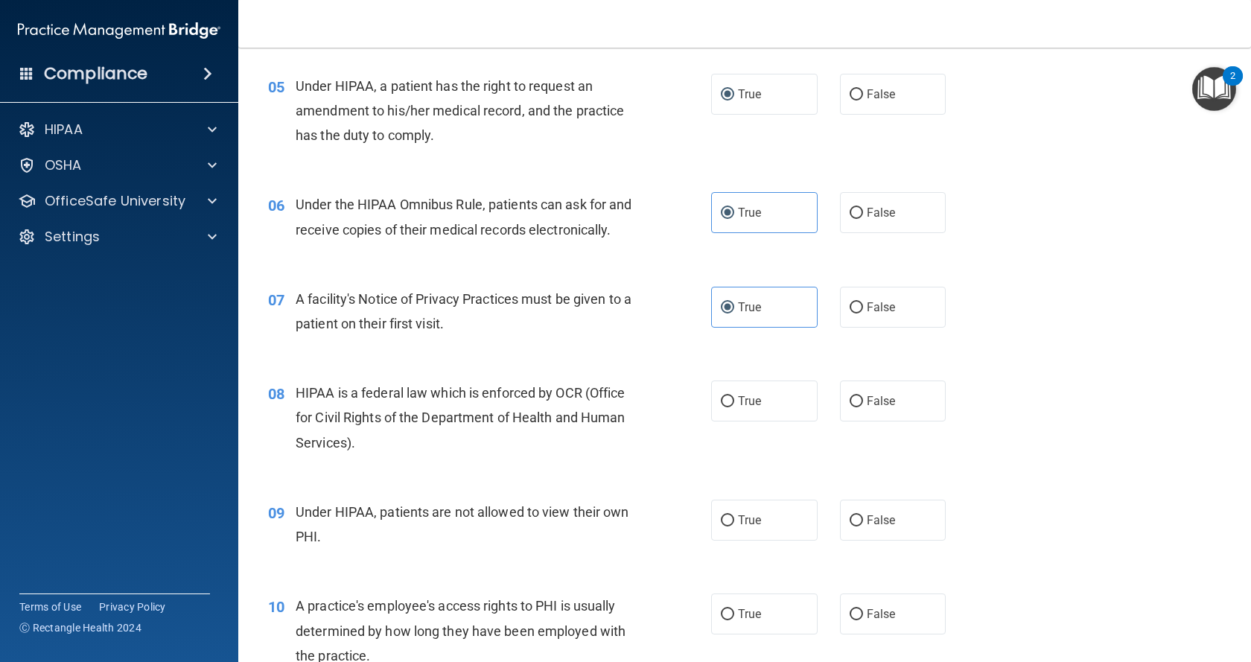
scroll to position [596, 0]
click at [749, 406] on span "True" at bounding box center [749, 399] width 23 height 14
click at [734, 406] on input "True" at bounding box center [727, 400] width 13 height 11
radio input "true"
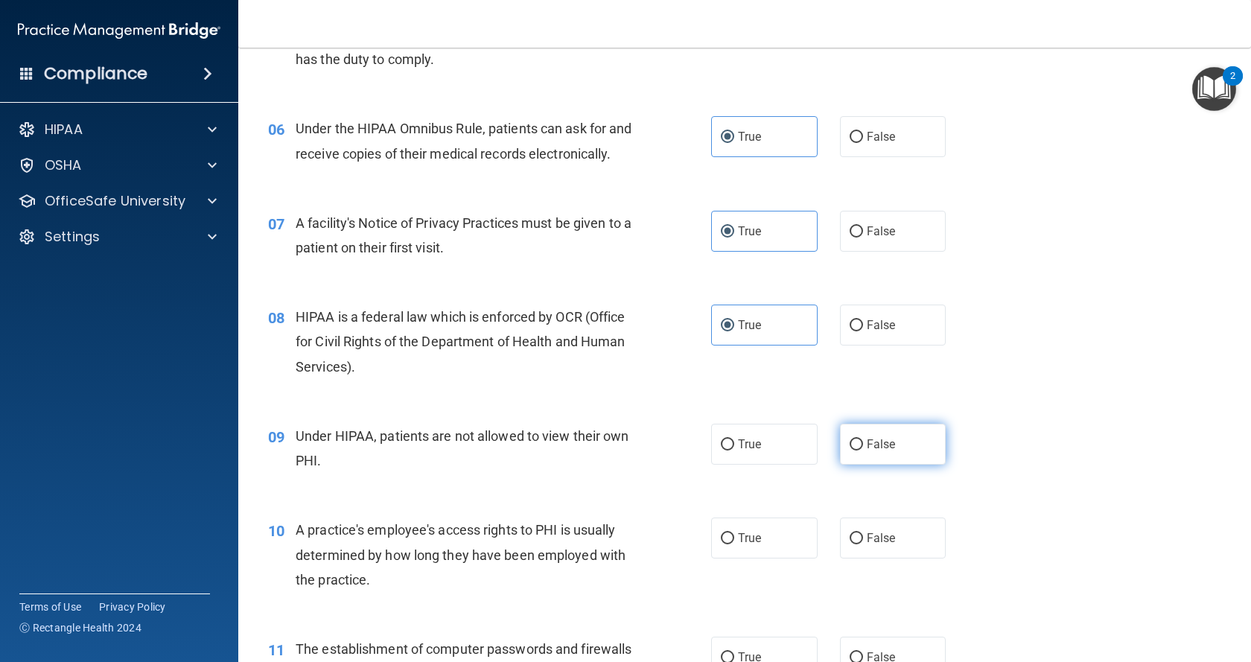
click at [867, 451] on span "False" at bounding box center [881, 444] width 29 height 14
click at [863, 450] on input "False" at bounding box center [855, 444] width 13 height 11
radio input "true"
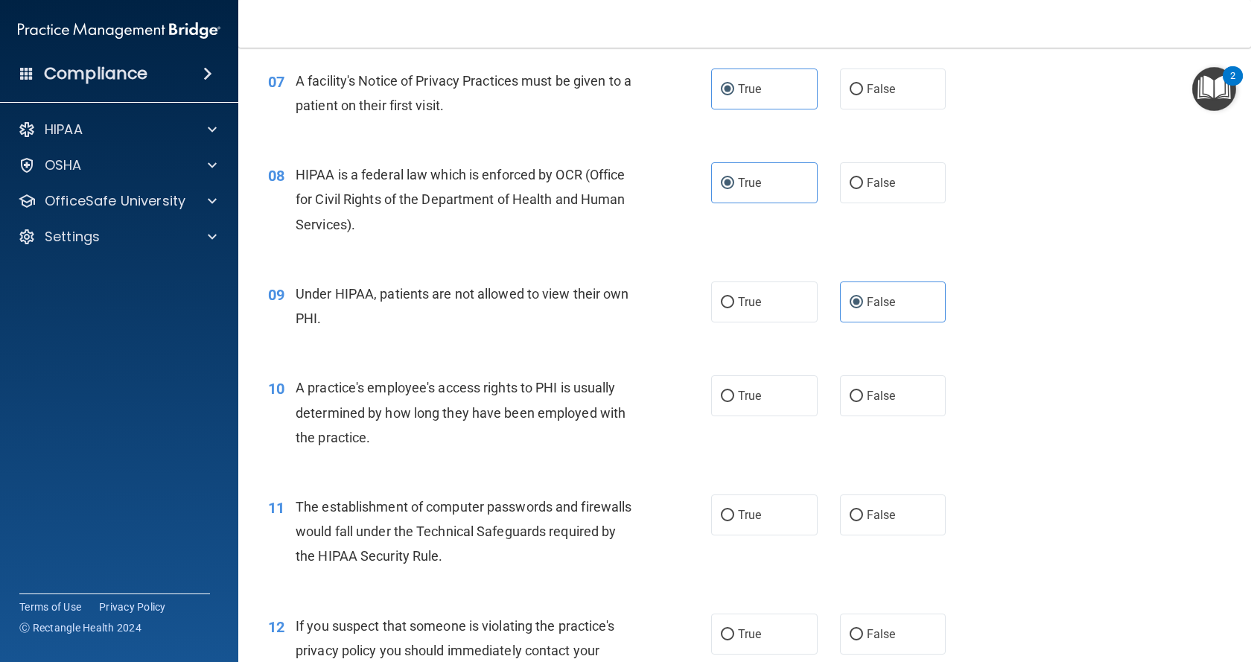
scroll to position [819, 0]
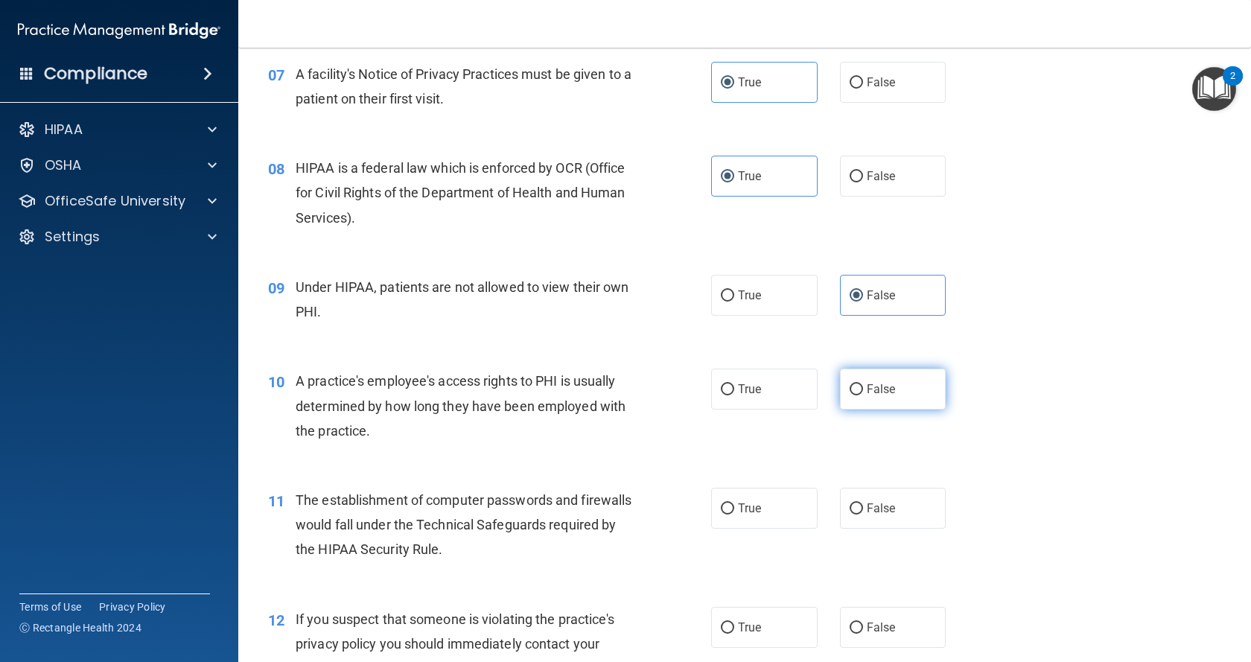
click at [867, 396] on span "False" at bounding box center [881, 389] width 29 height 14
click at [863, 395] on input "False" at bounding box center [855, 389] width 13 height 11
radio input "true"
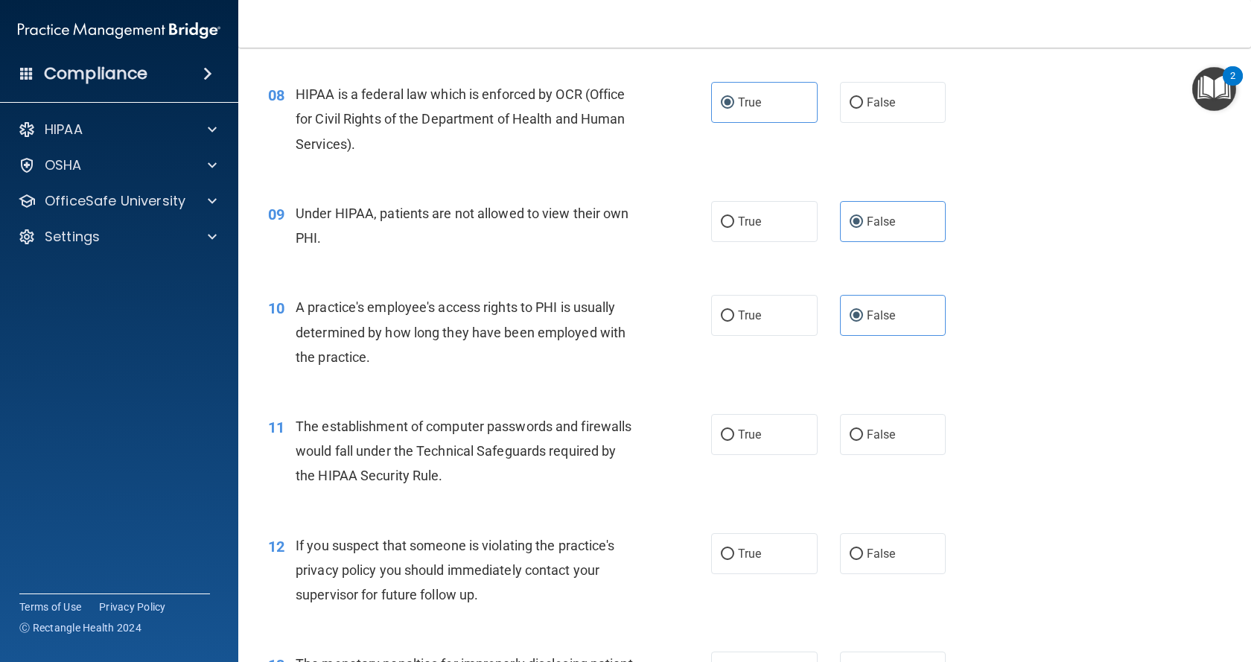
scroll to position [893, 0]
click at [738, 441] on span "True" at bounding box center [749, 434] width 23 height 14
click at [734, 440] on input "True" at bounding box center [727, 434] width 13 height 11
radio input "true"
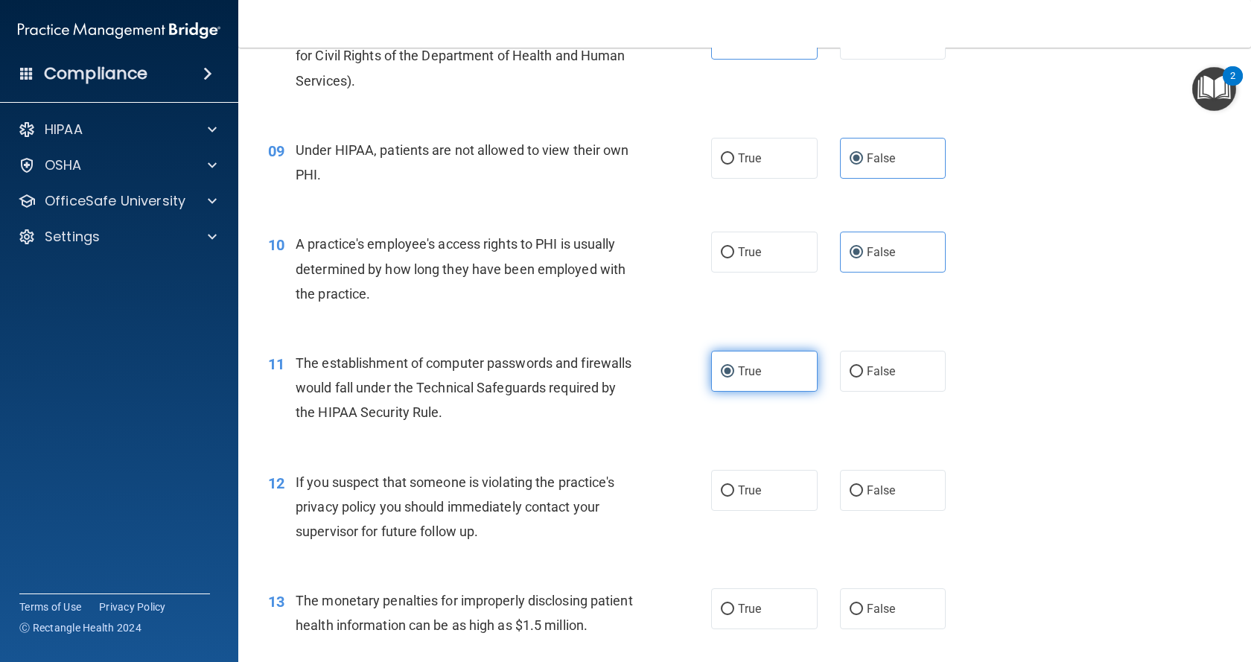
scroll to position [1042, 0]
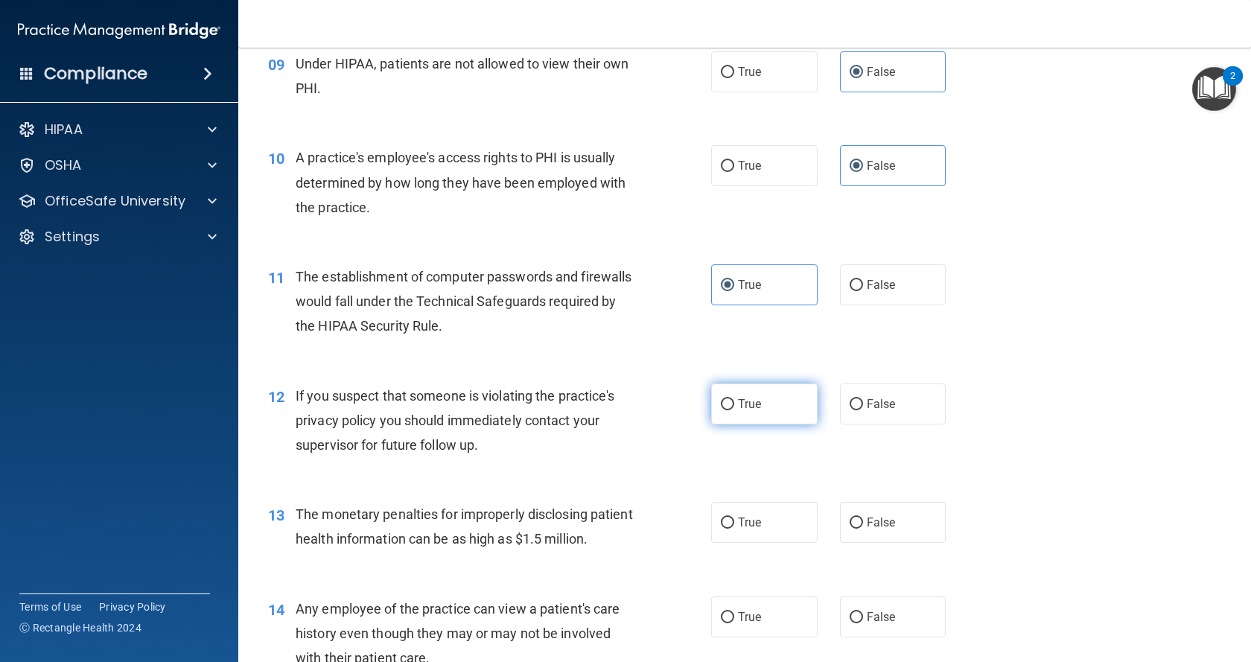
click at [756, 424] on label "True" at bounding box center [764, 403] width 106 height 41
click at [734, 410] on input "True" at bounding box center [727, 404] width 13 height 11
radio input "true"
click at [730, 543] on label "True" at bounding box center [764, 522] width 106 height 41
click at [730, 529] on input "True" at bounding box center [727, 522] width 13 height 11
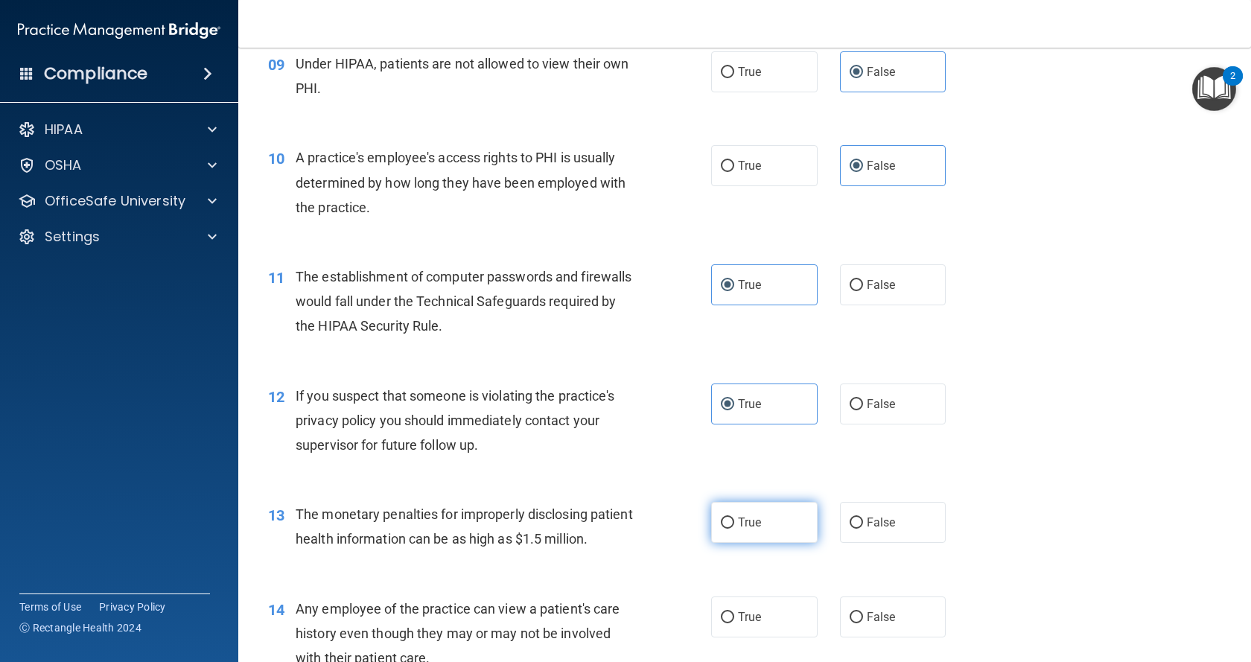
radio input "true"
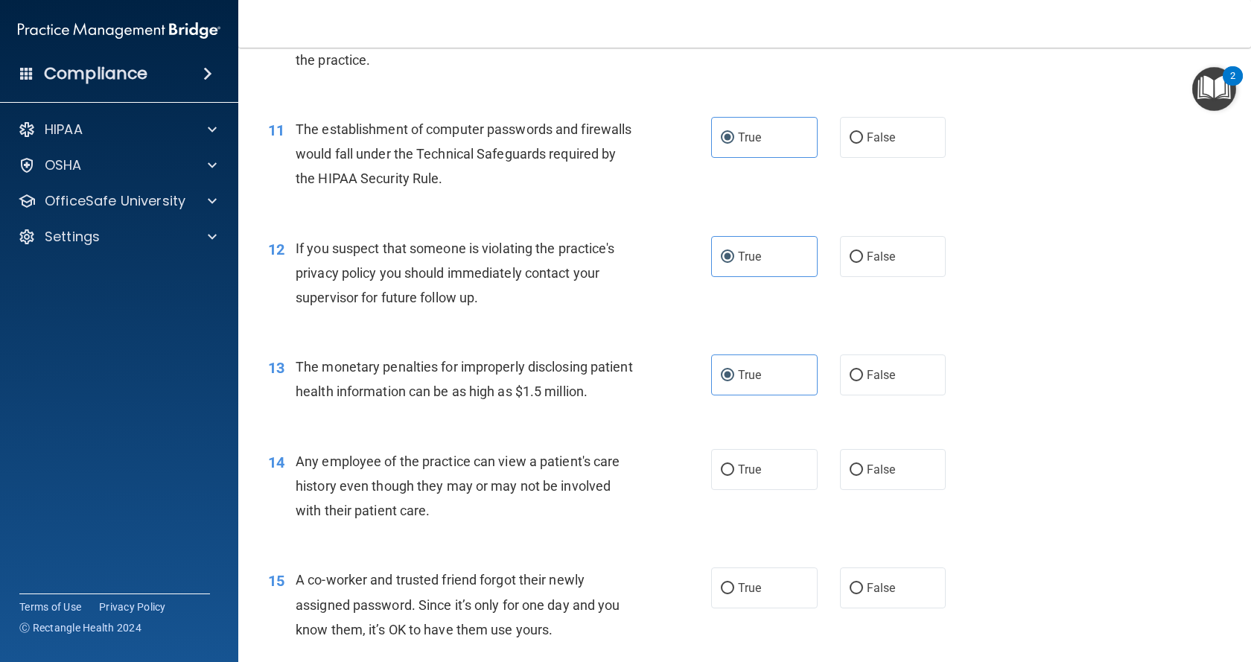
scroll to position [1191, 0]
click at [741, 475] on span "True" at bounding box center [749, 468] width 23 height 14
click at [734, 474] on input "True" at bounding box center [727, 468] width 13 height 11
radio input "true"
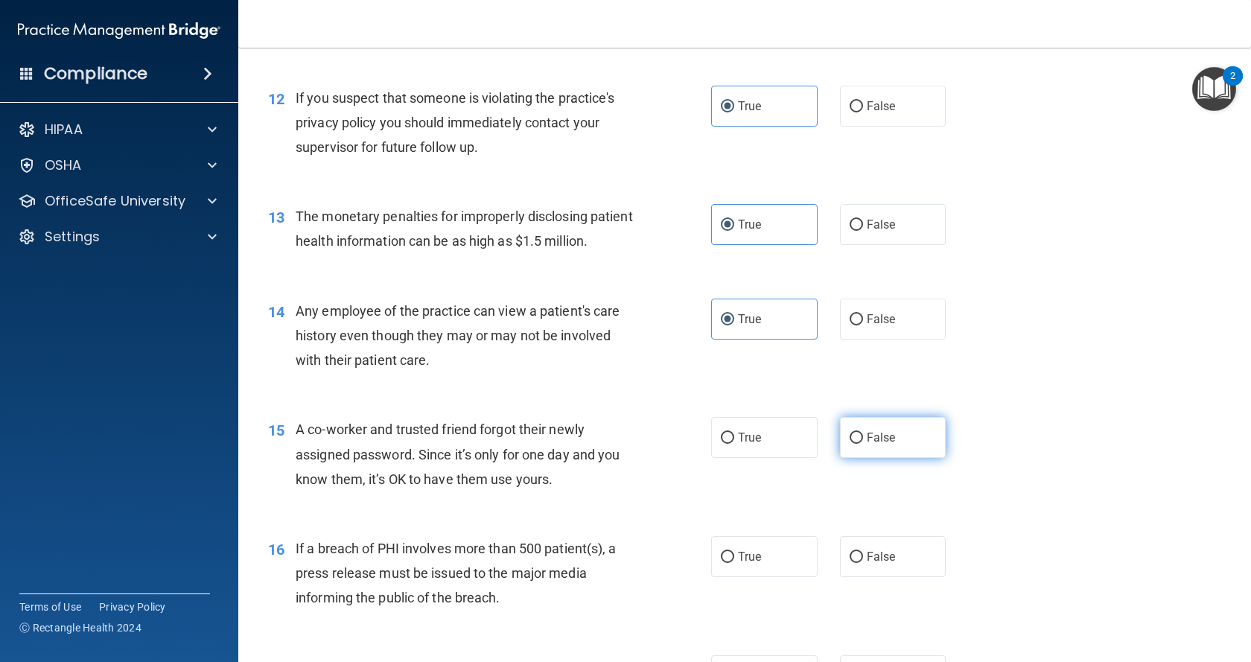
click at [869, 444] on span "False" at bounding box center [881, 437] width 29 height 14
click at [863, 444] on input "False" at bounding box center [855, 438] width 13 height 11
radio input "true"
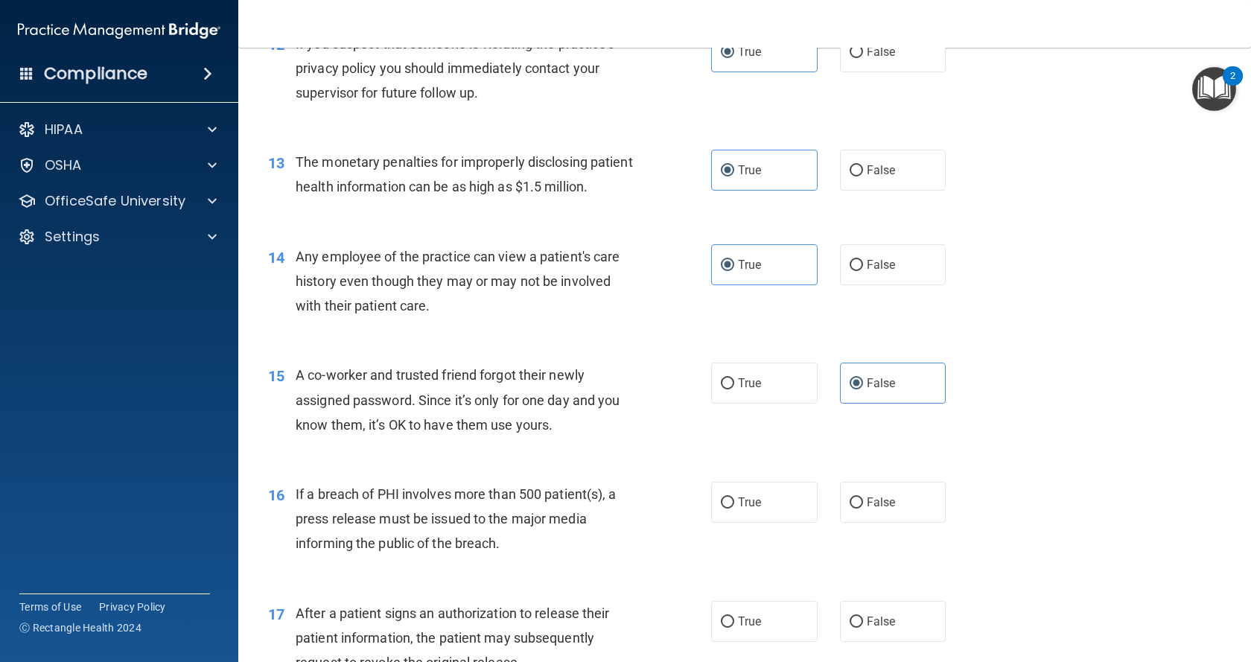
scroll to position [1489, 0]
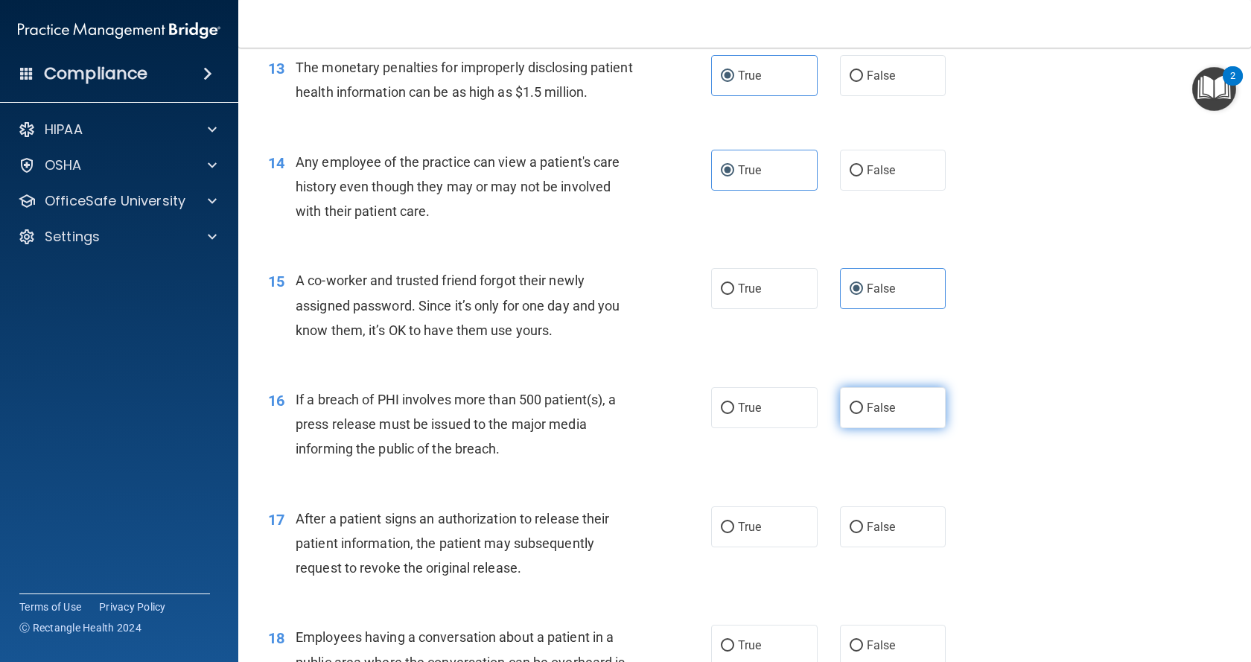
click at [849, 414] on input "False" at bounding box center [855, 408] width 13 height 11
radio input "true"
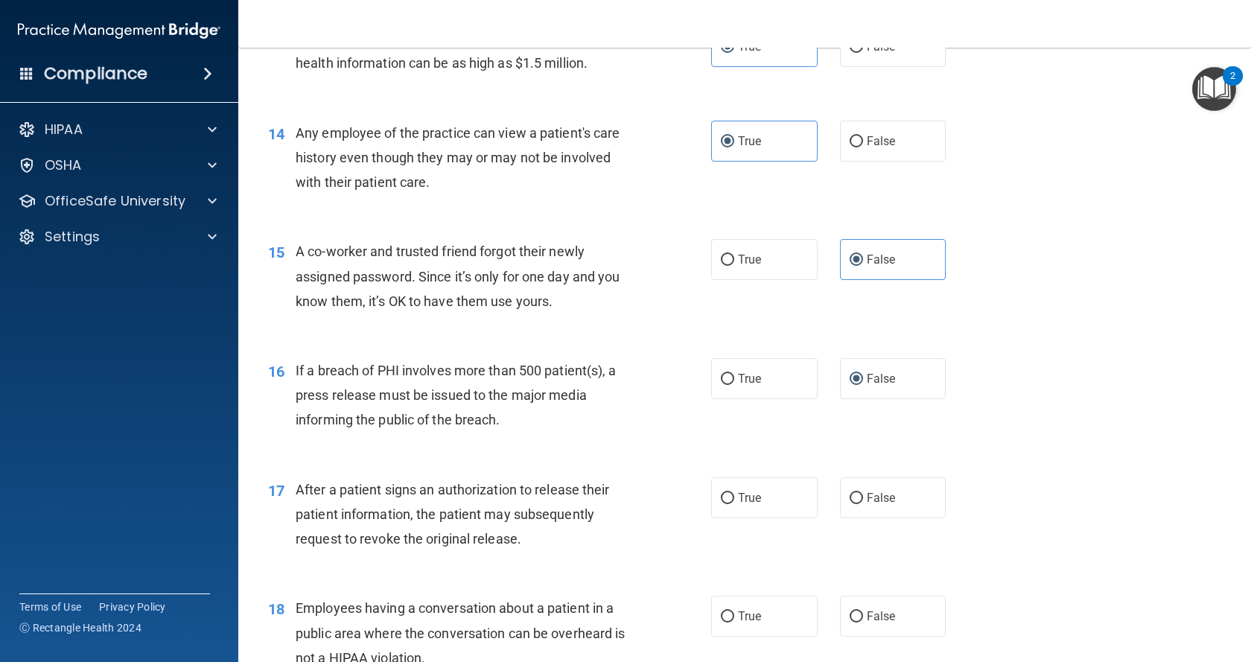
scroll to position [1563, 0]
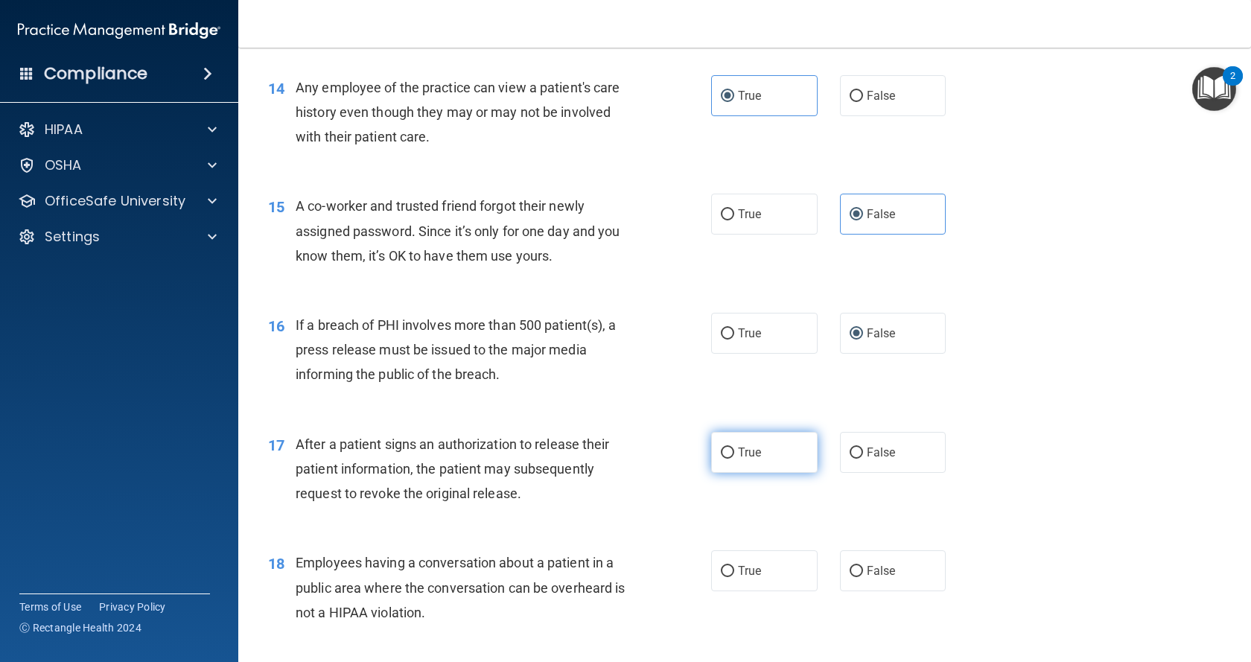
click at [746, 459] on span "True" at bounding box center [749, 452] width 23 height 14
click at [734, 459] on input "True" at bounding box center [727, 452] width 13 height 11
radio input "true"
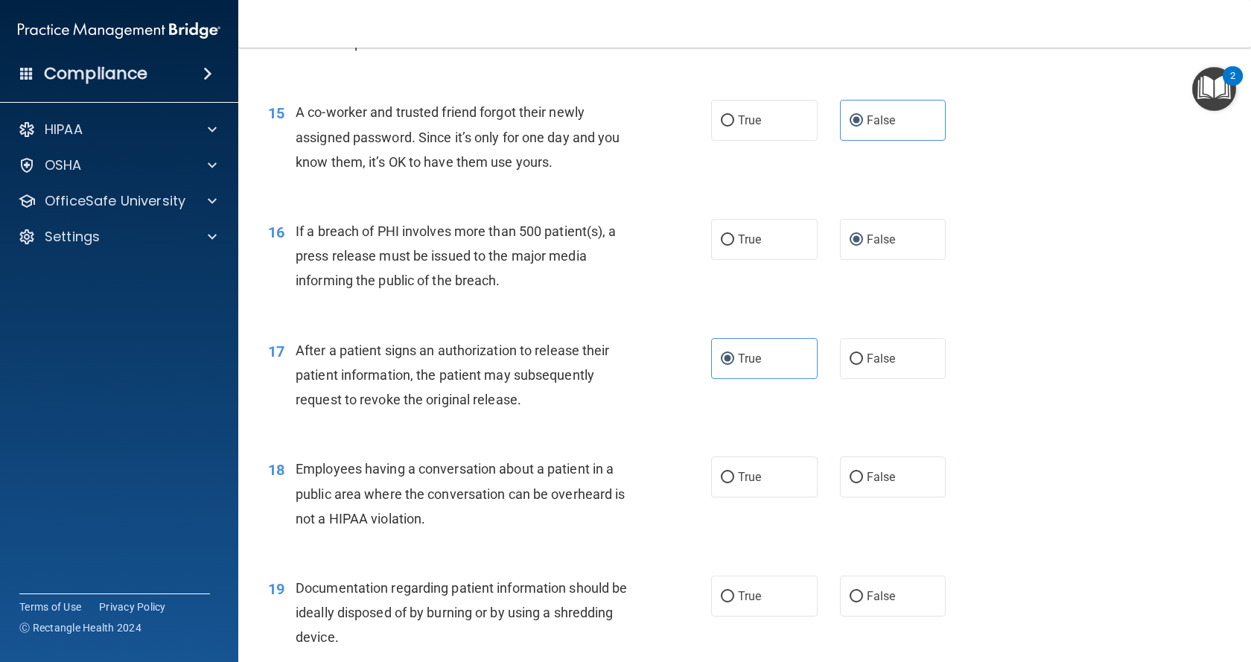
scroll to position [1712, 0]
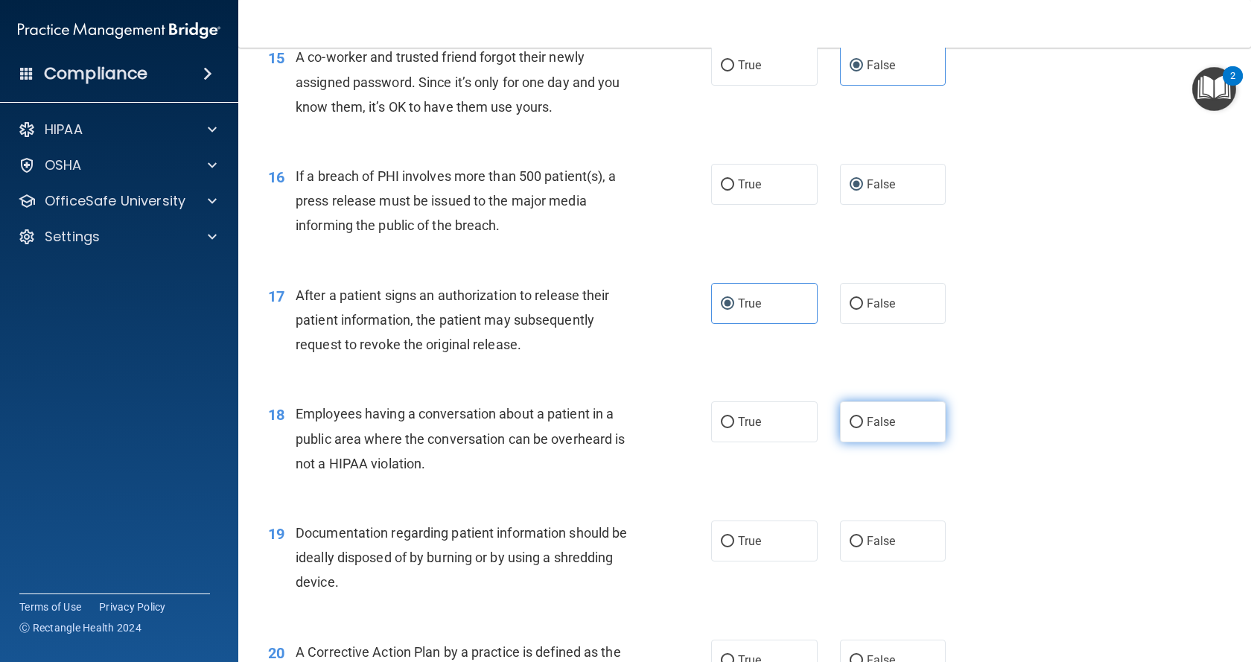
click at [858, 442] on label "False" at bounding box center [893, 421] width 106 height 41
click at [858, 428] on input "False" at bounding box center [855, 422] width 13 height 11
radio input "true"
click at [755, 548] on span "True" at bounding box center [749, 541] width 23 height 14
click at [734, 547] on input "True" at bounding box center [727, 541] width 13 height 11
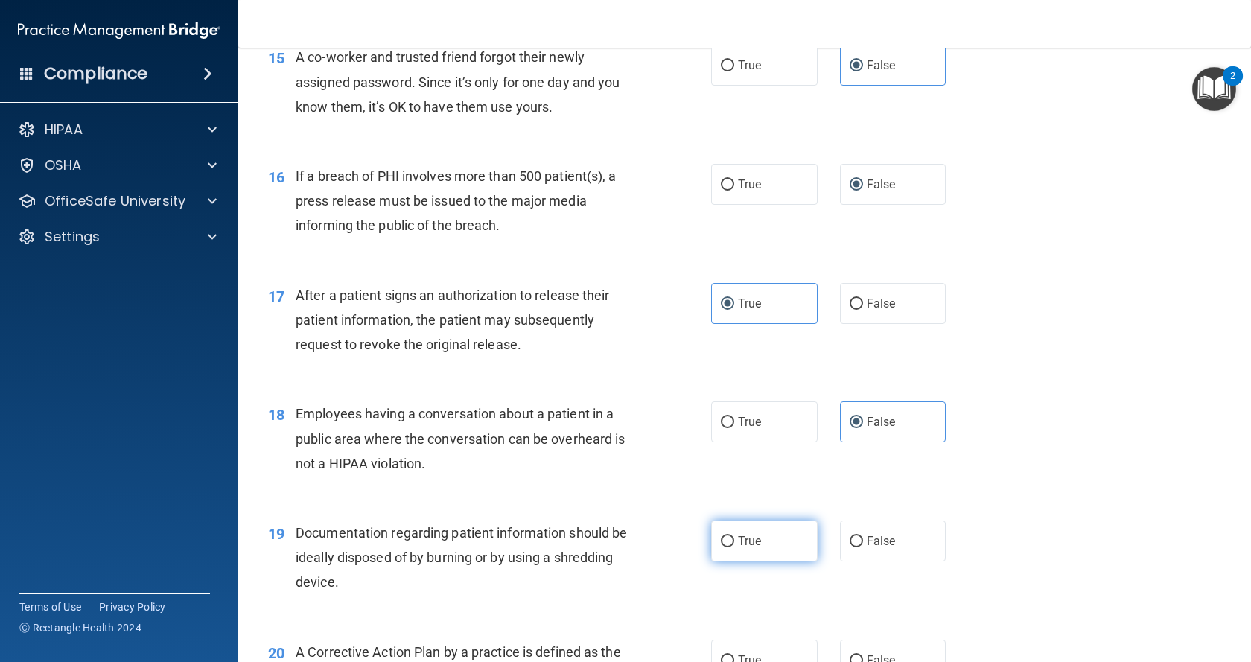
radio input "true"
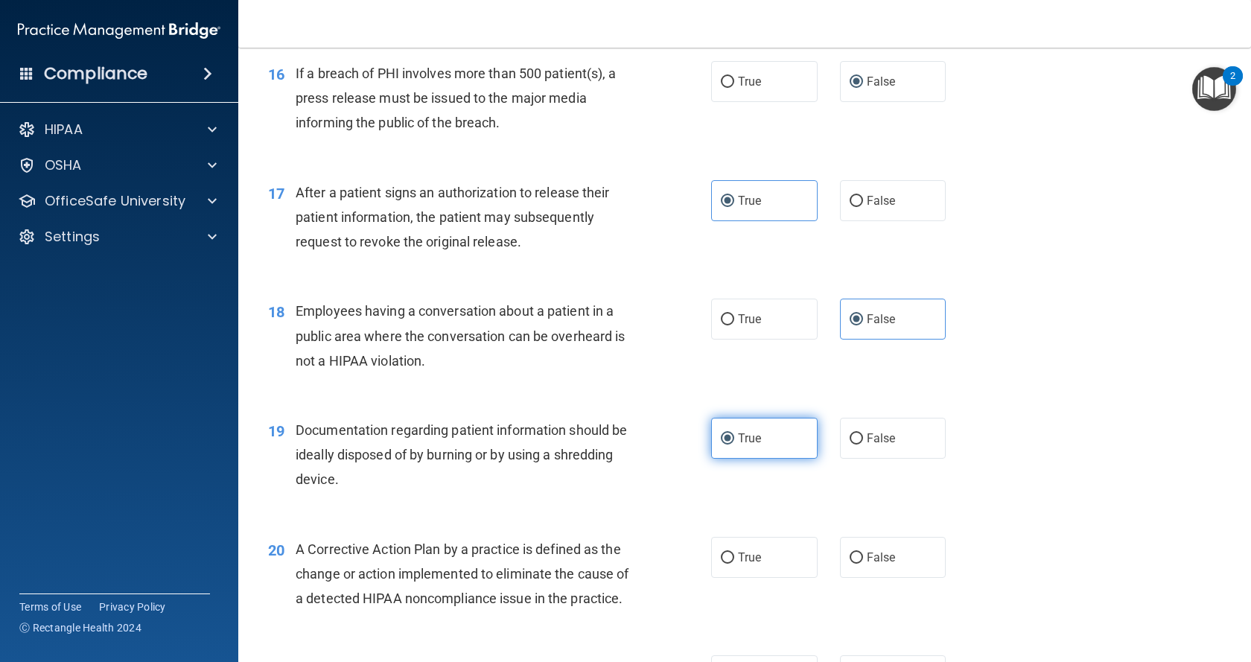
scroll to position [1861, 0]
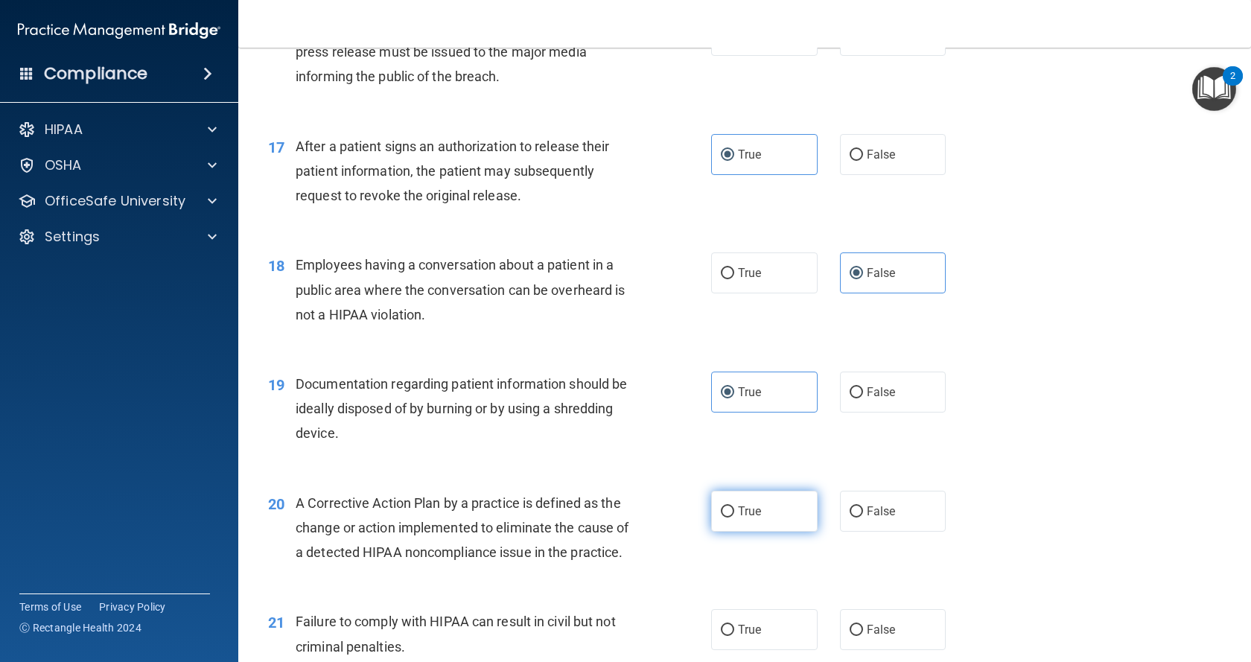
click at [768, 532] on label "True" at bounding box center [764, 511] width 106 height 41
click at [734, 517] on input "True" at bounding box center [727, 511] width 13 height 11
radio input "true"
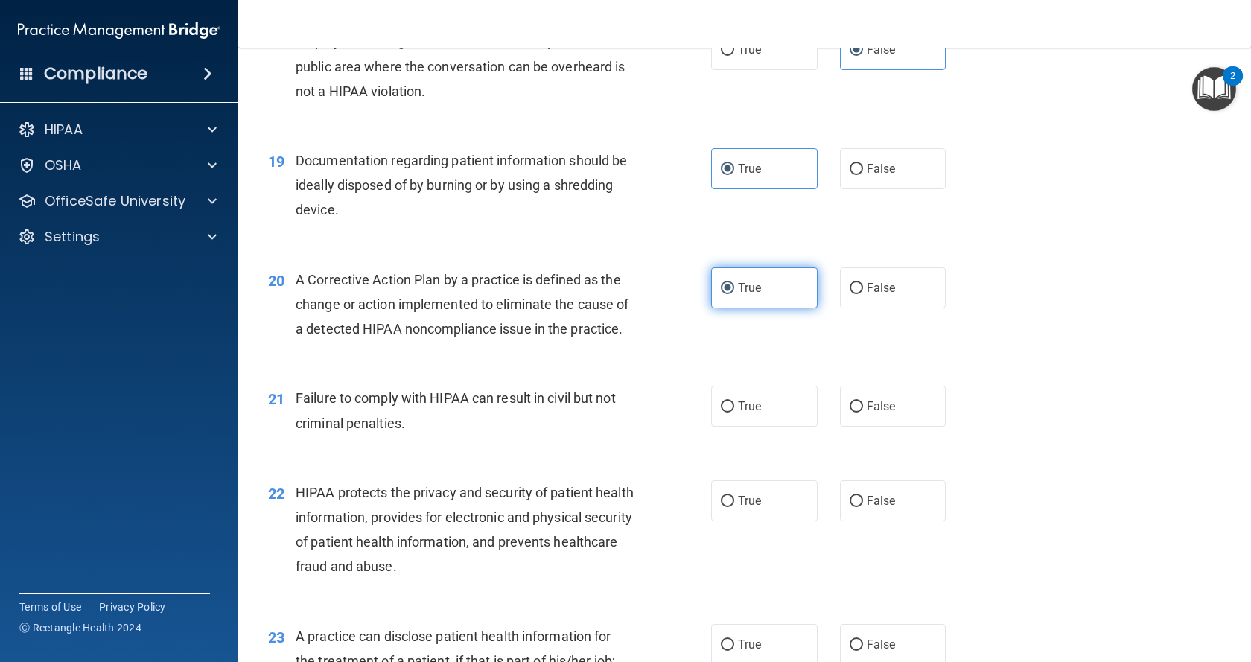
scroll to position [2159, 0]
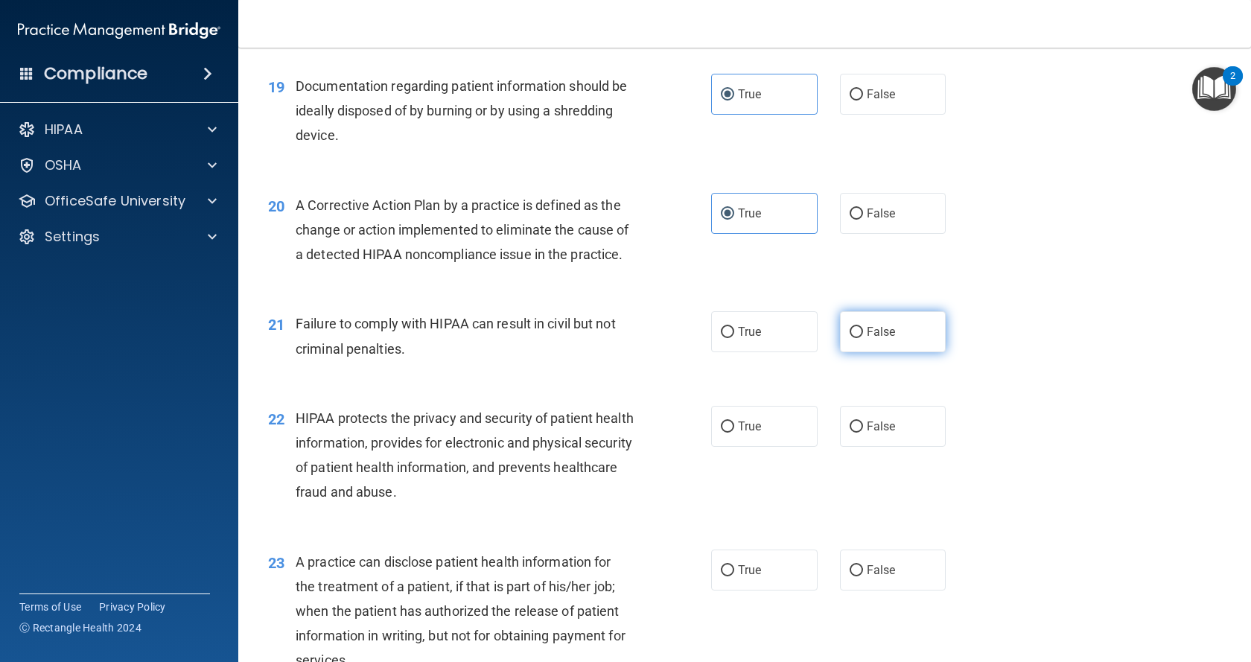
click at [858, 352] on label "False" at bounding box center [893, 331] width 106 height 41
click at [858, 338] on input "False" at bounding box center [855, 332] width 13 height 11
radio input "true"
click at [727, 447] on label "True" at bounding box center [764, 426] width 106 height 41
click at [727, 433] on input "True" at bounding box center [727, 426] width 13 height 11
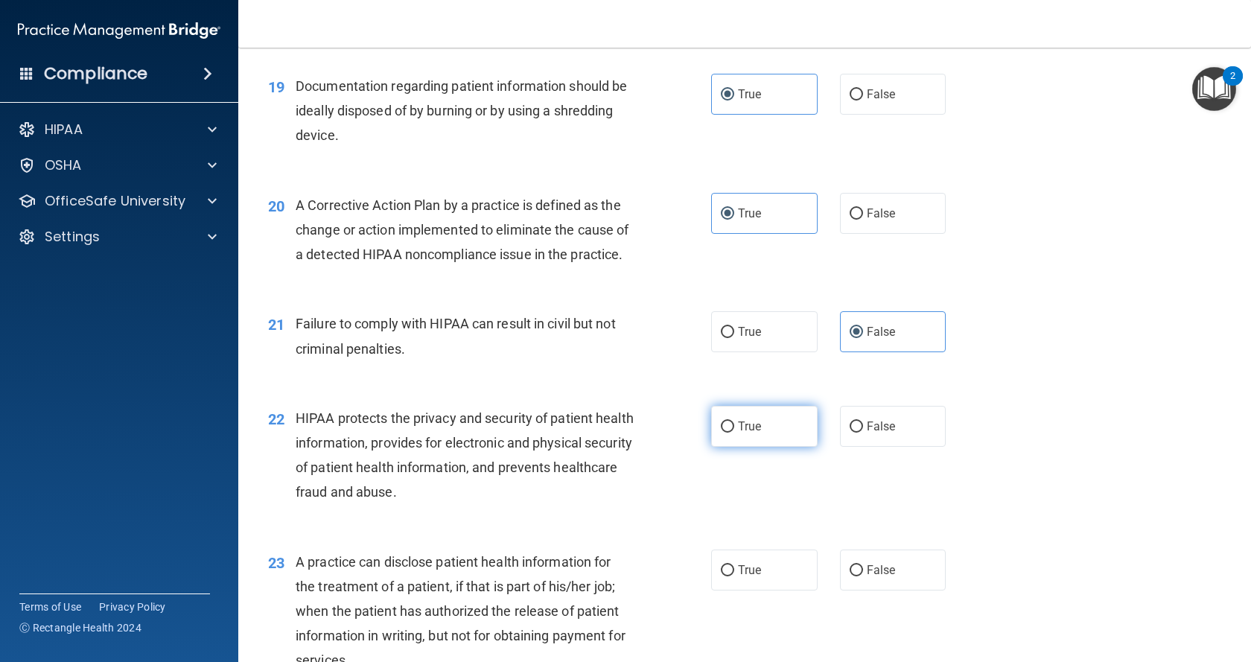
radio input "true"
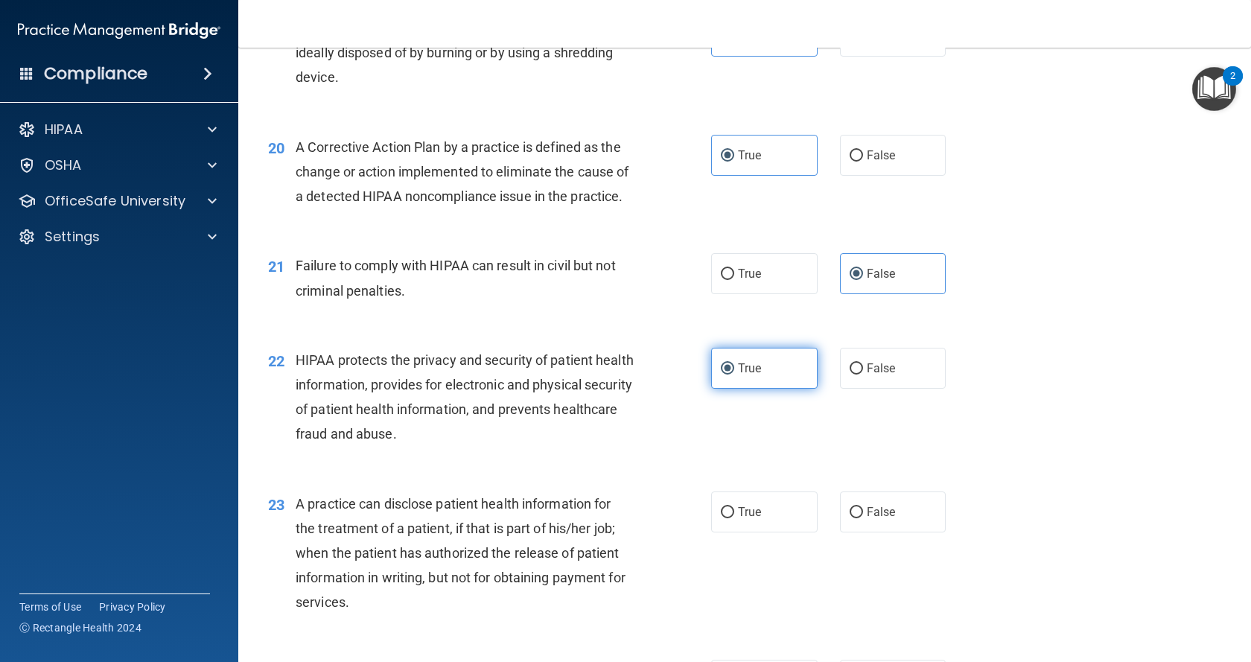
scroll to position [2308, 0]
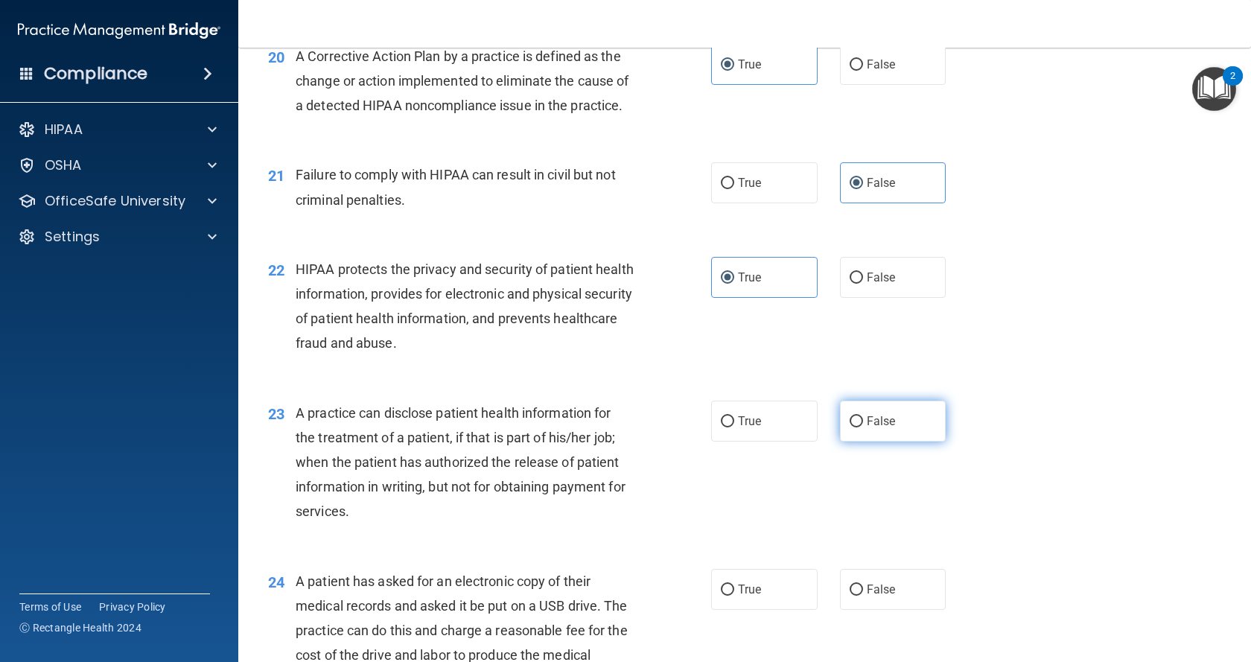
click at [849, 427] on input "False" at bounding box center [855, 421] width 13 height 11
radio input "true"
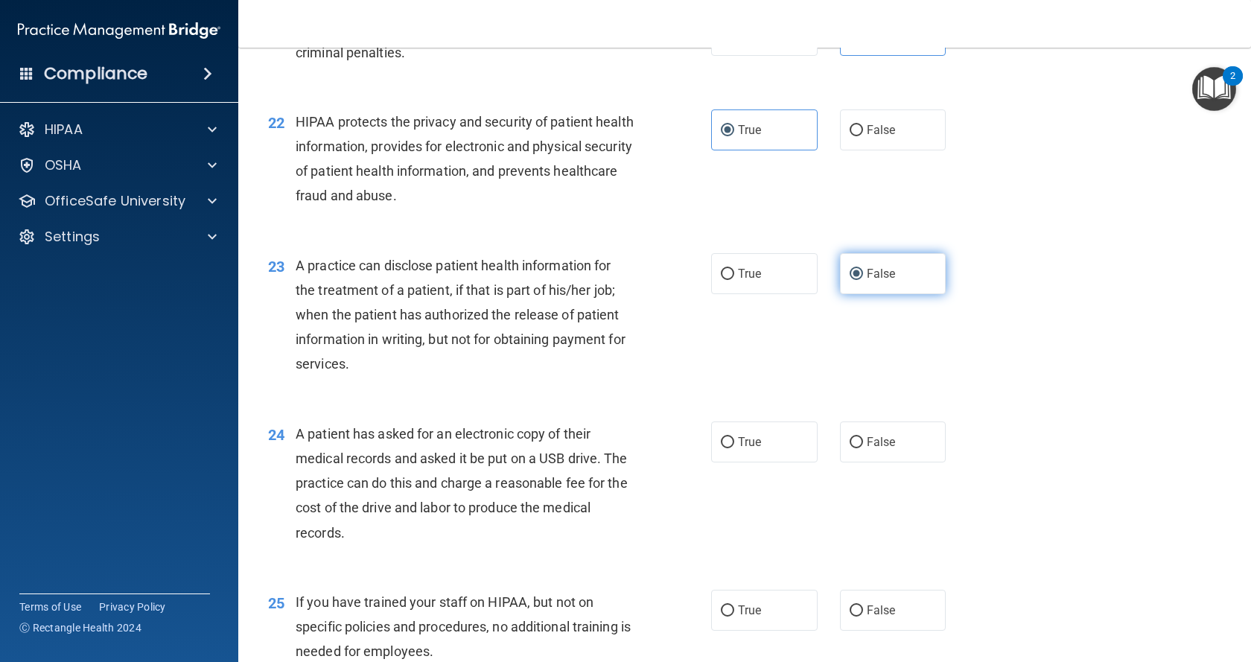
scroll to position [2457, 0]
click at [766, 461] on label "True" at bounding box center [764, 440] width 106 height 41
click at [734, 447] on input "True" at bounding box center [727, 441] width 13 height 11
radio input "true"
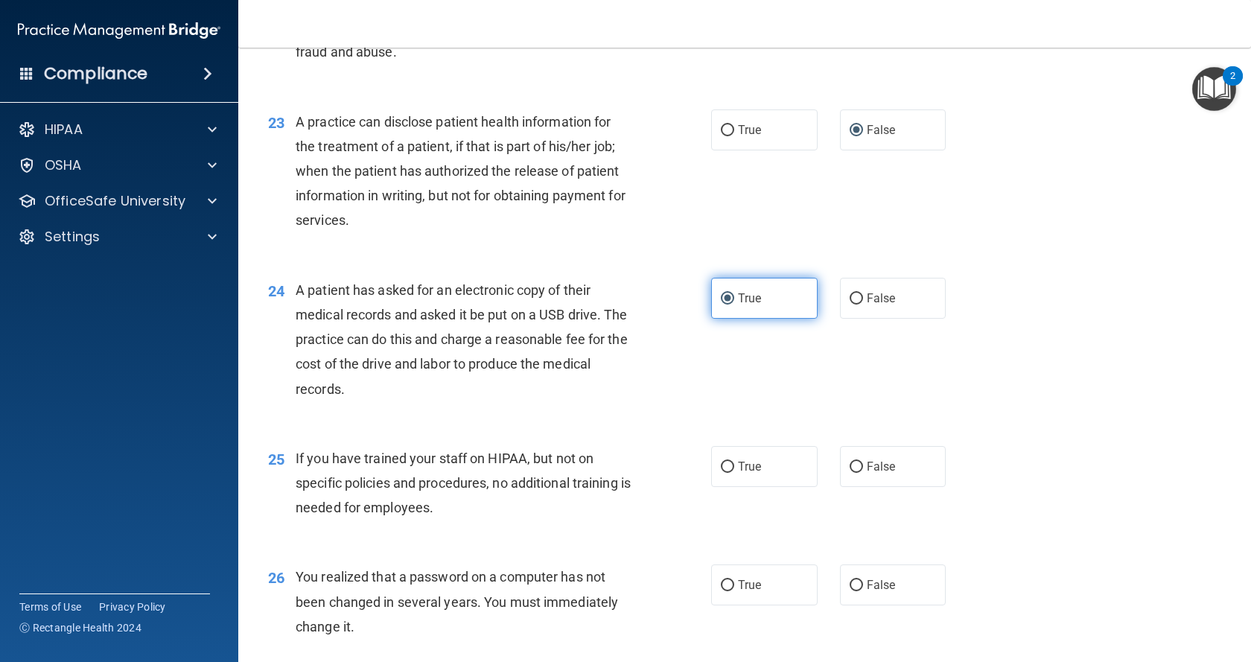
scroll to position [2606, 0]
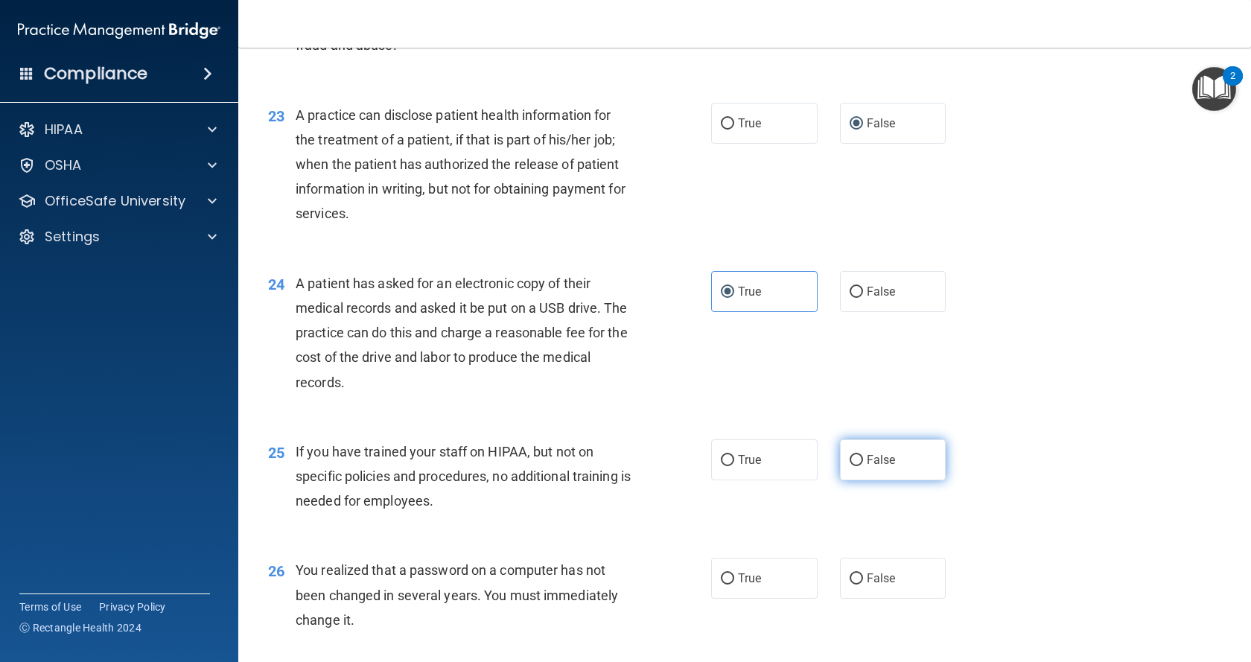
click at [855, 466] on input "False" at bounding box center [855, 460] width 13 height 11
radio input "true"
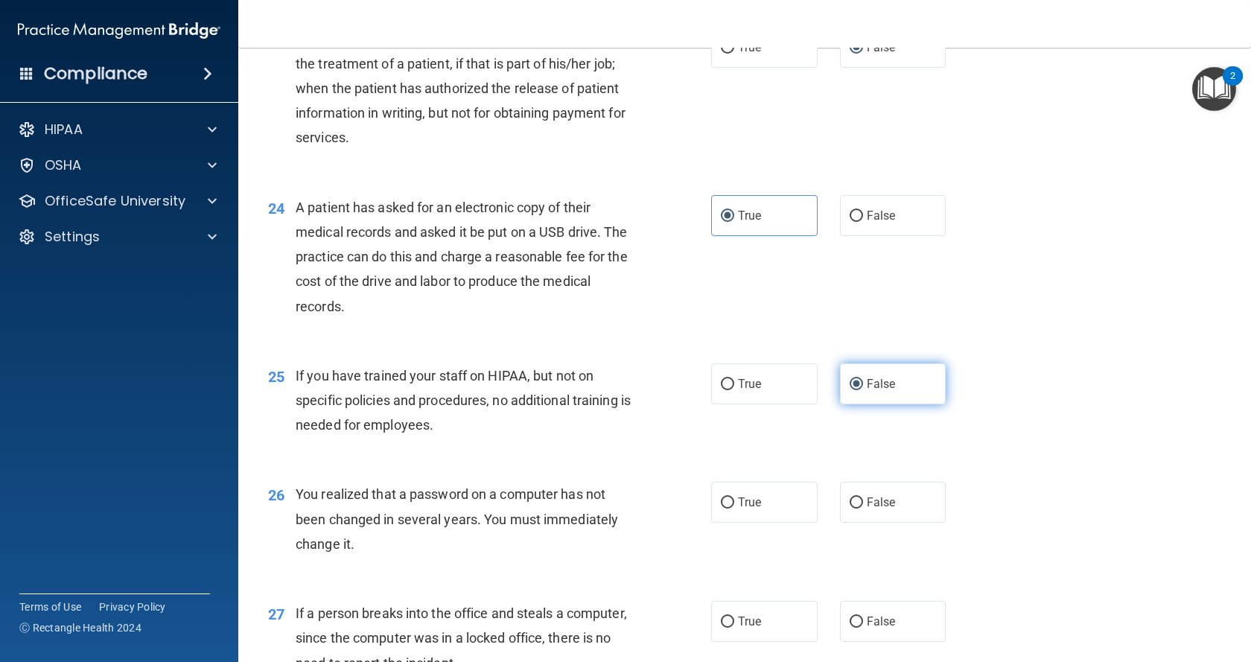
scroll to position [2755, 0]
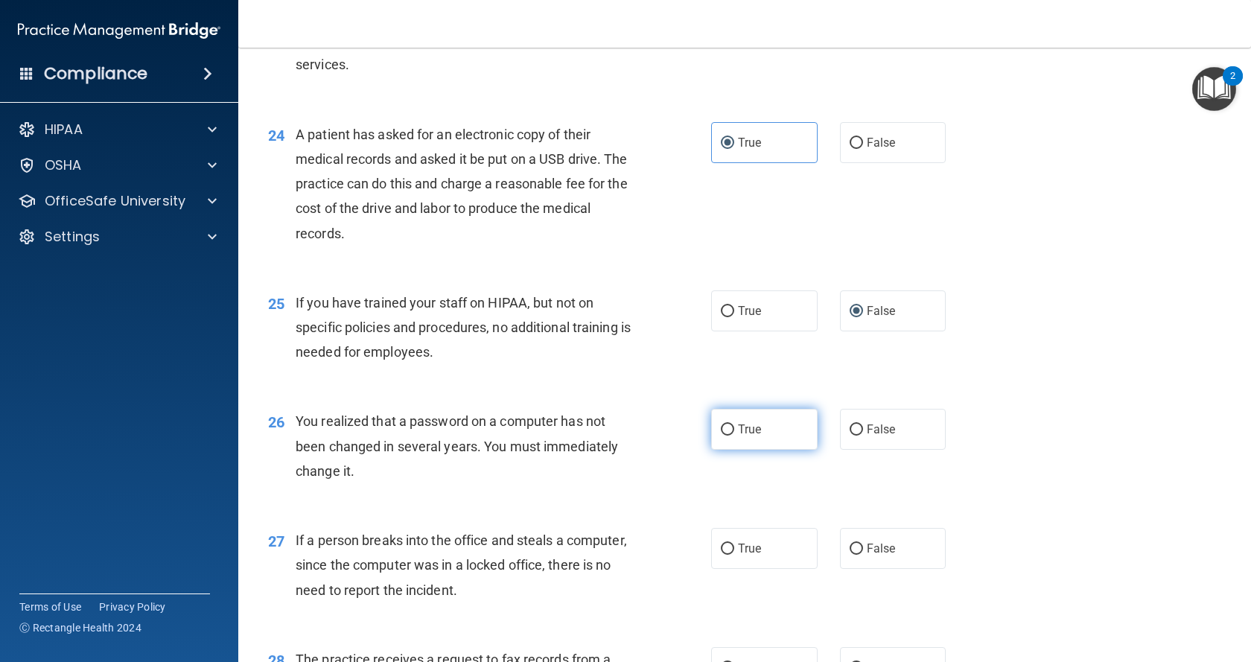
click at [728, 436] on input "True" at bounding box center [727, 429] width 13 height 11
radio input "true"
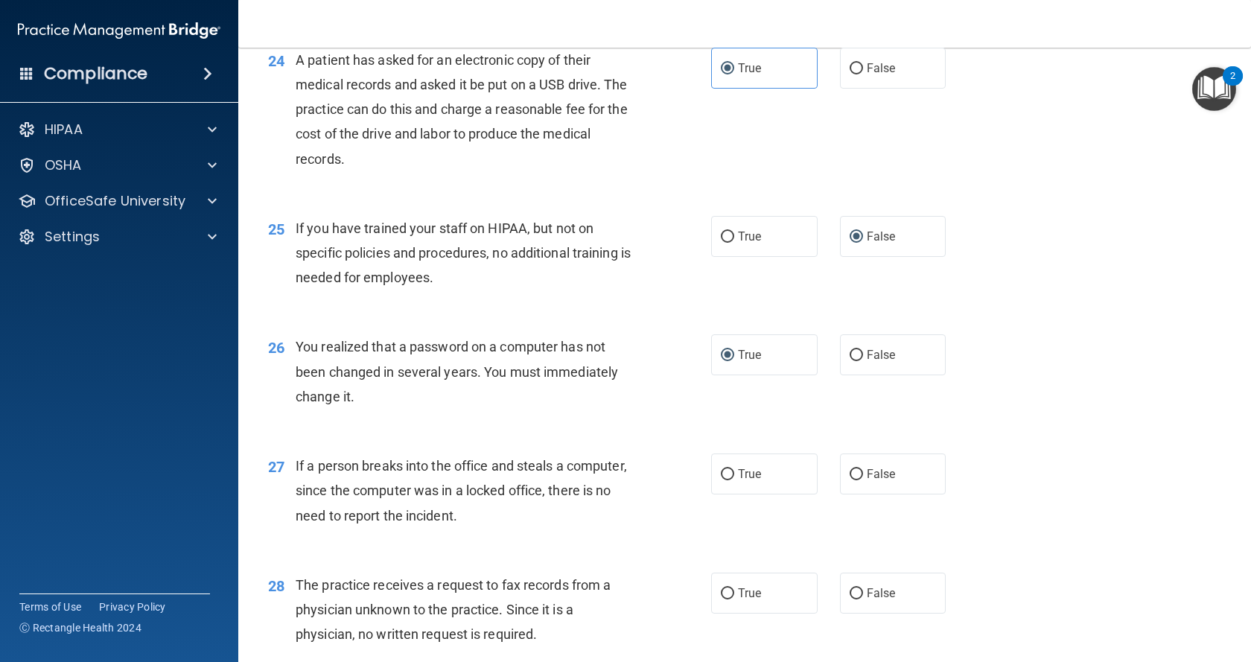
scroll to position [2978, 0]
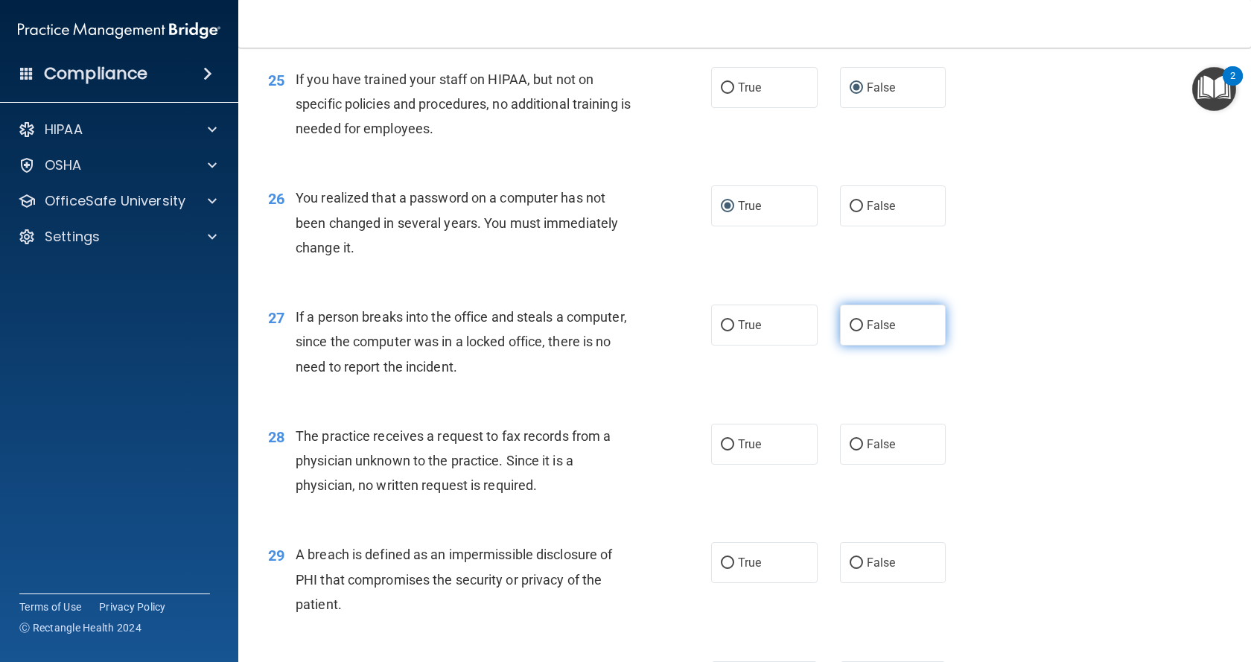
click at [857, 345] on label "False" at bounding box center [893, 324] width 106 height 41
click at [857, 331] on input "False" at bounding box center [855, 325] width 13 height 11
radio input "true"
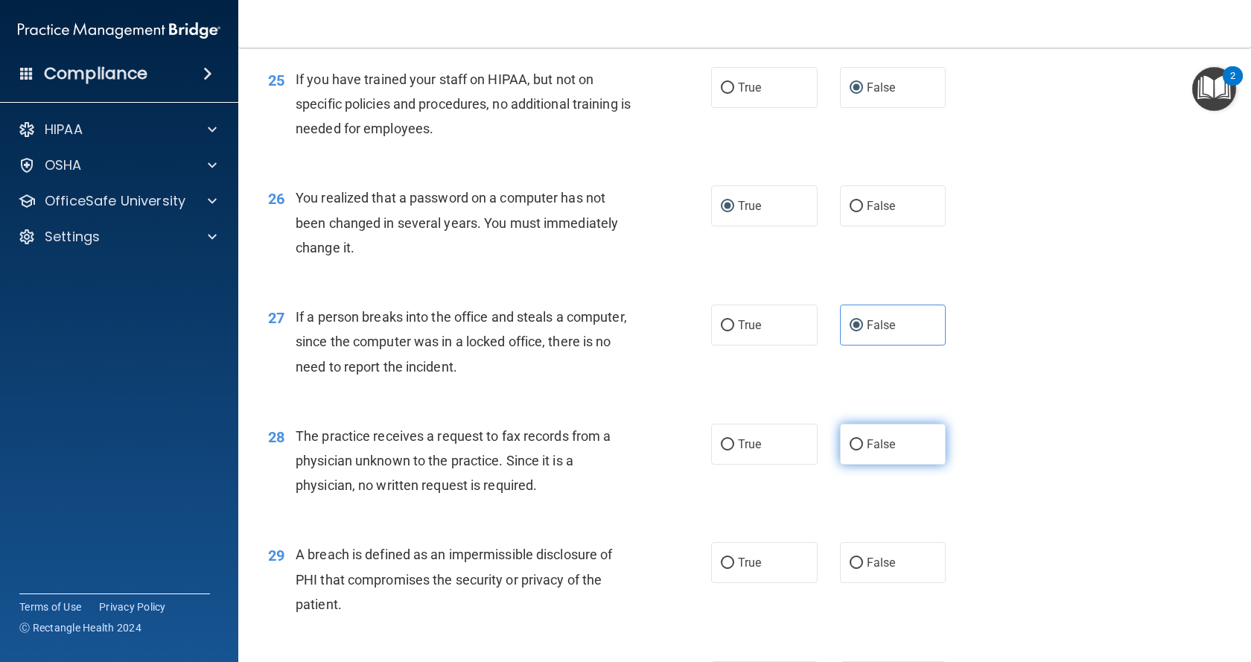
click at [856, 465] on label "False" at bounding box center [893, 444] width 106 height 41
click at [856, 450] on input "False" at bounding box center [855, 444] width 13 height 11
radio input "true"
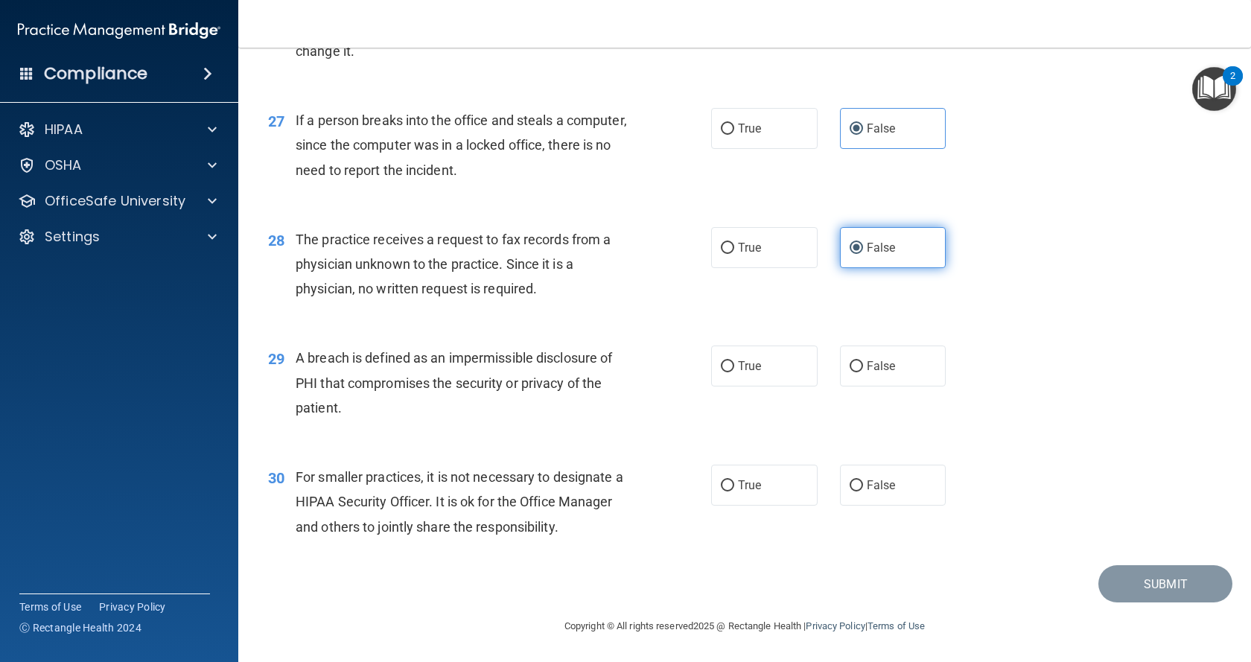
scroll to position [3201, 0]
click at [788, 386] on label "True" at bounding box center [764, 365] width 106 height 41
click at [734, 372] on input "True" at bounding box center [727, 366] width 13 height 11
radio input "true"
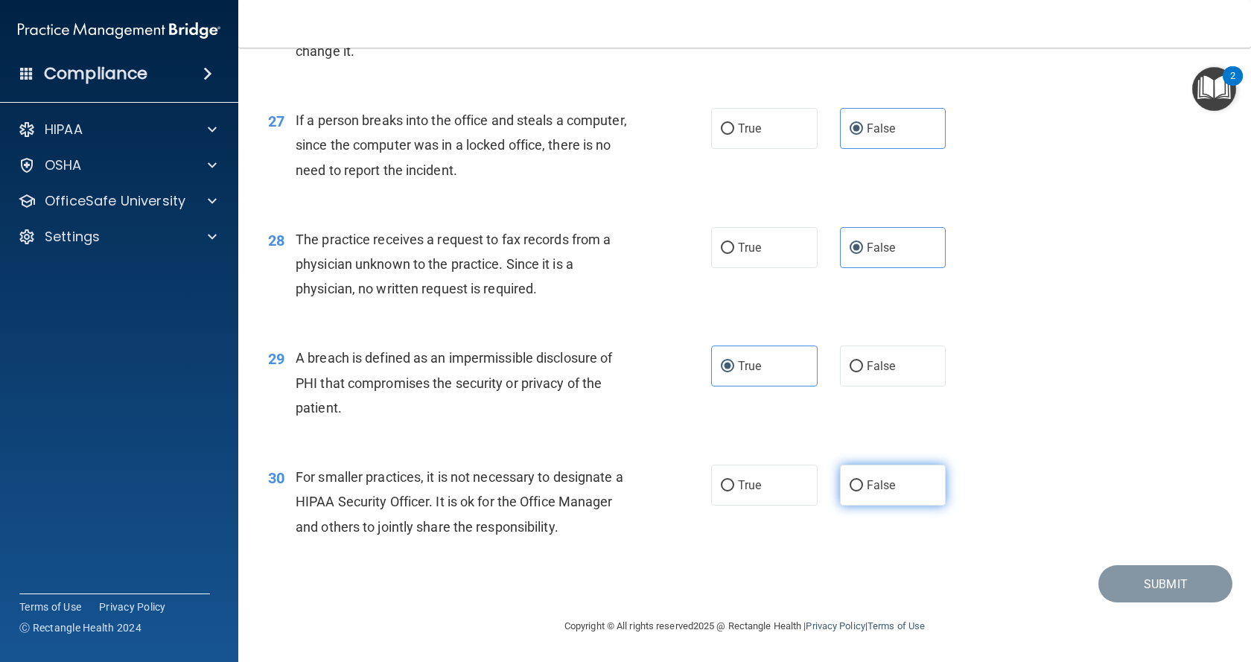
click at [867, 482] on span "False" at bounding box center [881, 485] width 29 height 14
click at [863, 482] on input "False" at bounding box center [855, 485] width 13 height 11
radio input "true"
click at [1124, 593] on button "Submit" at bounding box center [1165, 584] width 134 height 38
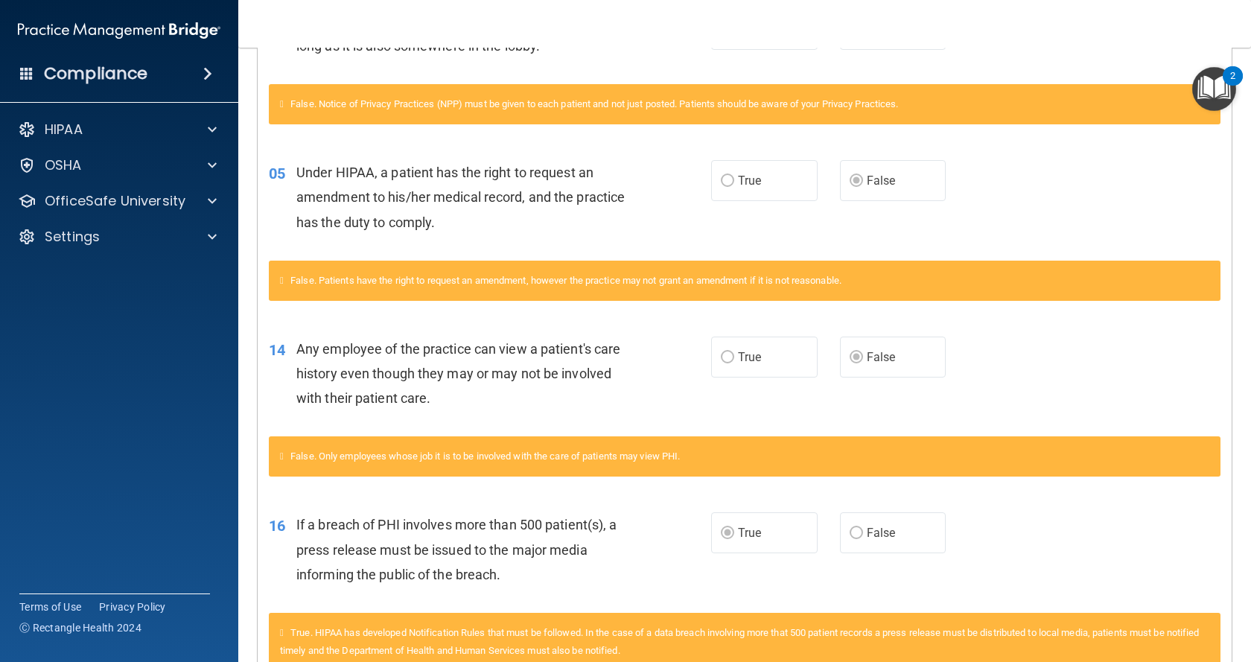
scroll to position [507, 0]
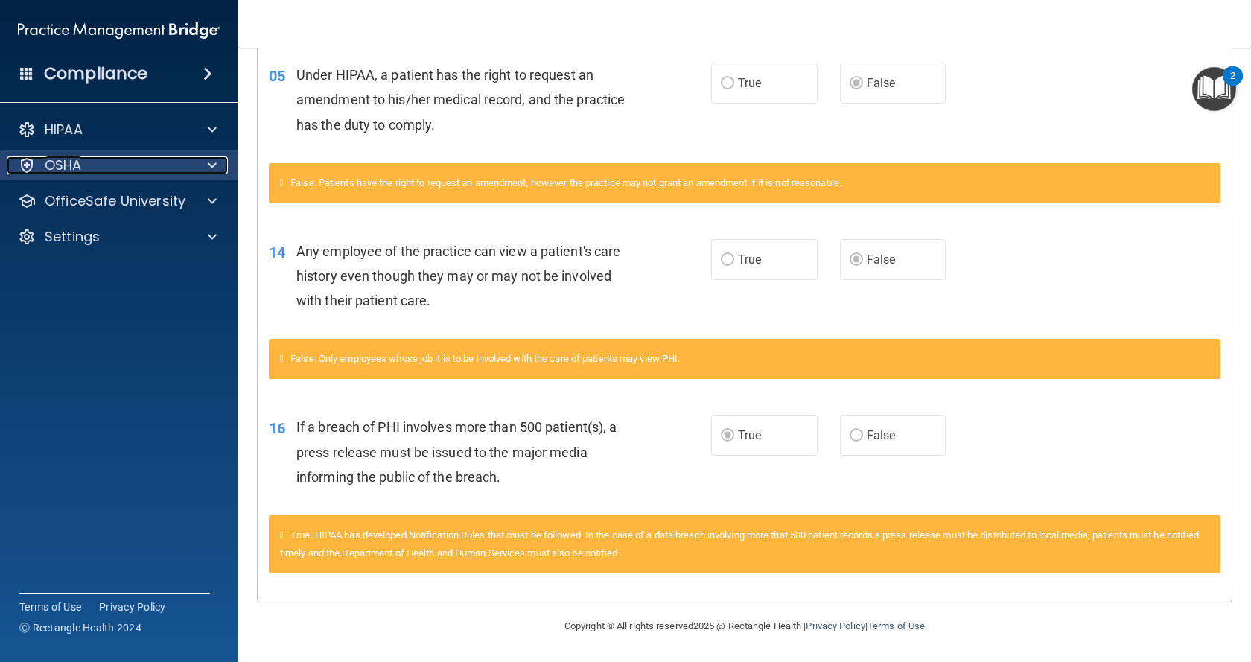
click at [110, 167] on div "OSHA" at bounding box center [99, 165] width 185 height 18
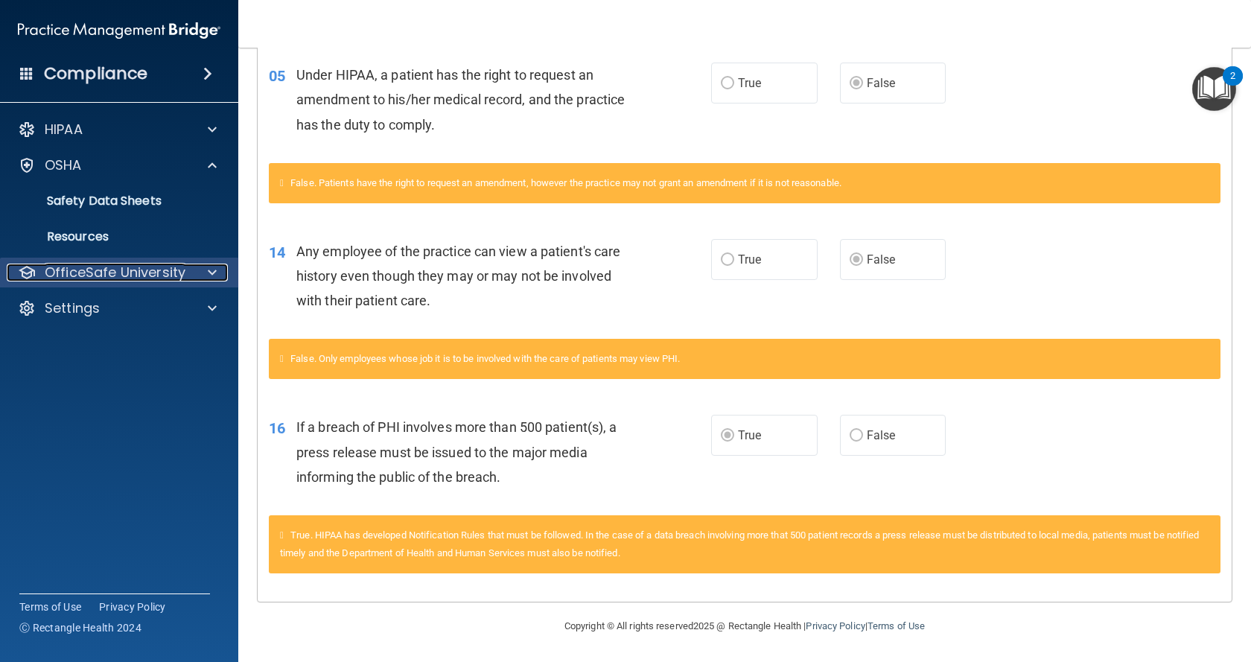
click at [130, 278] on p "OfficeSafe University" at bounding box center [115, 273] width 141 height 18
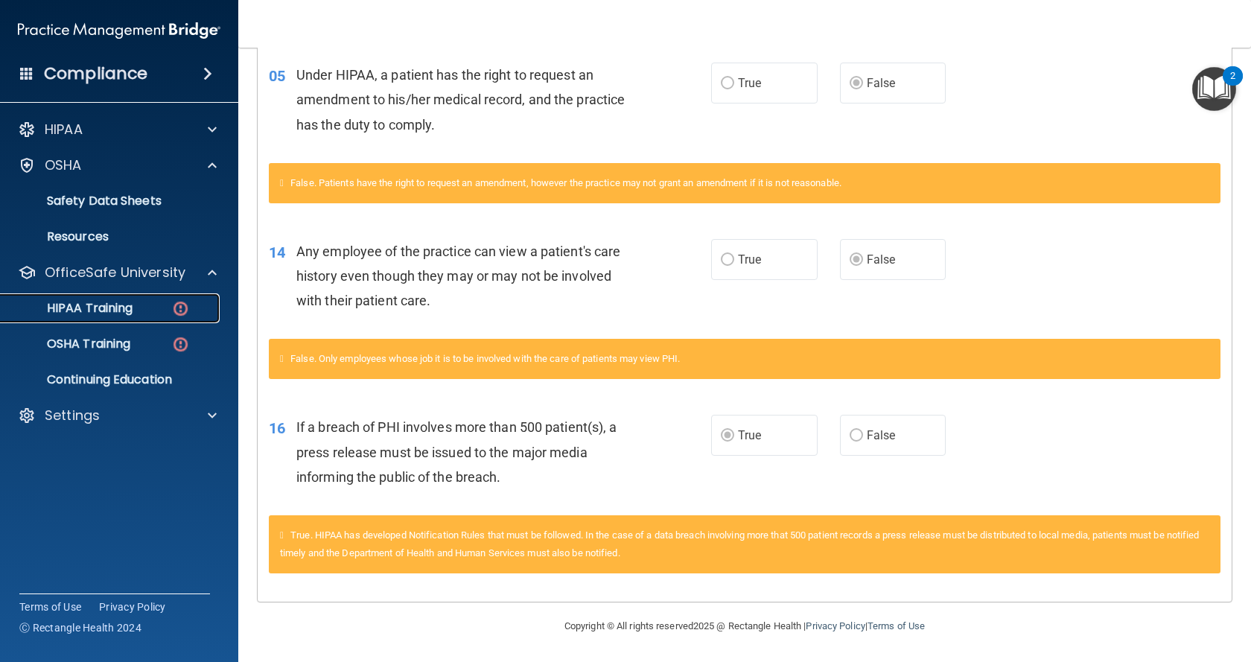
click at [126, 310] on p "HIPAA Training" at bounding box center [71, 308] width 123 height 15
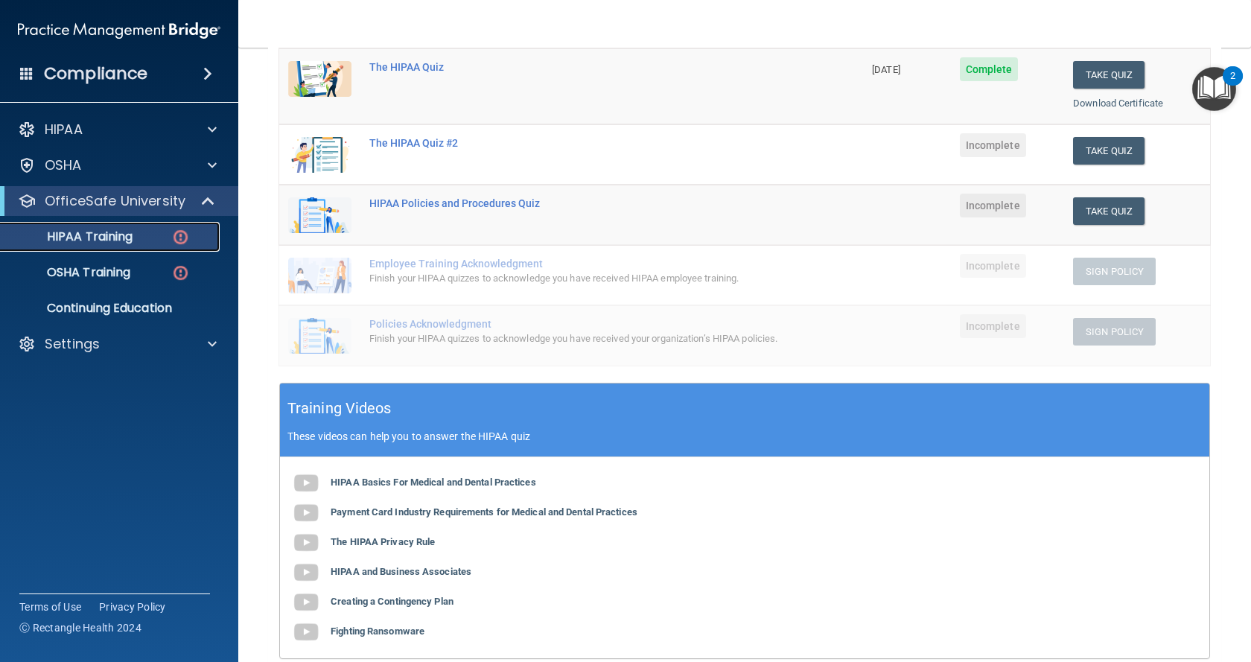
scroll to position [112, 0]
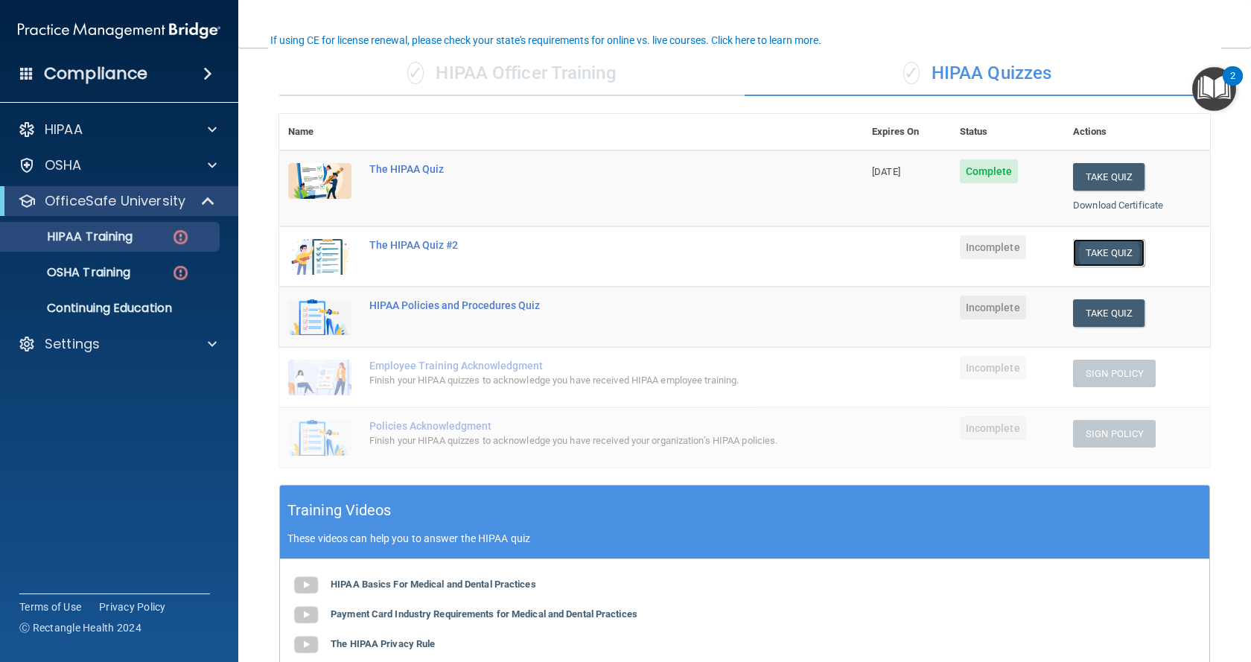
click at [1089, 249] on button "Take Quiz" at bounding box center [1108, 253] width 71 height 28
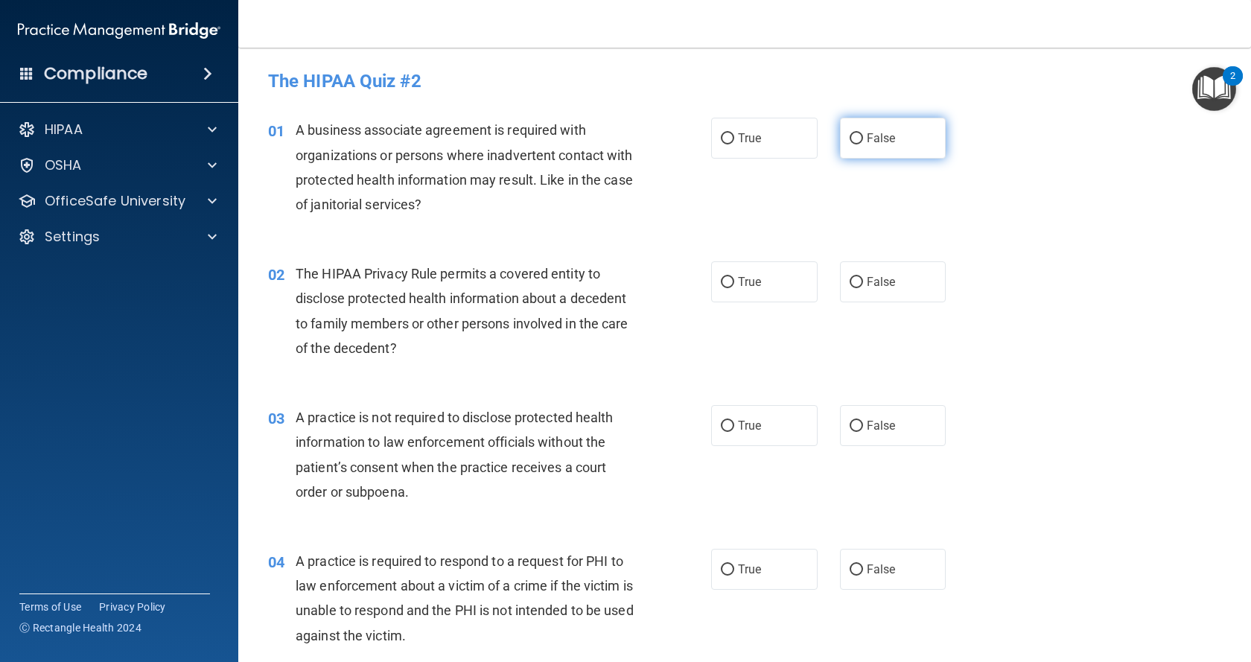
click at [853, 135] on input "False" at bounding box center [855, 138] width 13 height 11
radio input "true"
click at [721, 280] on input "True" at bounding box center [727, 282] width 13 height 11
radio input "true"
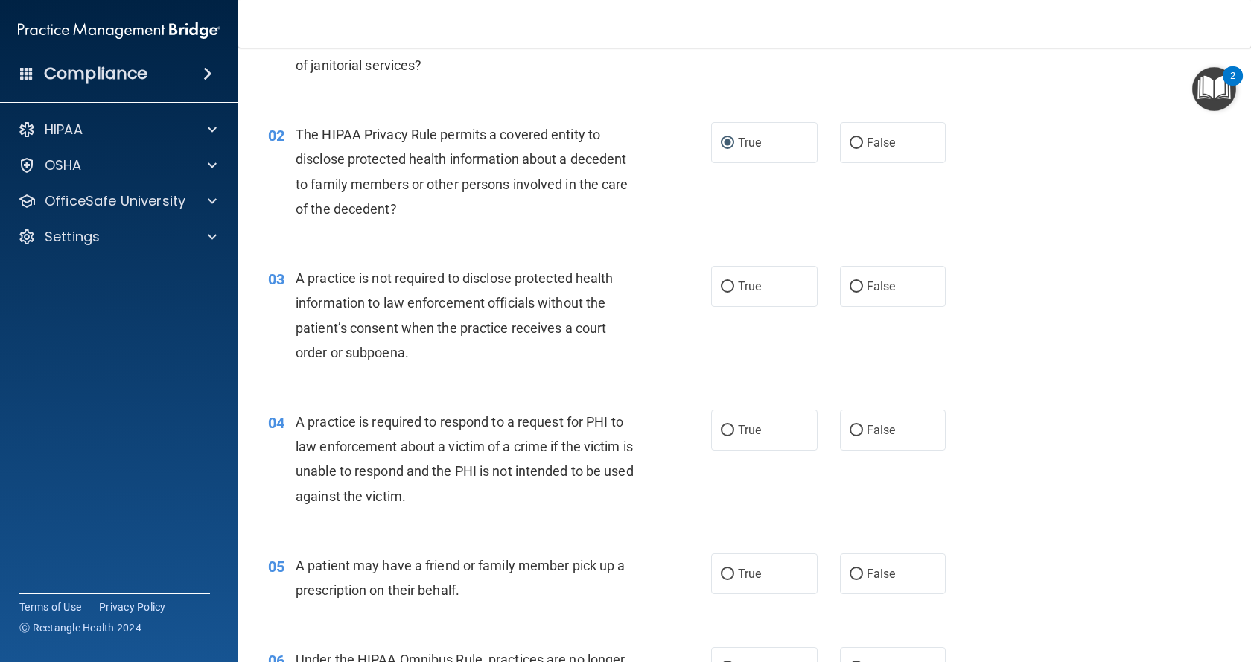
scroll to position [149, 0]
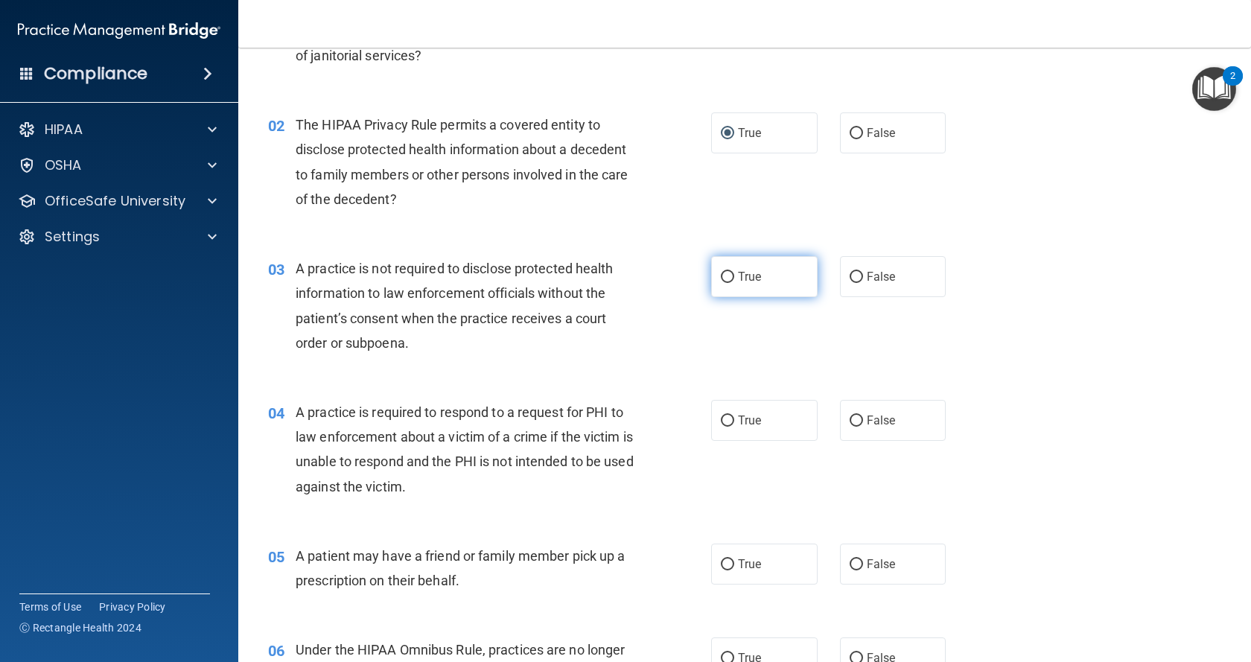
click at [722, 286] on label "True" at bounding box center [764, 276] width 106 height 41
click at [722, 283] on input "True" at bounding box center [727, 277] width 13 height 11
radio input "true"
click at [842, 416] on label "False" at bounding box center [893, 420] width 106 height 41
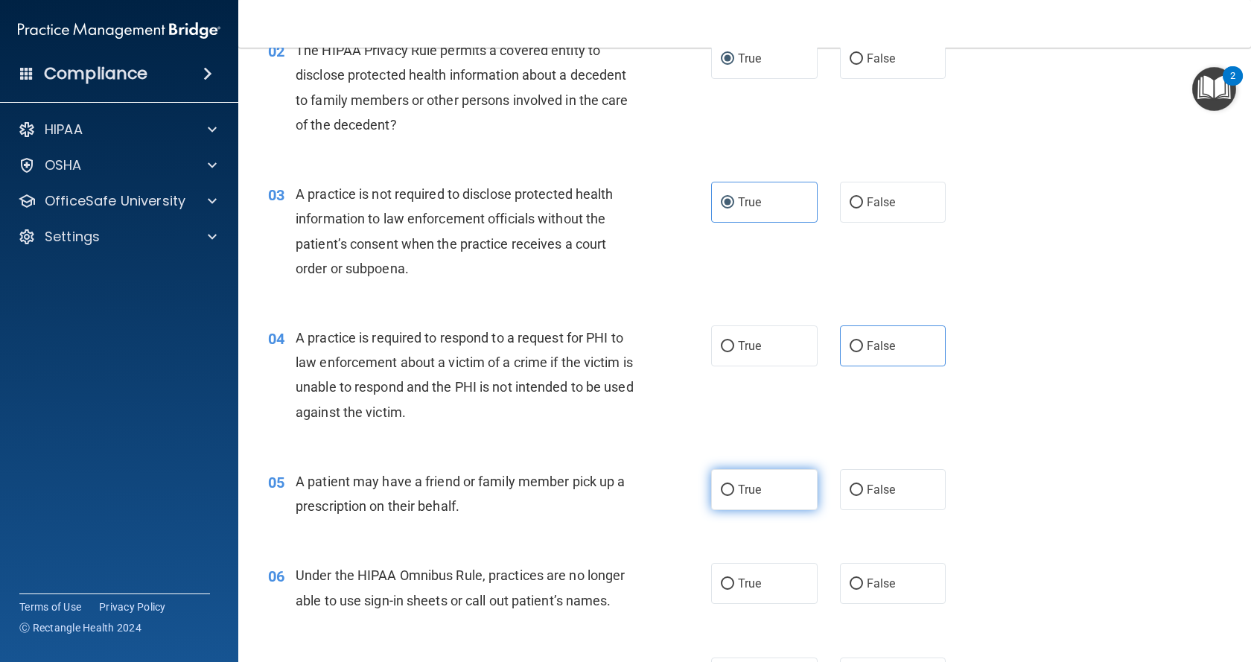
click at [762, 490] on label "True" at bounding box center [764, 489] width 106 height 41
click at [734, 490] on input "True" at bounding box center [727, 490] width 13 height 11
radio input "true"
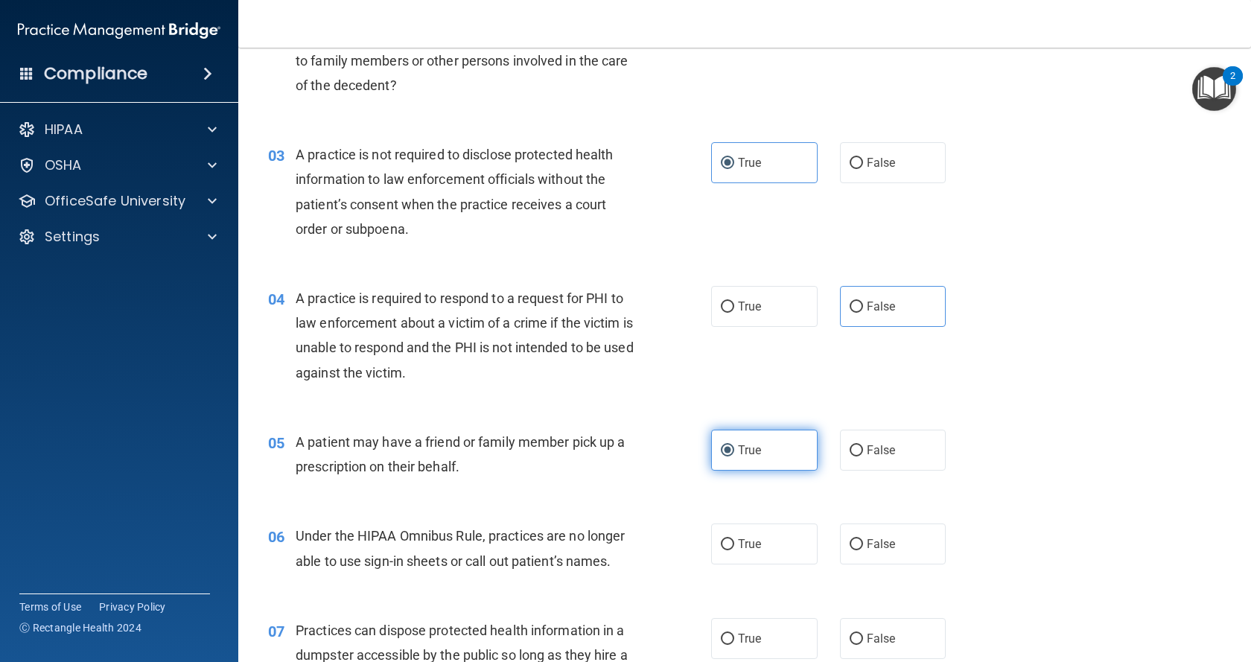
scroll to position [298, 0]
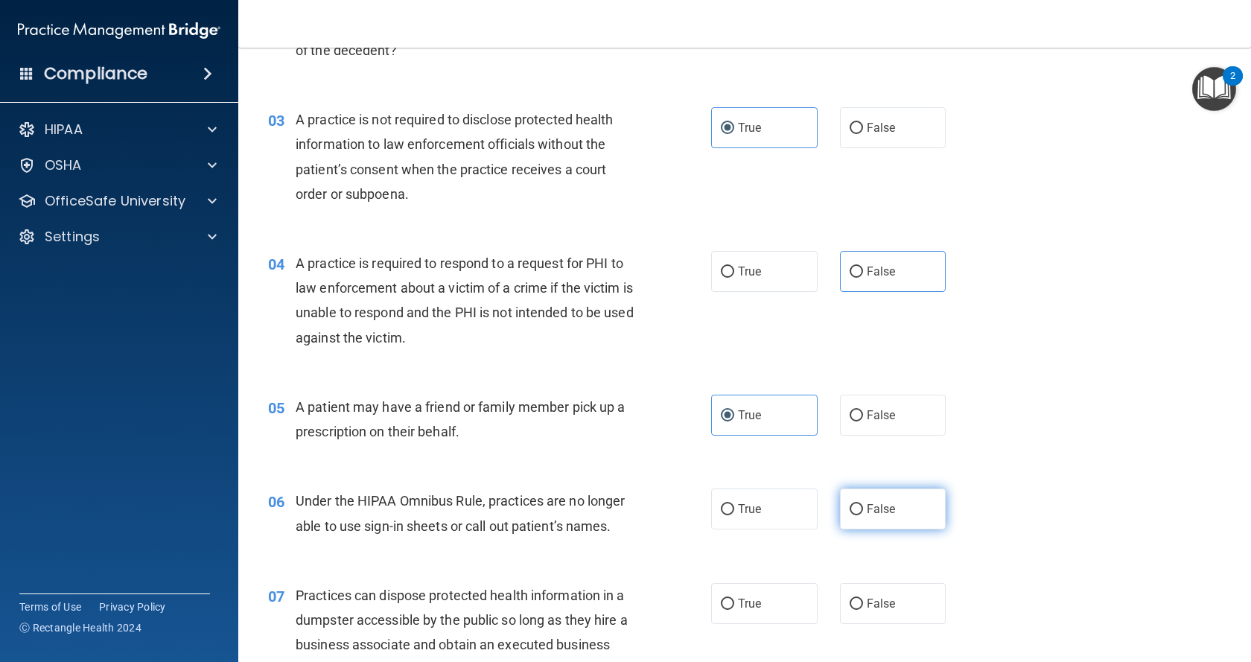
click at [841, 501] on label "False" at bounding box center [893, 508] width 106 height 41
click at [849, 504] on input "False" at bounding box center [855, 509] width 13 height 11
radio input "true"
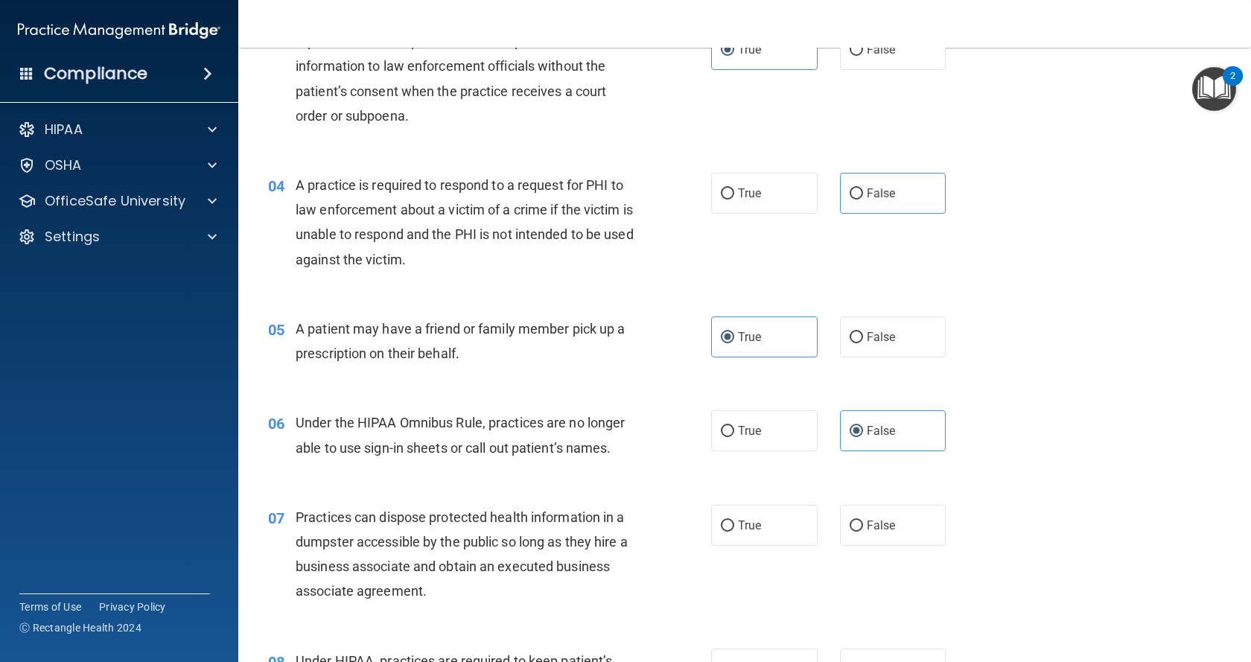
scroll to position [447, 0]
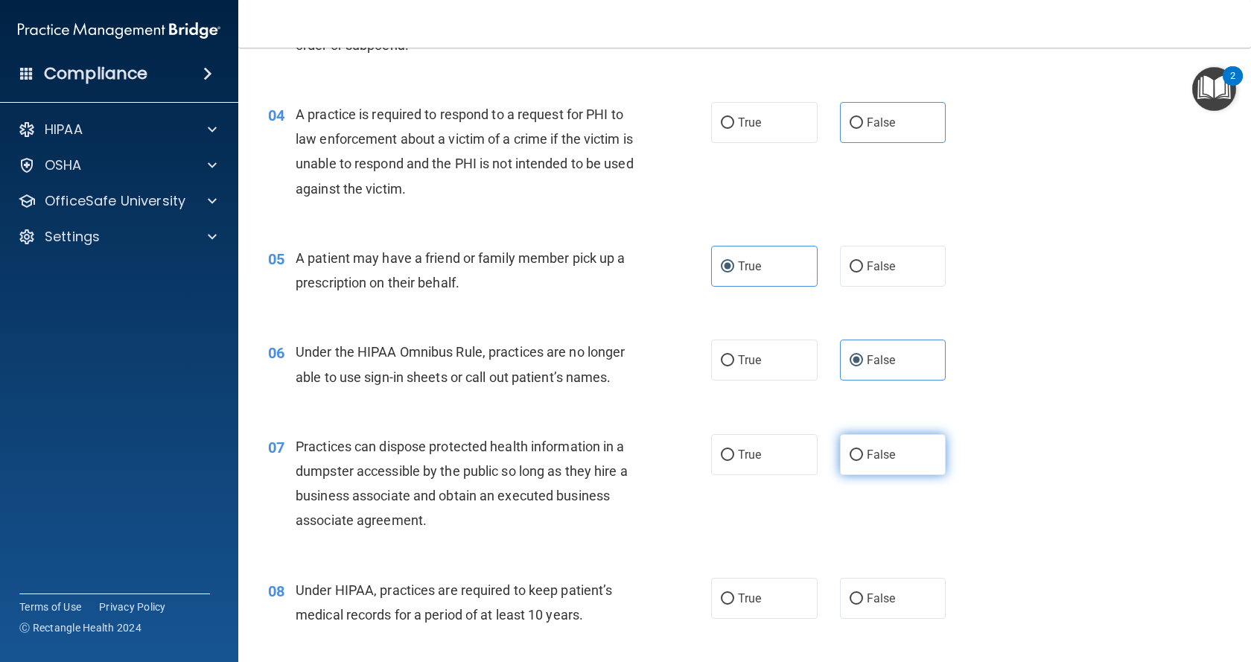
click at [868, 464] on label "False" at bounding box center [893, 454] width 106 height 41
click at [863, 461] on input "False" at bounding box center [855, 455] width 13 height 11
radio input "true"
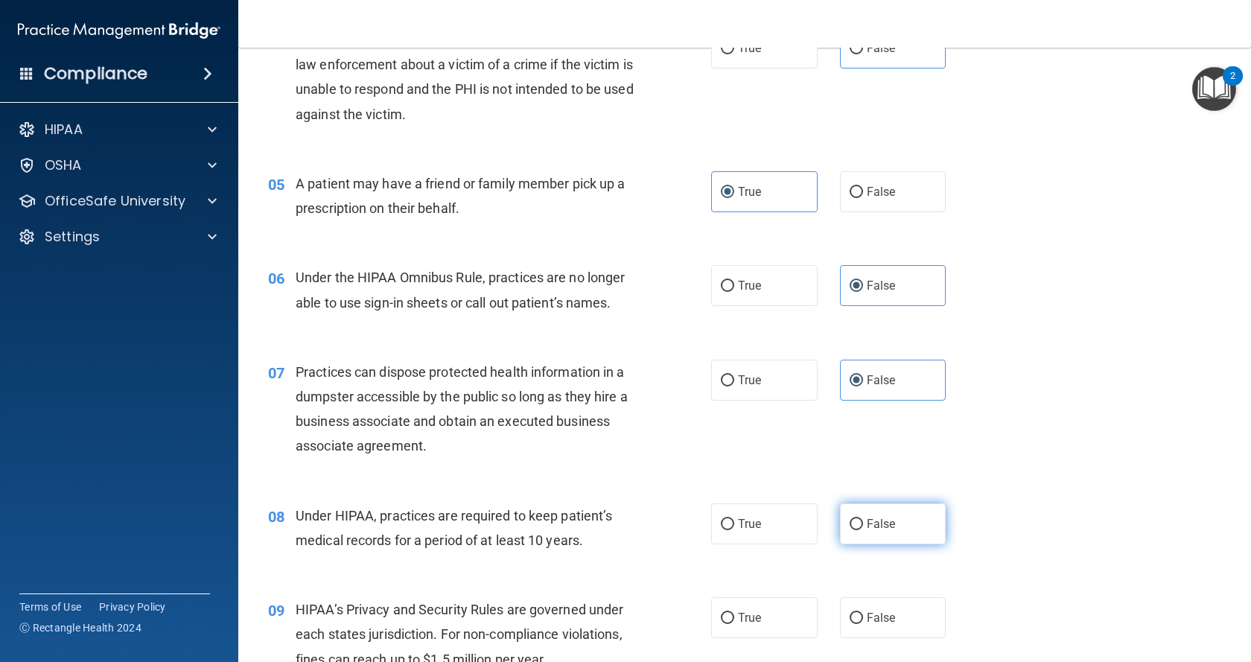
click at [852, 513] on label "False" at bounding box center [893, 523] width 106 height 41
click at [852, 519] on input "False" at bounding box center [855, 524] width 13 height 11
radio input "true"
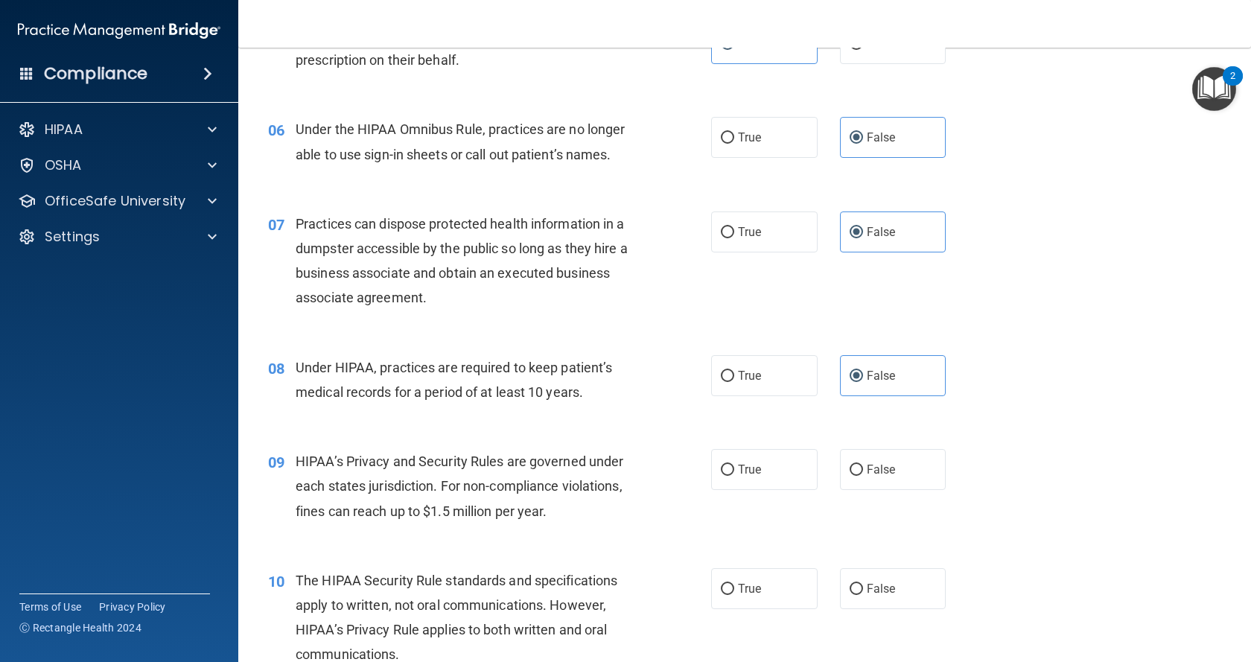
scroll to position [670, 0]
click at [738, 465] on span "True" at bounding box center [749, 469] width 23 height 14
click at [734, 465] on input "True" at bounding box center [727, 469] width 13 height 11
radio input "true"
